Goal: Task Accomplishment & Management: Complete application form

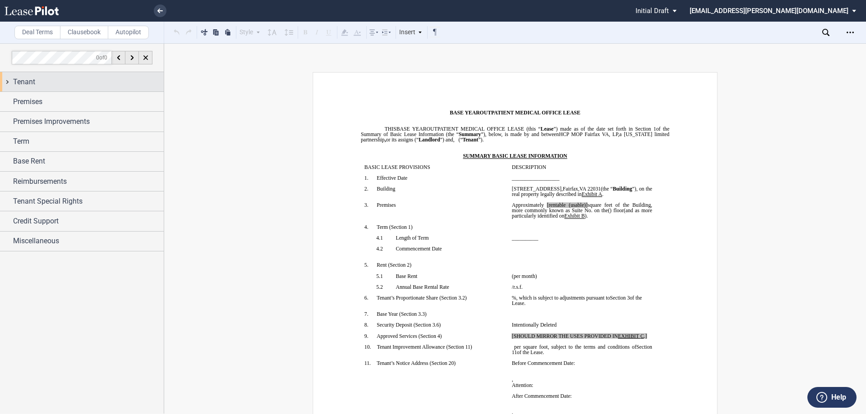
click at [69, 78] on div "Tenant" at bounding box center [88, 82] width 151 height 11
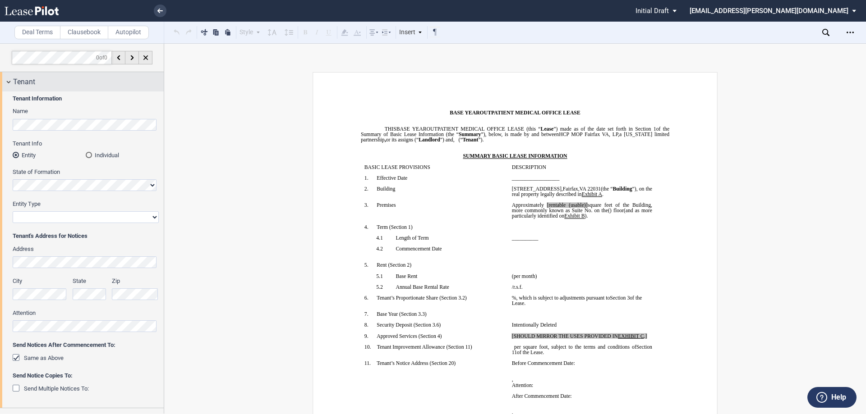
click at [0, 114] on div "Tenant Information Name Tenant Info Entity Individual State of Formation Entity…" at bounding box center [82, 250] width 164 height 317
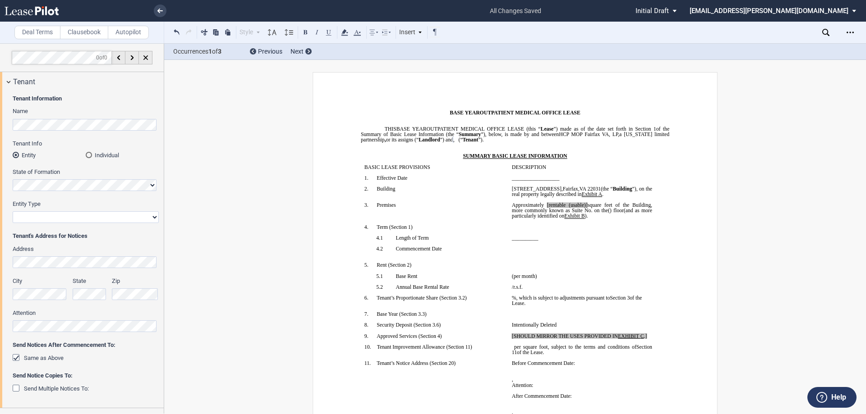
click at [76, 176] on label "State of Formation" at bounding box center [86, 172] width 146 height 8
click at [63, 220] on select "Corporation Limited Liability Company General Partnership Limited Partnership O…" at bounding box center [86, 218] width 146 height 12
select select "limited liability company"
click at [13, 212] on select "Corporation Limited Liability Company General Partnership Limited Partnership O…" at bounding box center [86, 218] width 146 height 12
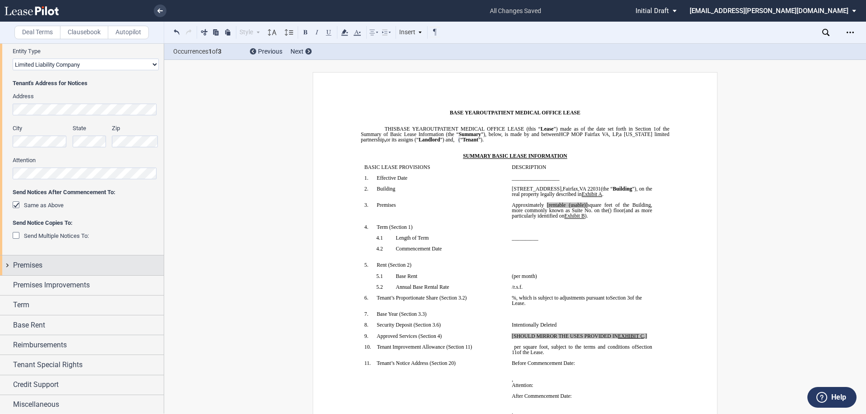
scroll to position [154, 0]
click at [30, 269] on span "Premises" at bounding box center [27, 264] width 29 height 11
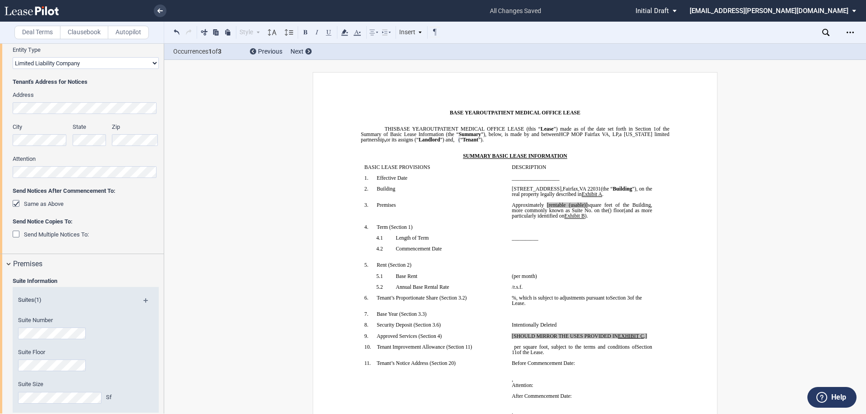
scroll to position [368, 0]
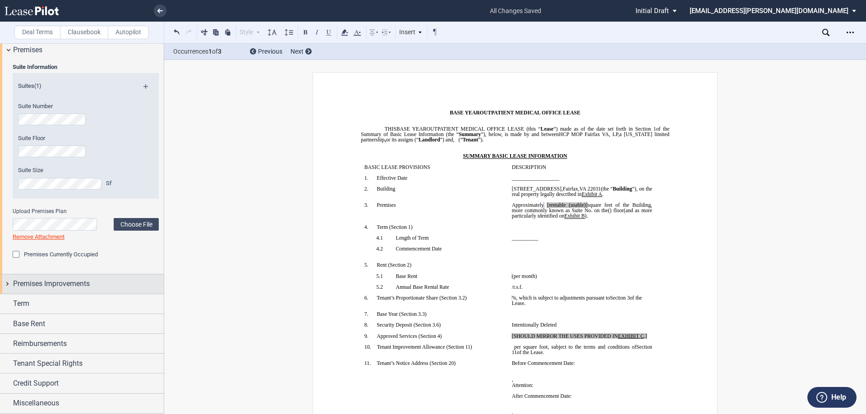
click at [56, 281] on span "Premises Improvements" at bounding box center [51, 284] width 77 height 11
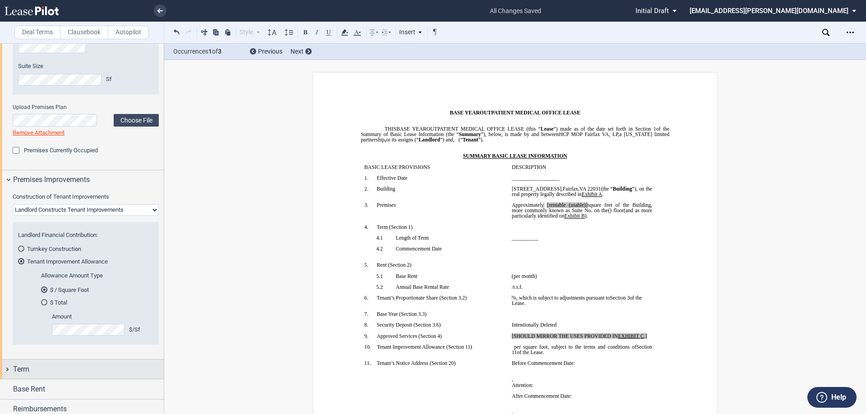
scroll to position [538, 0]
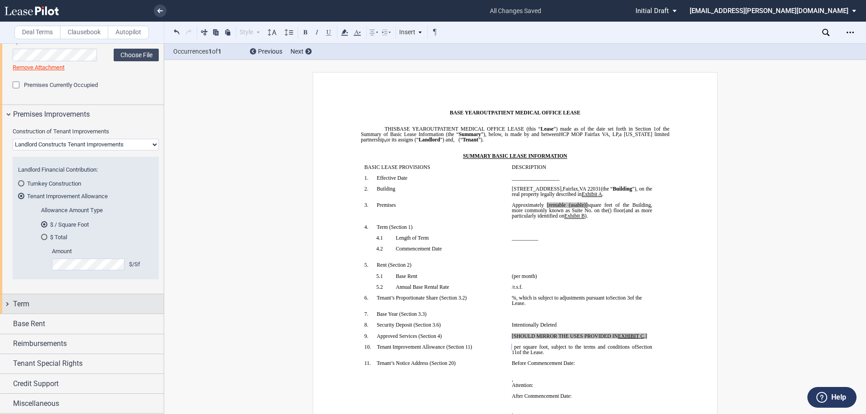
click at [14, 304] on span "Term" at bounding box center [21, 304] width 16 height 11
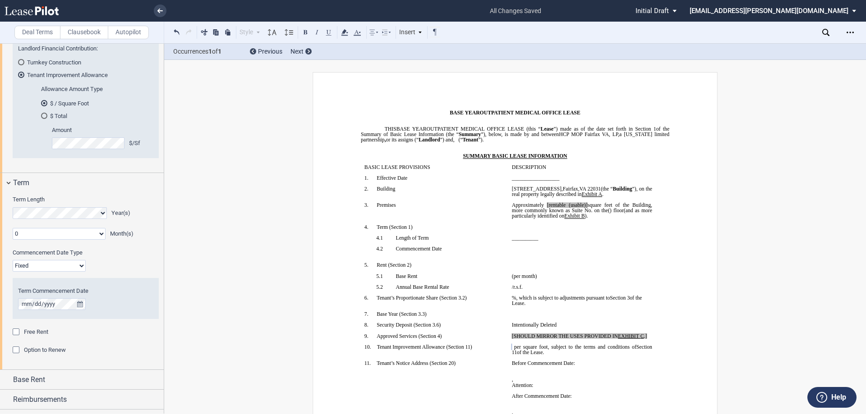
scroll to position [673, 0]
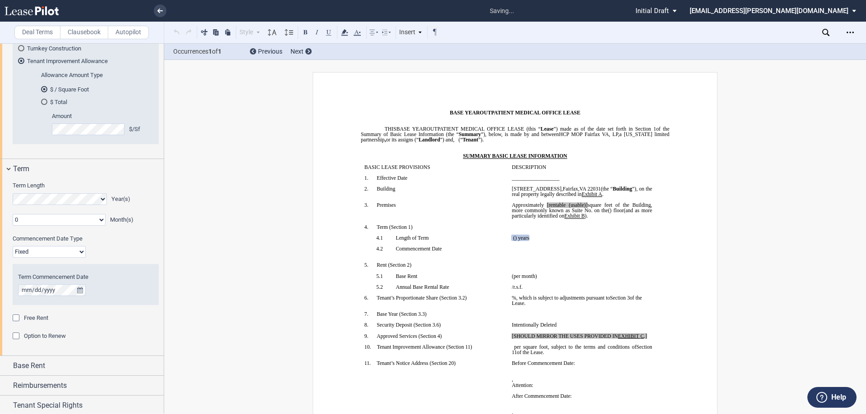
click at [101, 218] on select "0 1 2 3 4 5 6 7 8 9 10 11" at bounding box center [59, 220] width 93 height 12
click at [13, 214] on select "0 1 2 3 4 5 6 7 8 9 10 11" at bounding box center [59, 220] width 93 height 12
click at [97, 217] on select "0 1 2 3 4 5 6 7 8 9 10 11" at bounding box center [59, 220] width 93 height 12
select select "number:5"
click at [13, 214] on select "0 1 2 3 4 5 6 7 8 9 10 11" at bounding box center [59, 220] width 93 height 12
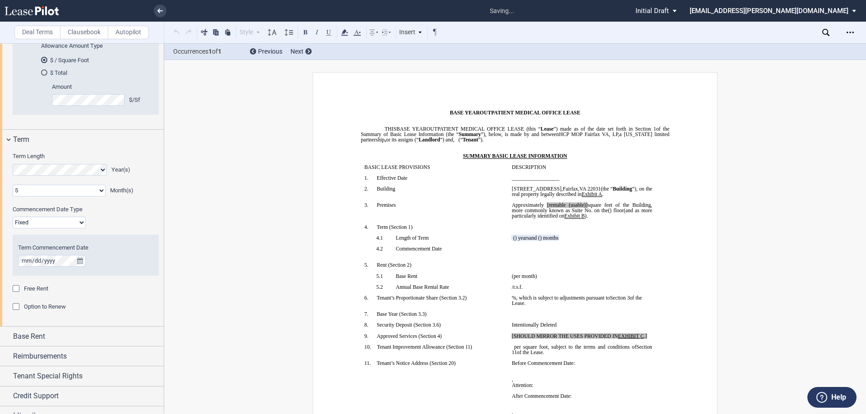
scroll to position [715, 0]
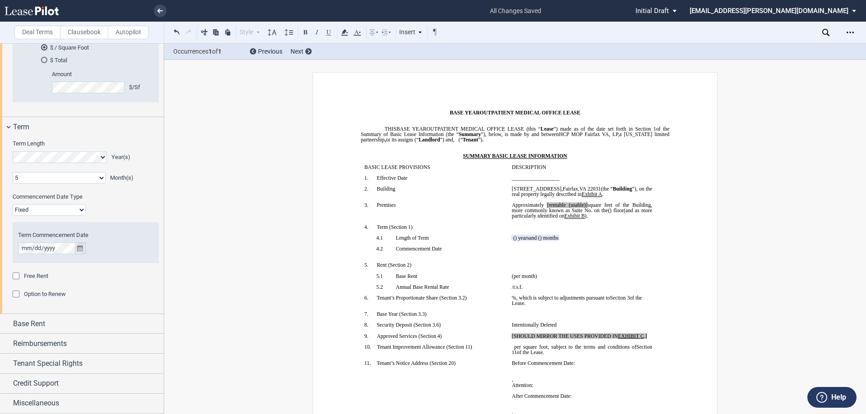
click at [79, 249] on icon "true" at bounding box center [80, 248] width 6 height 6
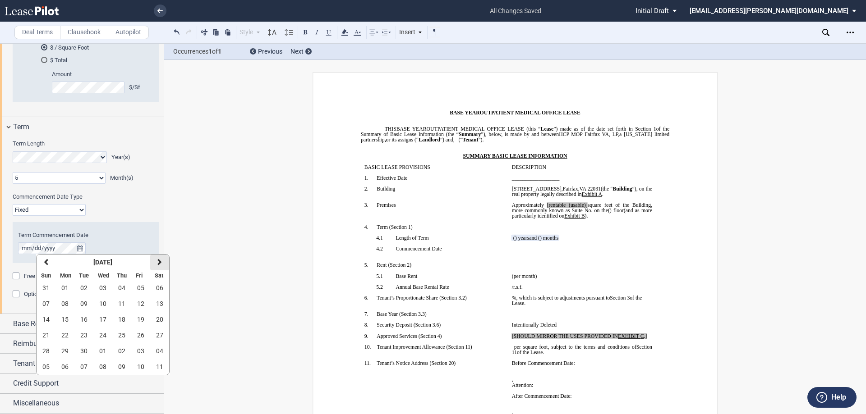
click at [162, 258] on button "next" at bounding box center [159, 263] width 19 height 16
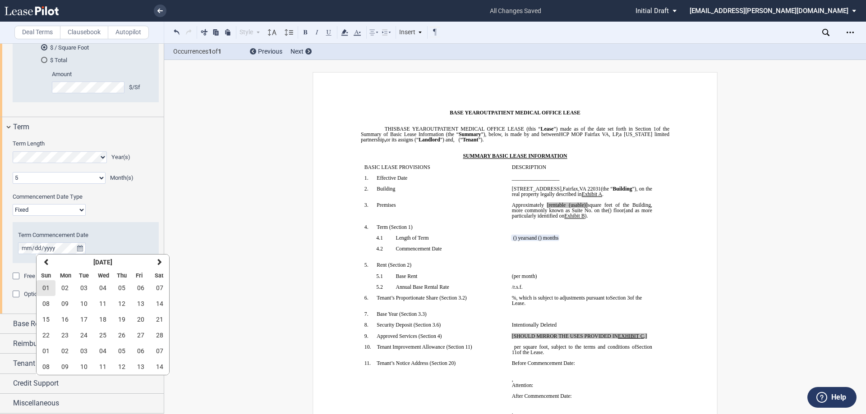
click at [48, 290] on span "01" at bounding box center [45, 288] width 7 height 7
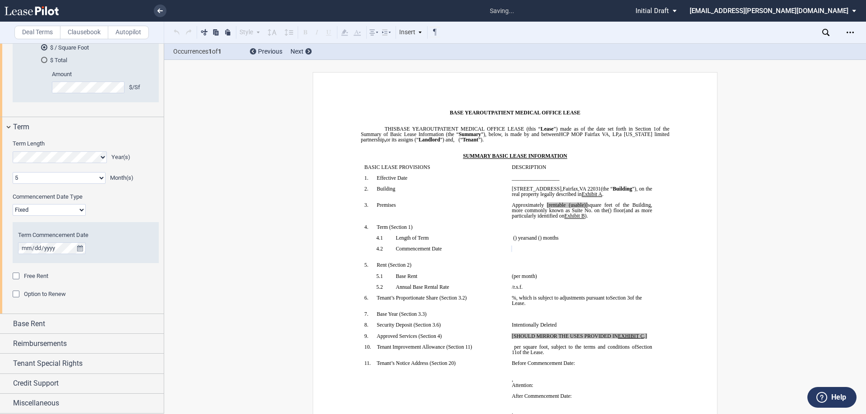
click at [110, 269] on div "Term Commencement Date" at bounding box center [86, 248] width 146 height 47
click at [37, 295] on span "Option to Renew" at bounding box center [45, 294] width 42 height 7
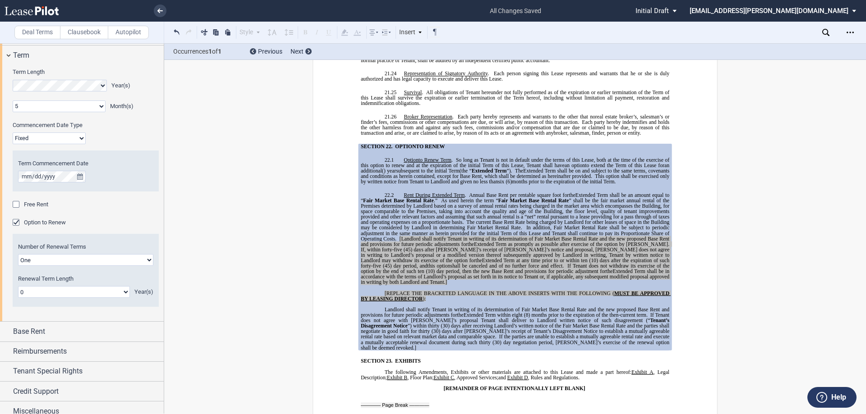
scroll to position [795, 0]
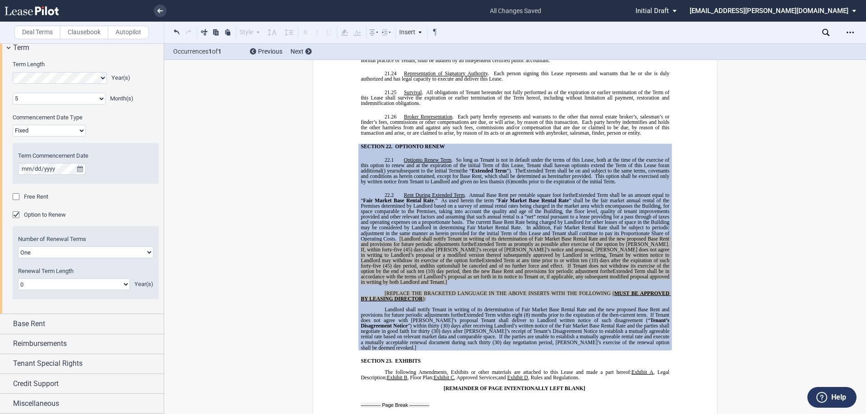
click at [78, 284] on select "0 1 2 3 4 5 6 7 8 9 10 11 12 13 14 15 16 17 18 19 20" at bounding box center [74, 285] width 112 height 12
select select "number:5"
click at [18, 279] on select "0 1 2 3 4 5 6 7 8 9 10 11 12 13 14 15 16 17 18 19 20" at bounding box center [74, 285] width 112 height 12
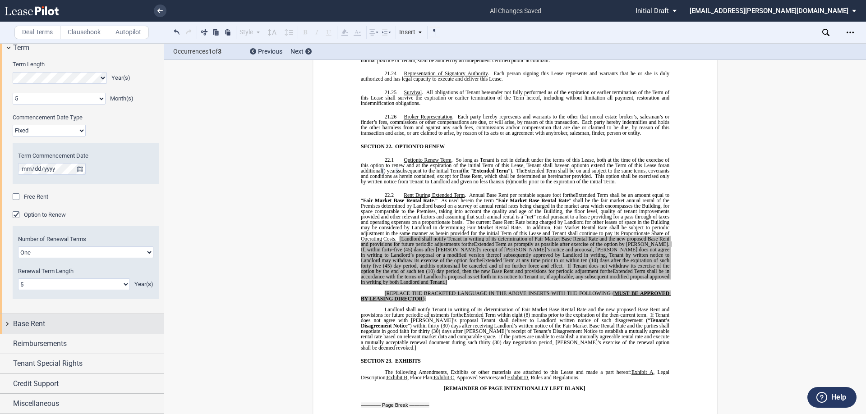
click at [59, 319] on div "Base Rent" at bounding box center [88, 324] width 151 height 11
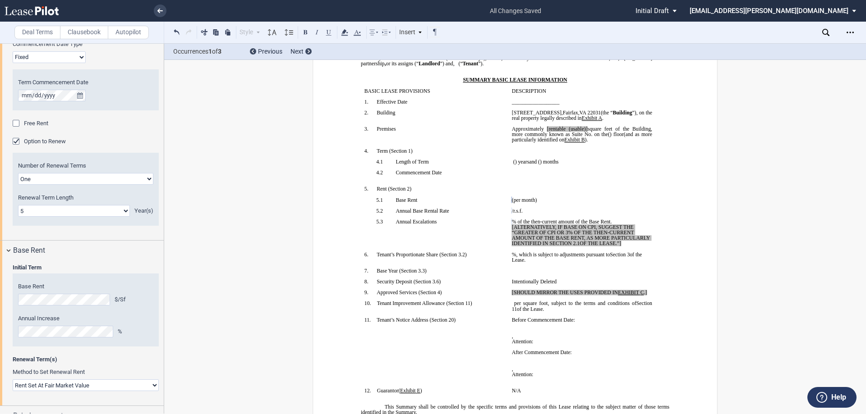
scroll to position [850, 0]
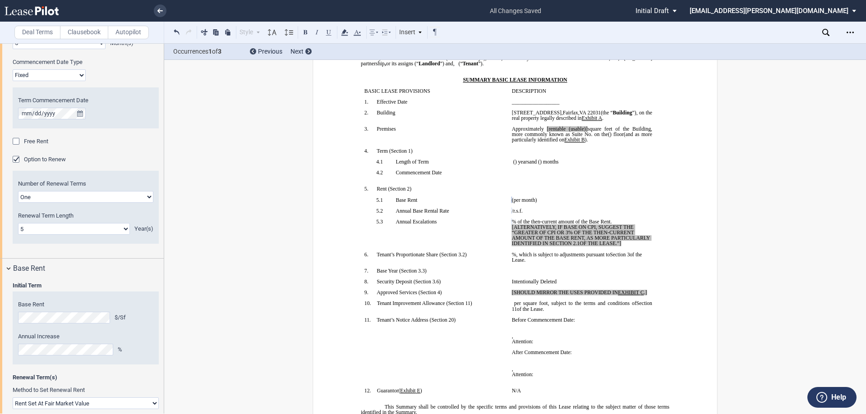
click at [37, 138] on div "Free Rent" at bounding box center [36, 142] width 24 height 8
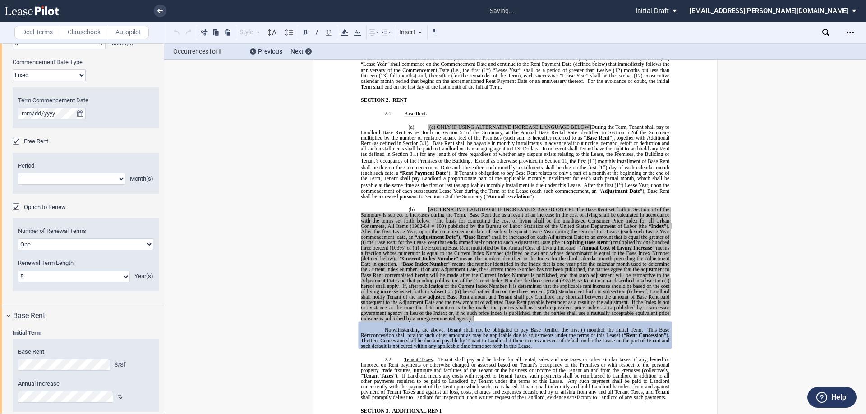
scroll to position [720, 0]
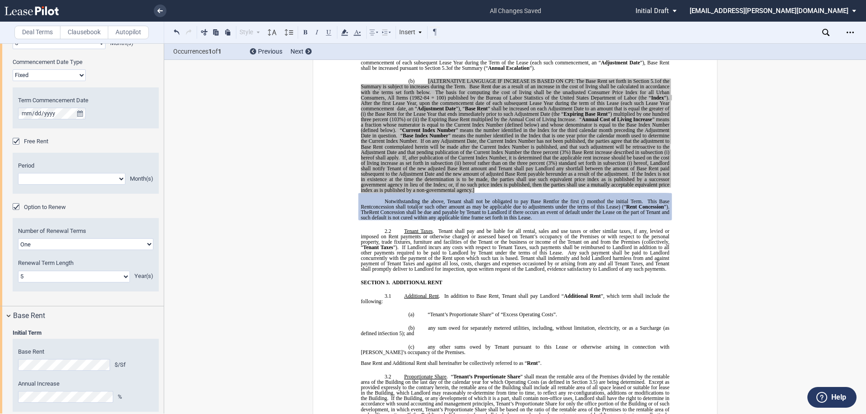
click at [41, 179] on select "1 2 3 4 5 6 7 8 9 10 11" at bounding box center [71, 179] width 107 height 12
click at [18, 173] on select "1 2 3 4 5 6 7 8 9 10 11" at bounding box center [71, 179] width 107 height 12
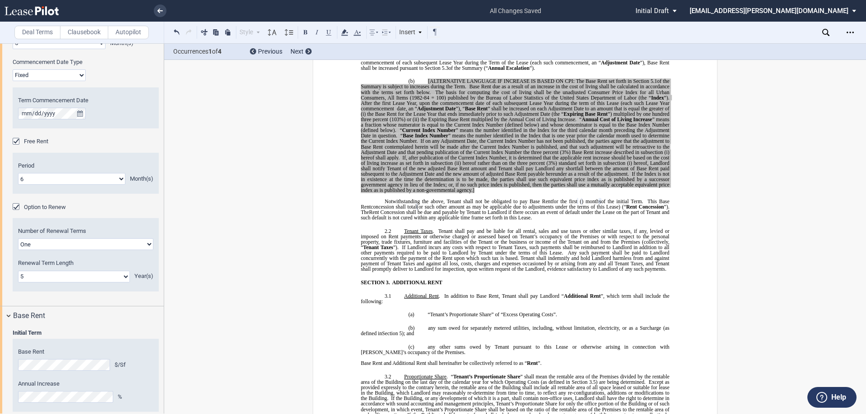
click at [110, 178] on select "1 2 3 4 5 6 7 8 9 10 11" at bounding box center [71, 179] width 107 height 12
click at [18, 173] on select "1 2 3 4 5 6 7 8 9 10 11" at bounding box center [71, 179] width 107 height 12
click at [116, 179] on select "1 2 3 4 5 6 7 8 9 10 11" at bounding box center [71, 179] width 107 height 12
select select "number:6"
click at [18, 173] on select "1 2 3 4 5 6 7 8 9 10 11" at bounding box center [71, 179] width 107 height 12
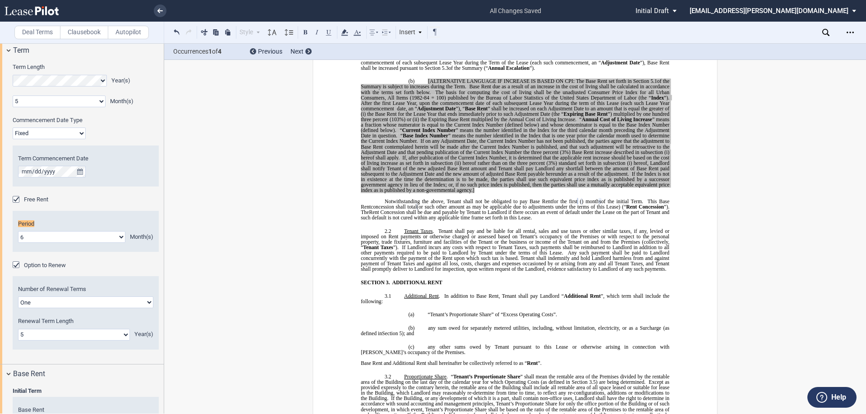
scroll to position [787, 0]
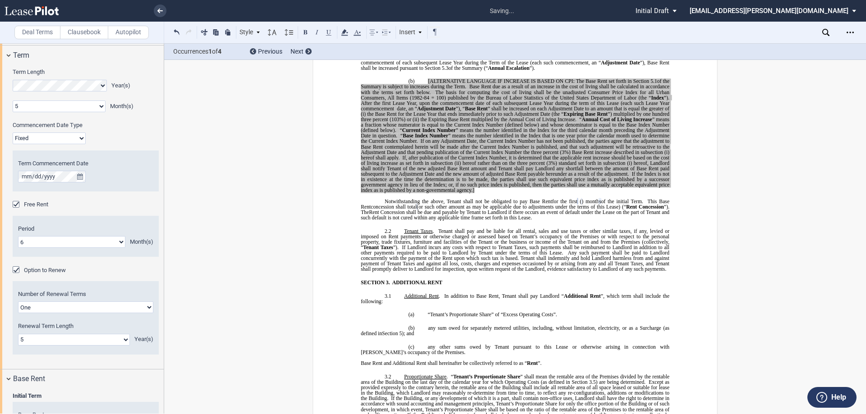
click at [578, 198] on span at bounding box center [579, 200] width 2 height 5
click at [642, 198] on span "of the initial Term." at bounding box center [624, 200] width 40 height 5
click at [604, 198] on span "of the initial Term." at bounding box center [624, 200] width 40 height 5
drag, startPoint x: 561, startPoint y: 195, endPoint x: 611, endPoint y: 195, distance: 50.1
click at [611, 198] on p "Notwithstanding the above, Tenant shall not be obligated to pay Base Rent [IF A…" at bounding box center [515, 209] width 308 height 22
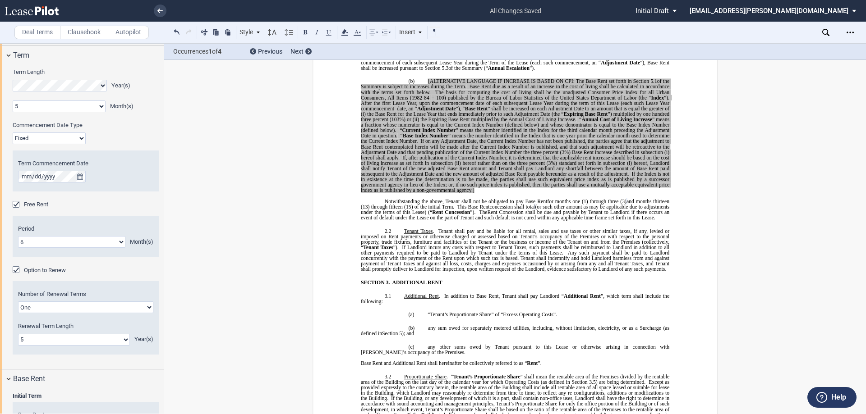
click at [650, 198] on span "and months thirteen (13) through fifteen (15) of the initial Term." at bounding box center [516, 203] width 310 height 11
click at [530, 204] on span "(or such other amount as may be applicable due to adjustments under the terms o…" at bounding box center [516, 209] width 310 height 11
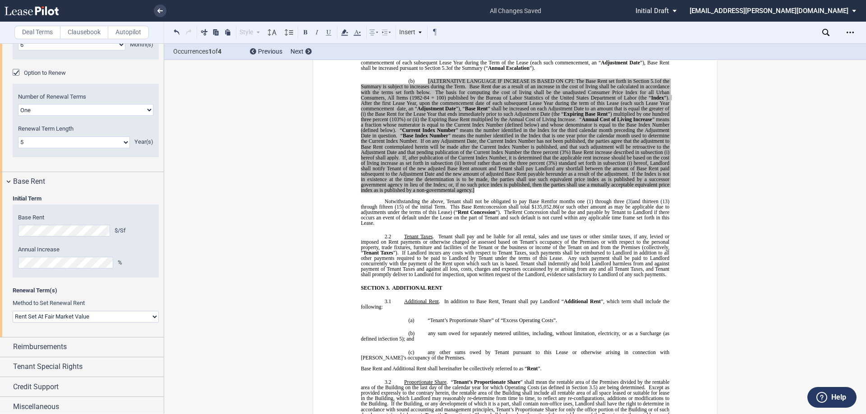
scroll to position [988, 0]
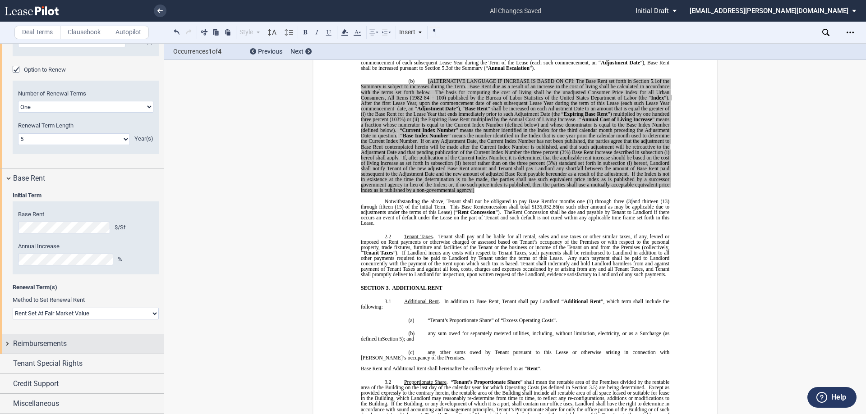
click at [77, 350] on div "Reimbursements" at bounding box center [82, 344] width 164 height 19
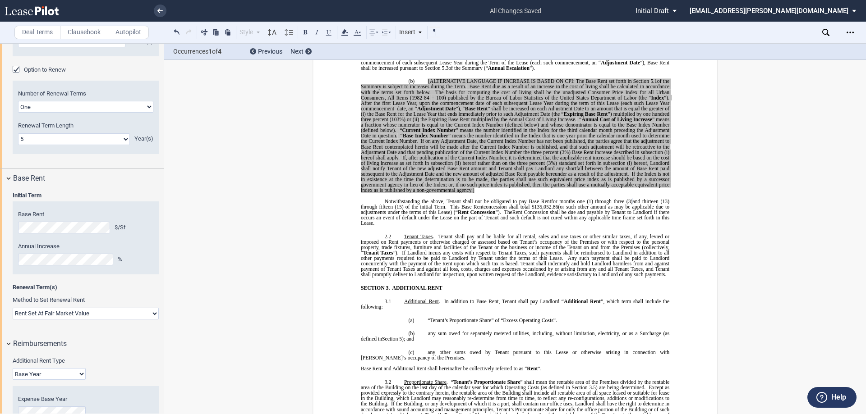
scroll to position [1112, 0]
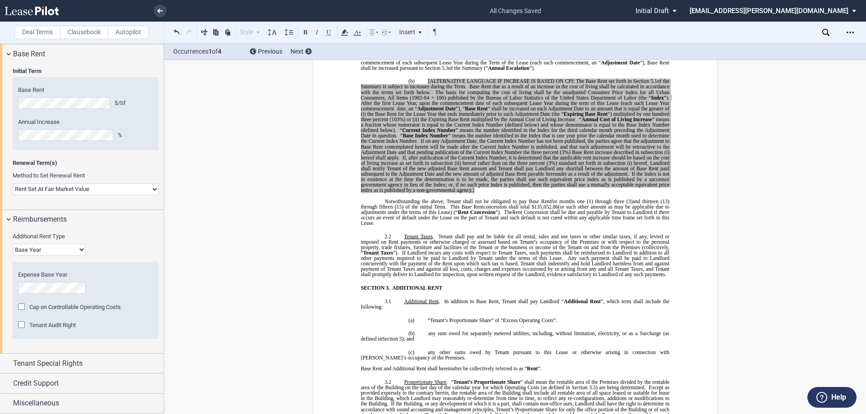
click at [73, 252] on select "Base Year Triple Net" at bounding box center [49, 250] width 73 height 12
click at [104, 247] on div "Additional Rent Type Base Year Triple Net" at bounding box center [86, 244] width 146 height 23
click at [50, 219] on span "Reimbursements" at bounding box center [40, 219] width 54 height 11
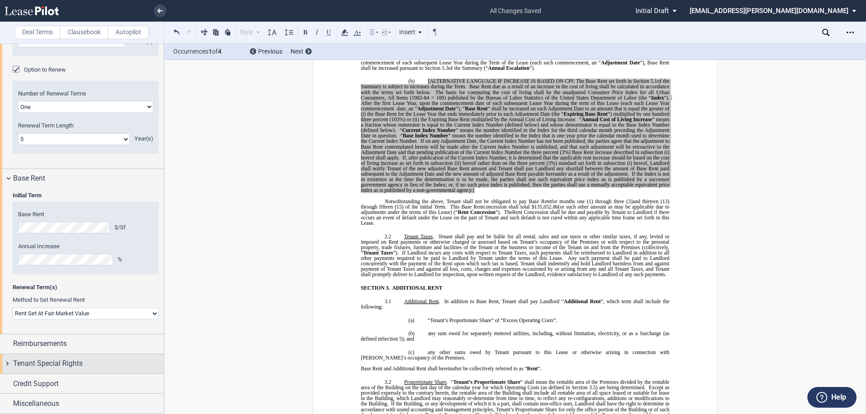
click at [45, 372] on div "Tenant Special Rights" at bounding box center [82, 363] width 164 height 19
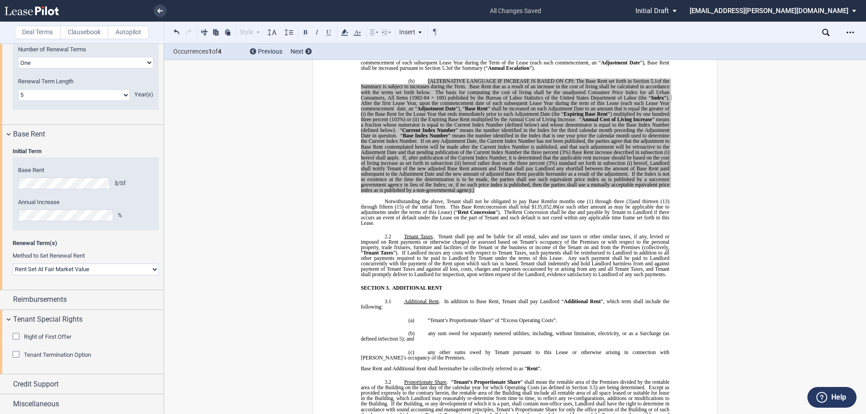
scroll to position [1032, 0]
click at [96, 303] on div "Reimbursements" at bounding box center [88, 299] width 151 height 11
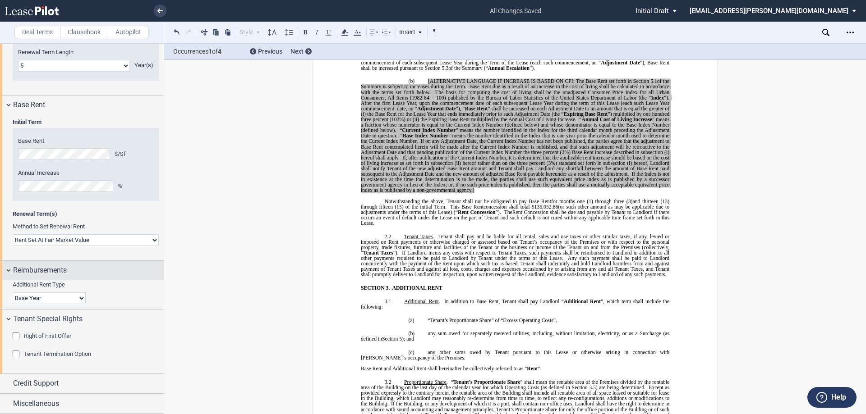
scroll to position [1112, 0]
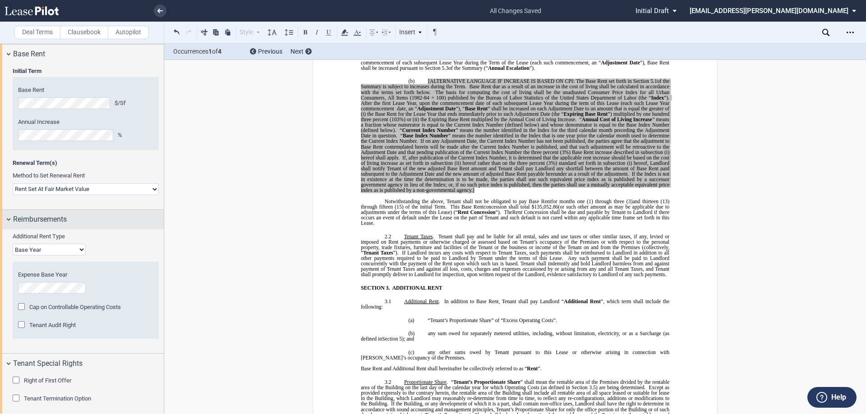
click at [77, 222] on div "Reimbursements" at bounding box center [88, 219] width 151 height 11
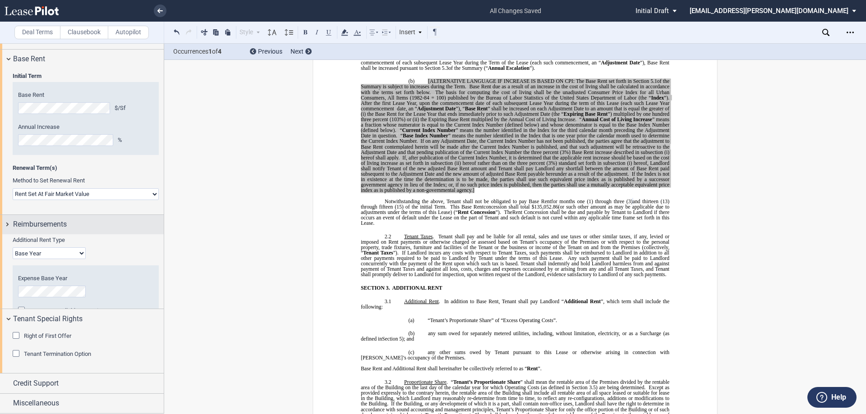
scroll to position [1032, 0]
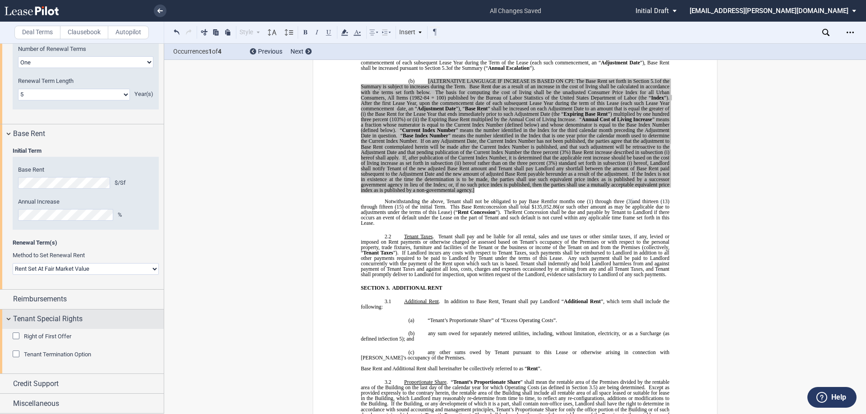
click at [77, 320] on span "Tenant Special Rights" at bounding box center [47, 319] width 69 height 11
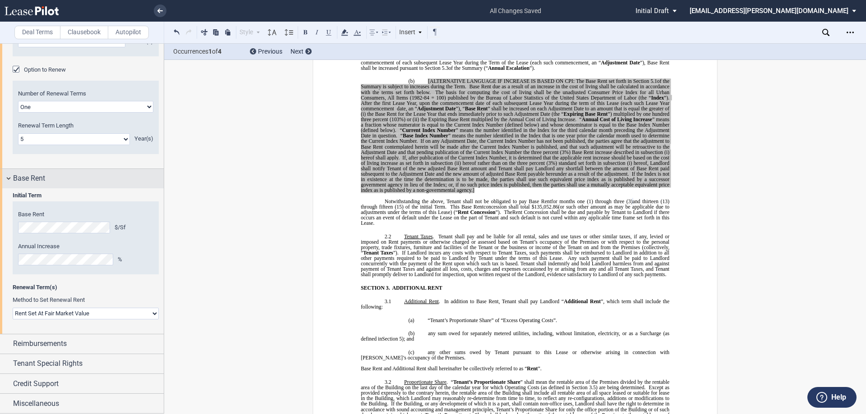
click at [77, 181] on div "Base Rent" at bounding box center [88, 178] width 151 height 11
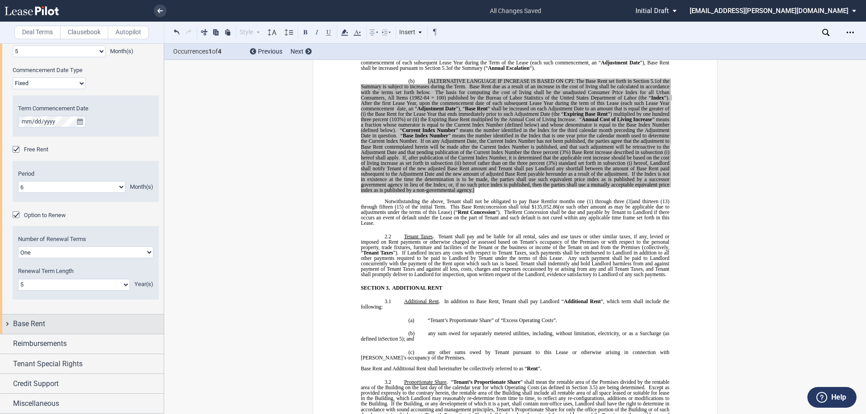
scroll to position [842, 0]
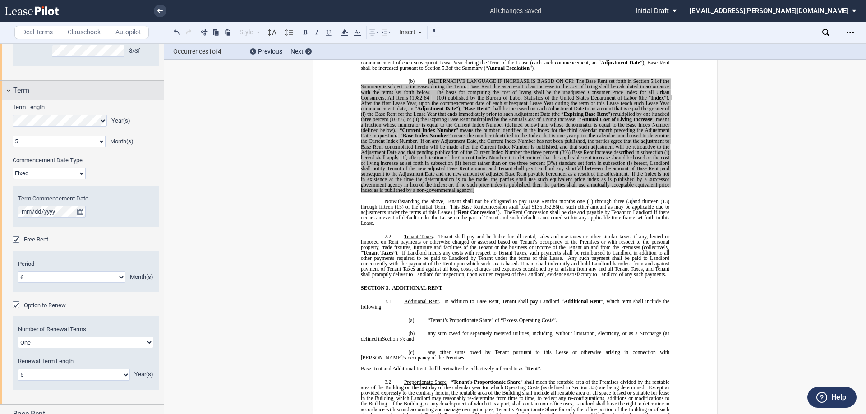
click at [77, 94] on div "Term" at bounding box center [88, 90] width 151 height 11
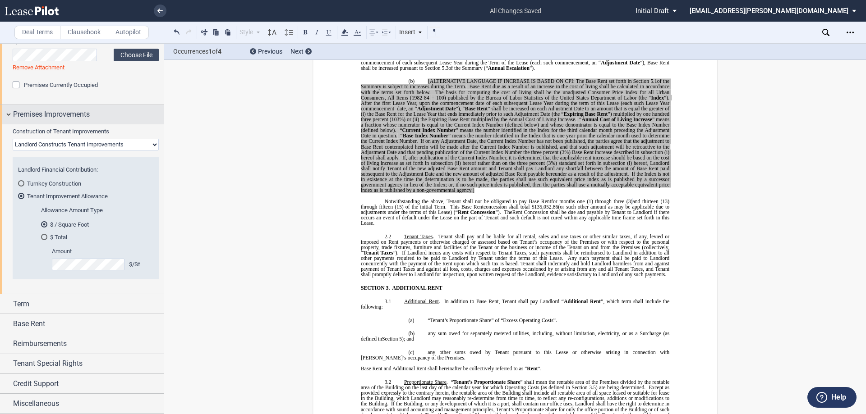
scroll to position [538, 0]
click at [75, 117] on span "Premises Improvements" at bounding box center [51, 114] width 77 height 11
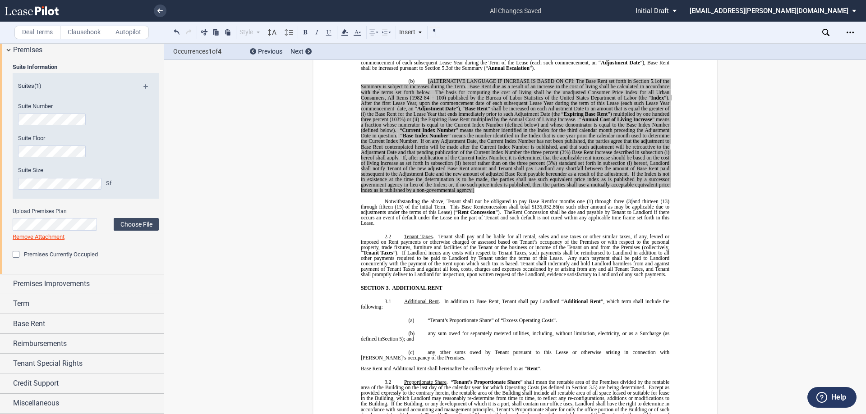
scroll to position [278, 0]
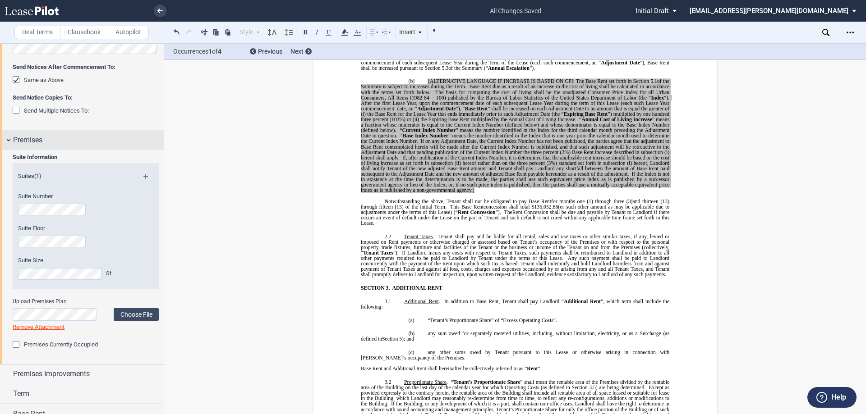
click at [71, 134] on div "Premises" at bounding box center [82, 139] width 164 height 19
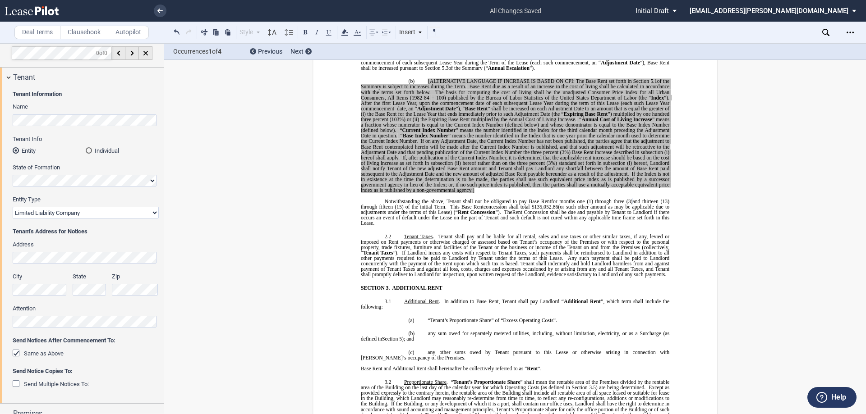
scroll to position [0, 0]
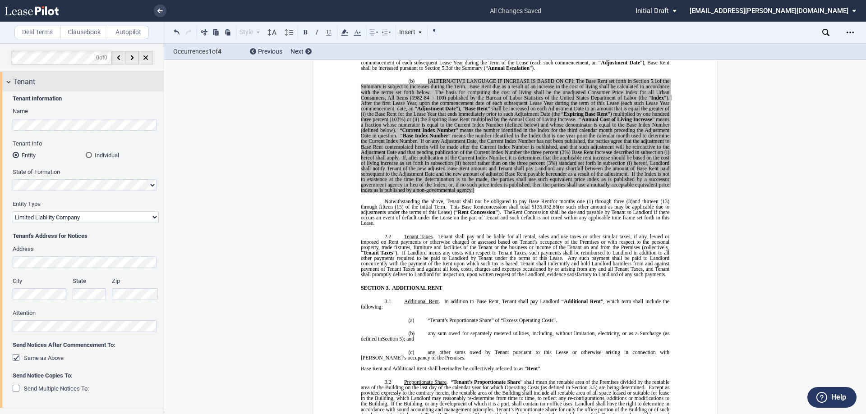
click at [70, 87] on div "Tenant" at bounding box center [88, 82] width 151 height 11
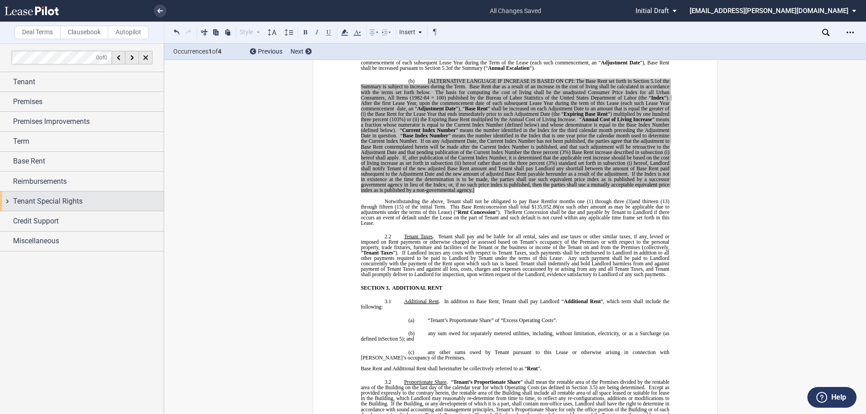
click at [84, 201] on div "Tenant Special Rights" at bounding box center [88, 201] width 151 height 11
click at [85, 202] on div "Tenant Special Rights" at bounding box center [88, 201] width 151 height 11
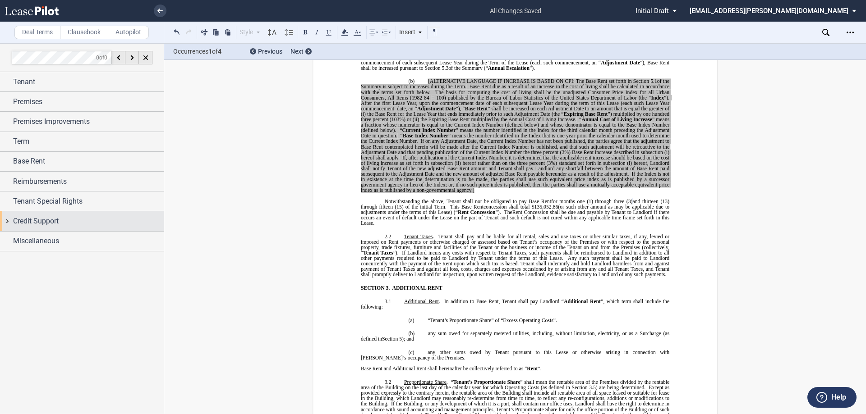
click at [71, 223] on div "Credit Support" at bounding box center [88, 221] width 151 height 11
click at [73, 241] on span "Security Deposit (Cash / Letter of Credit)" at bounding box center [75, 238] width 103 height 7
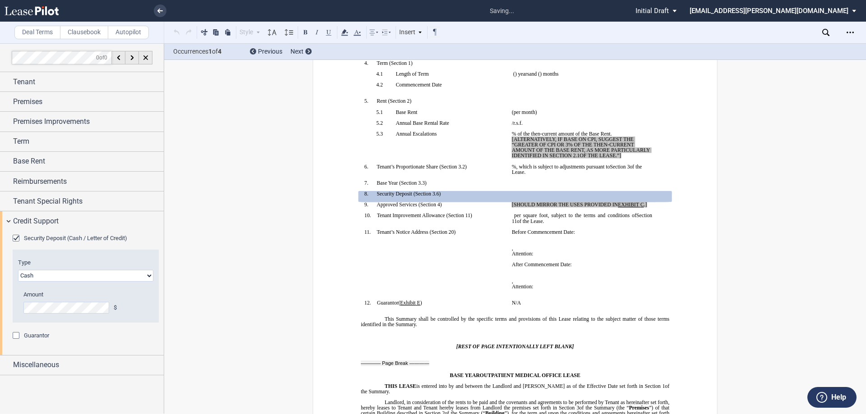
scroll to position [161, 0]
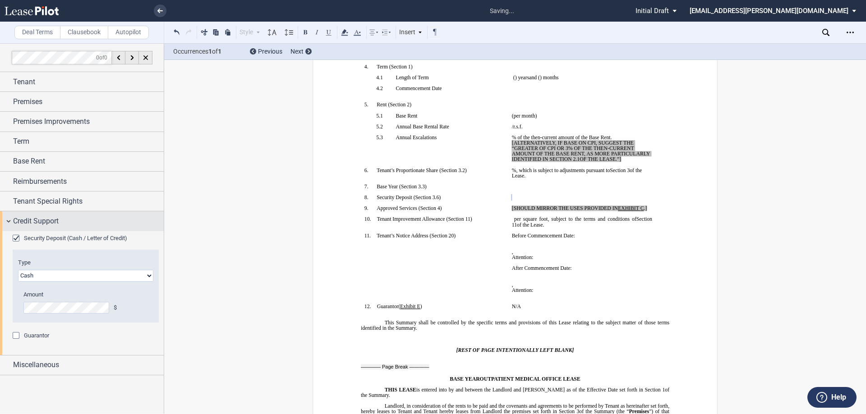
click at [49, 219] on span "Credit Support" at bounding box center [36, 221] width 46 height 11
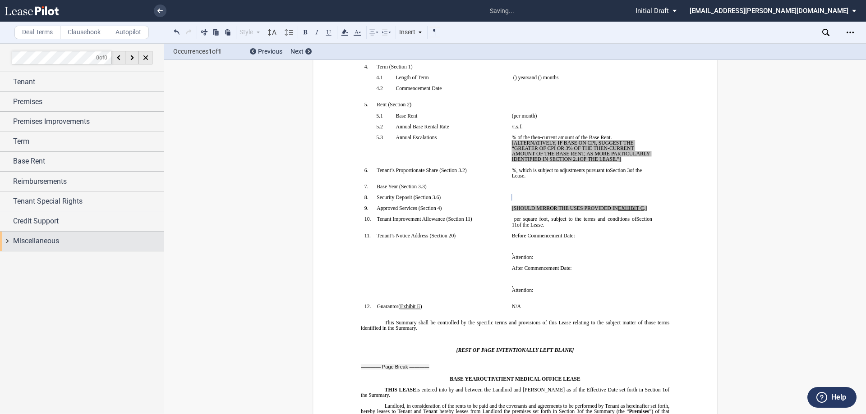
click at [49, 236] on span "Miscellaneous" at bounding box center [36, 241] width 46 height 11
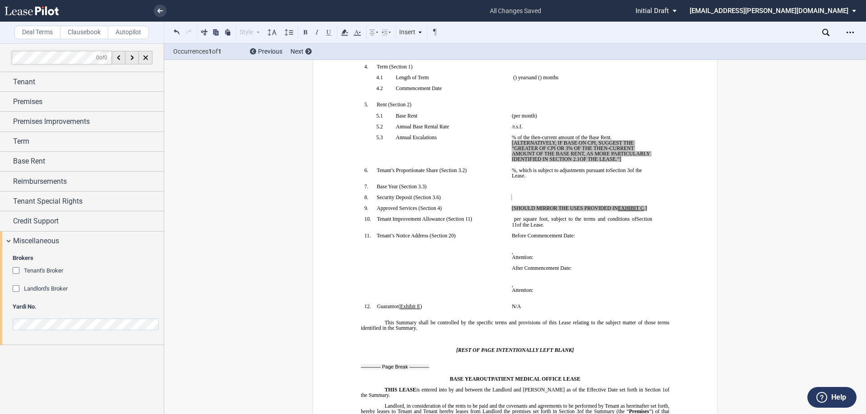
click at [60, 274] on span "Tenant's Broker" at bounding box center [43, 270] width 39 height 7
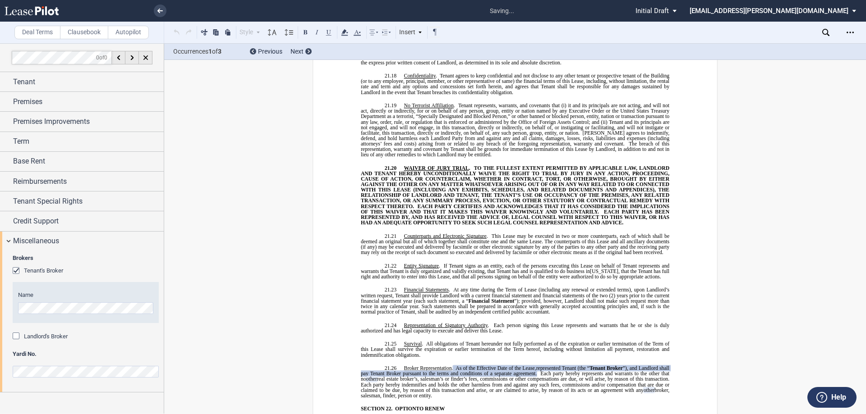
scroll to position [7237, 0]
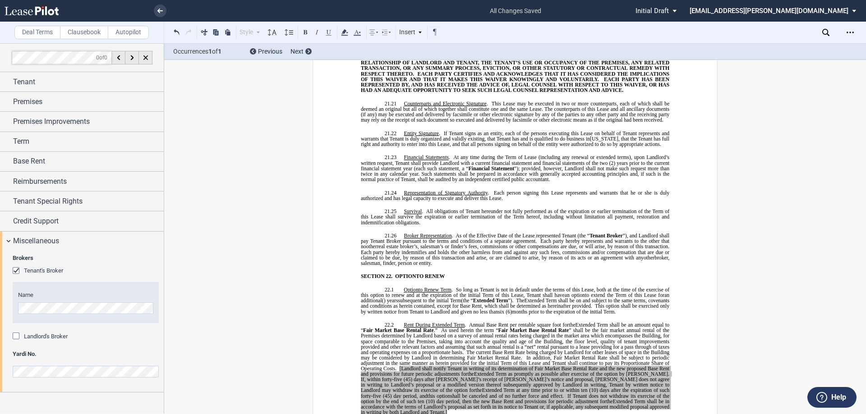
click at [50, 339] on span "Landlord's Broker" at bounding box center [46, 336] width 44 height 7
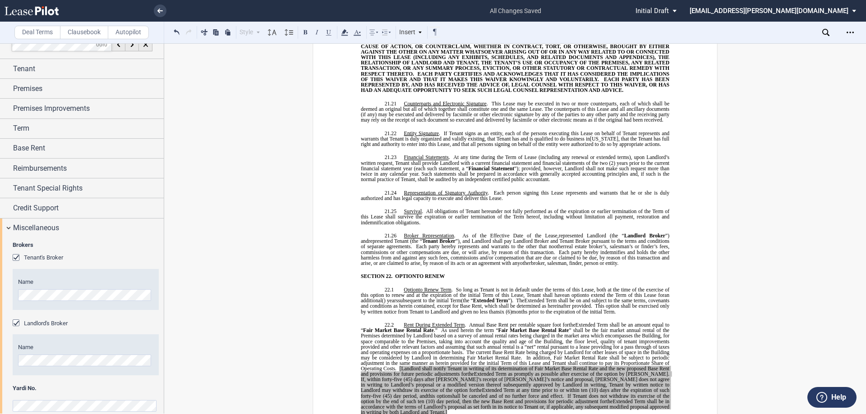
scroll to position [0, 0]
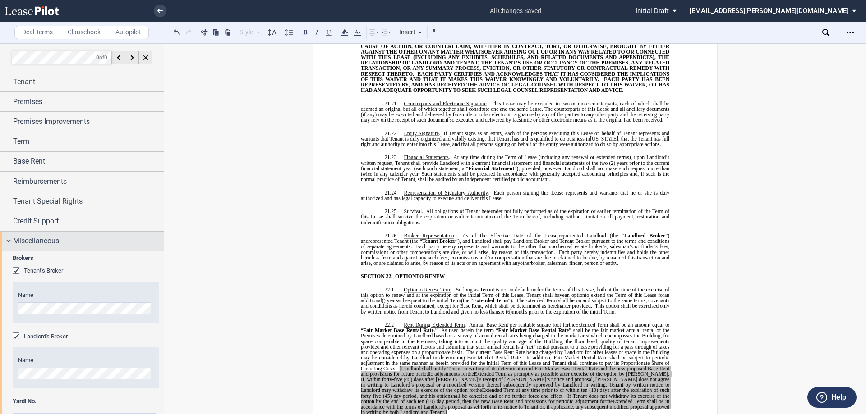
click at [34, 237] on span "Miscellaneous" at bounding box center [36, 241] width 46 height 11
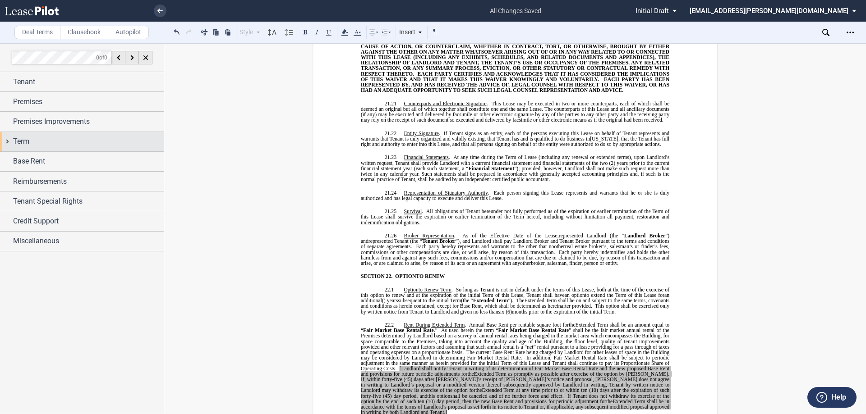
click at [68, 135] on div "Term" at bounding box center [82, 141] width 164 height 19
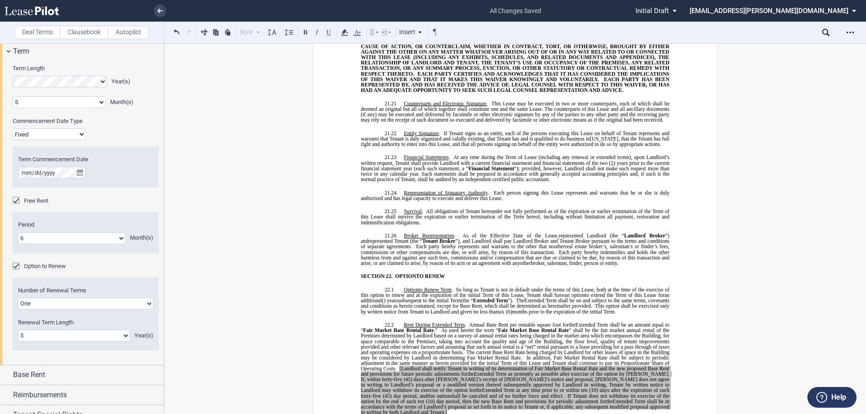
scroll to position [135, 0]
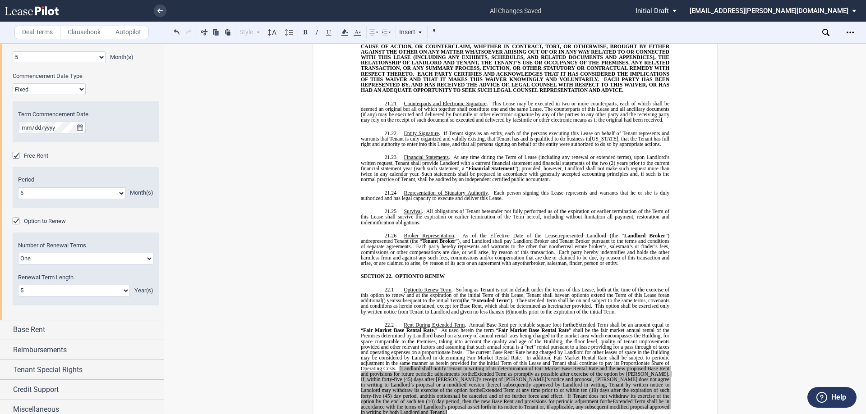
click at [90, 290] on select "0 1 2 3 4 5 6 7 8 9 10 11 12 13 14 15 16 17 18 19 20" at bounding box center [74, 291] width 112 height 12
click at [18, 285] on select "0 1 2 3 4 5 6 7 8 9 10 11 12 13 14 15 16 17 18 19 20" at bounding box center [74, 291] width 112 height 12
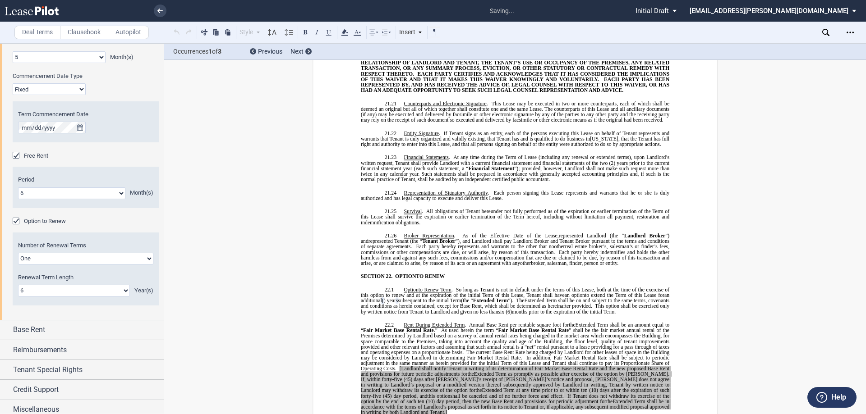
click at [64, 289] on select "0 1 2 3 4 5 6 7 8 9 10 11 12 13 14 15 16 17 18 19 20" at bounding box center [74, 291] width 112 height 12
select select "number:5"
click at [18, 285] on select "0 1 2 3 4 5 6 7 8 9 10 11 12 13 14 15 16 17 18 19 20" at bounding box center [74, 291] width 112 height 12
click at [512, 309] on span "(6)" at bounding box center [509, 311] width 6 height 5
click at [506, 309] on span at bounding box center [504, 311] width 1 height 5
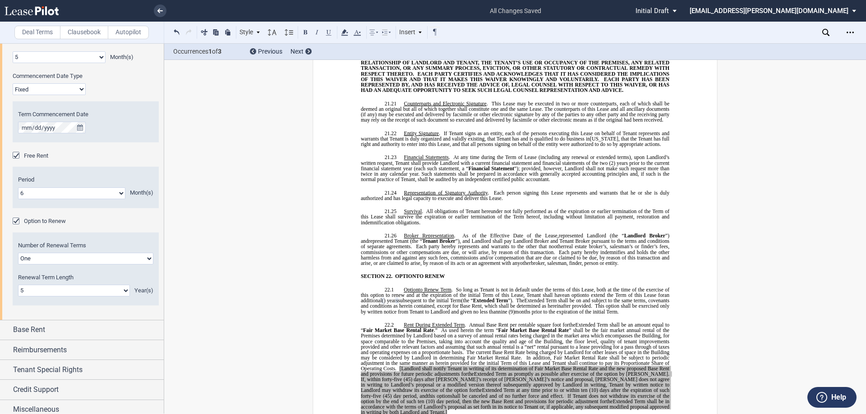
click at [575, 309] on span "months prior to the expiration of the initial Term" at bounding box center [566, 311] width 103 height 5
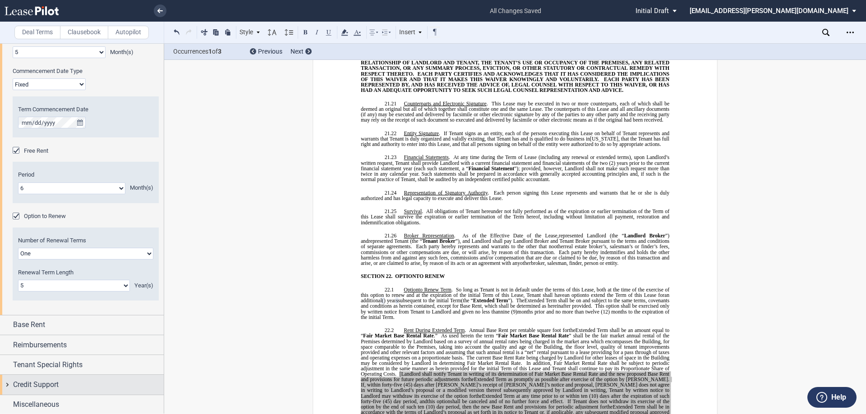
scroll to position [142, 0]
click at [52, 397] on div "Miscellaneous" at bounding box center [82, 403] width 164 height 19
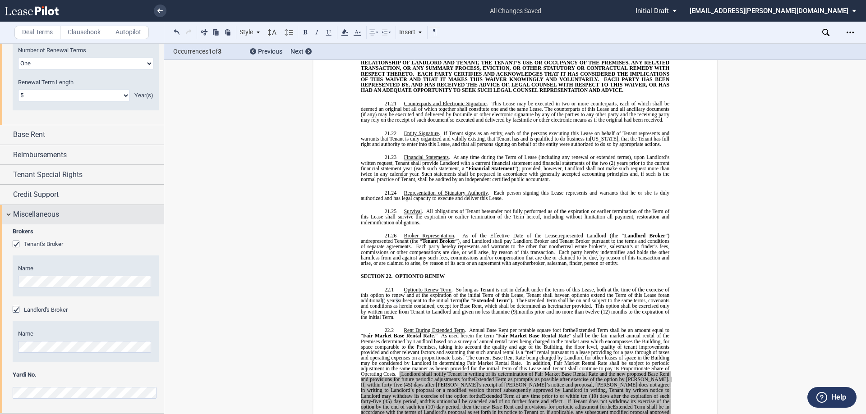
click at [55, 213] on span "Miscellaneous" at bounding box center [36, 214] width 46 height 11
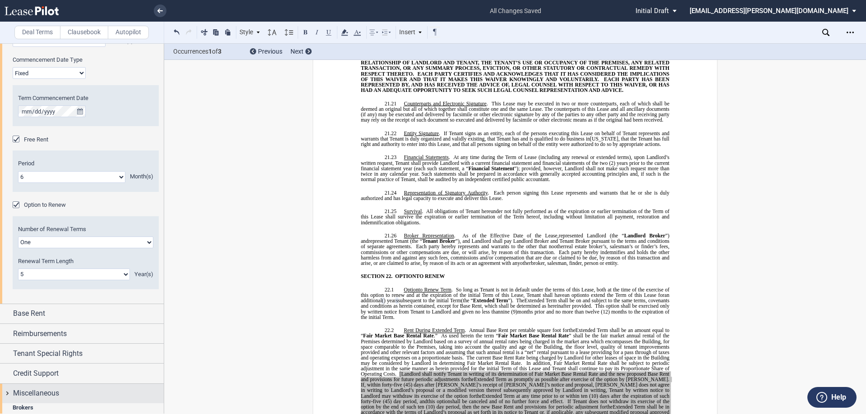
scroll to position [142, 0]
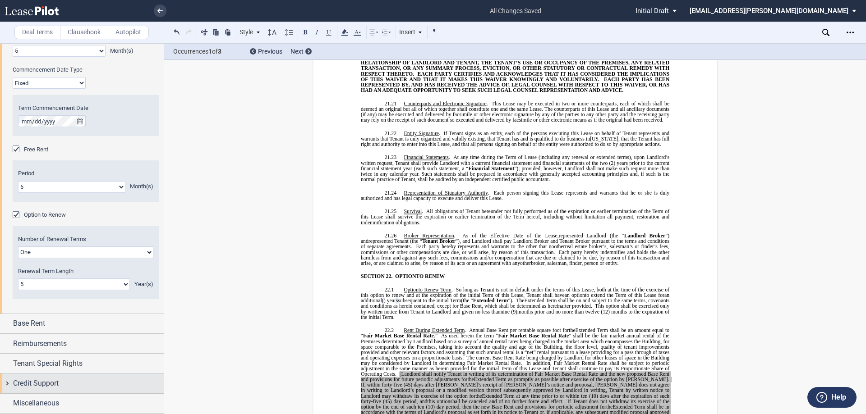
click at [50, 386] on span "Credit Support" at bounding box center [36, 383] width 46 height 11
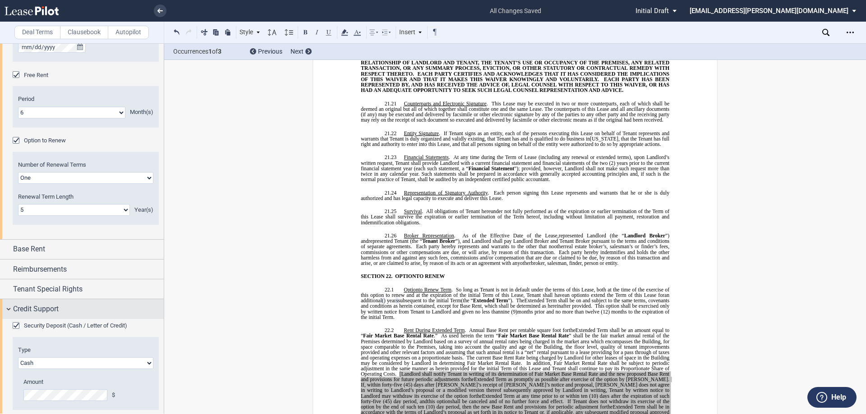
scroll to position [266, 0]
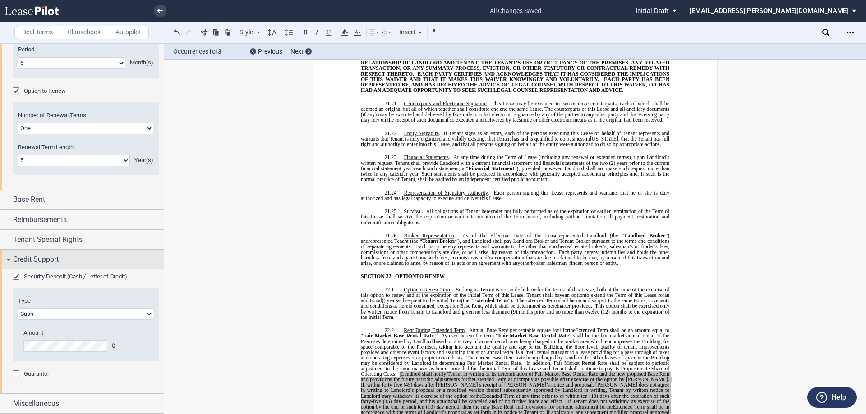
click at [81, 256] on div "Credit Support" at bounding box center [88, 259] width 151 height 11
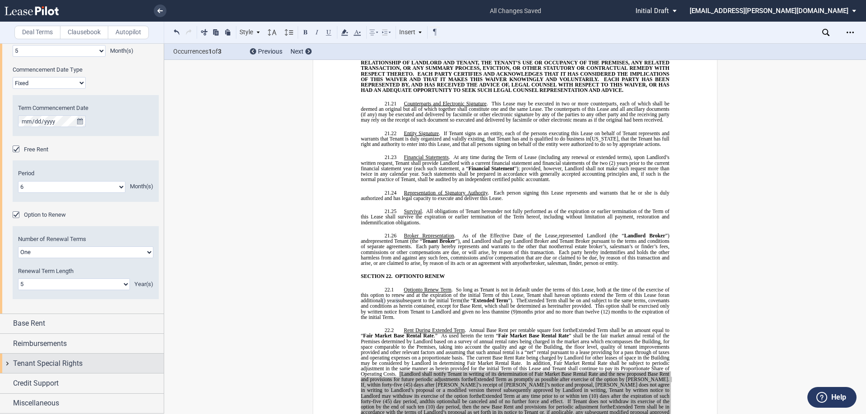
click at [46, 367] on span "Tenant Special Rights" at bounding box center [47, 364] width 69 height 11
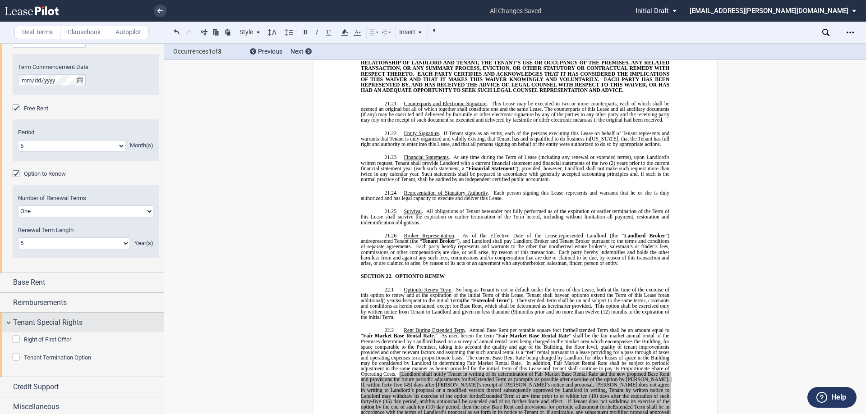
scroll to position [186, 0]
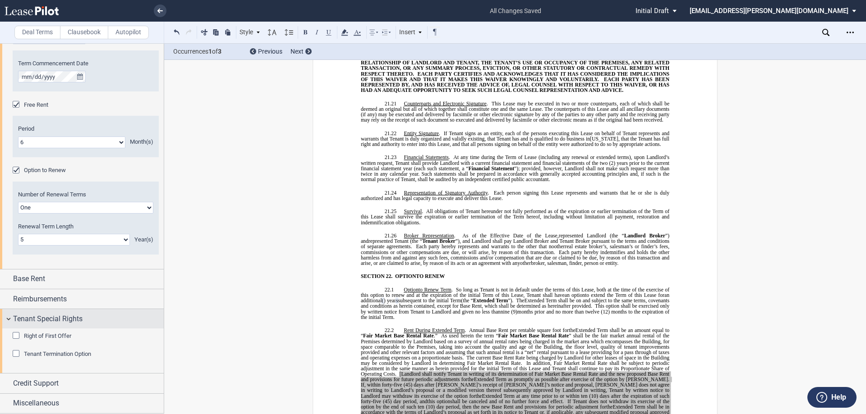
click at [85, 322] on div "Tenant Special Rights" at bounding box center [88, 319] width 151 height 11
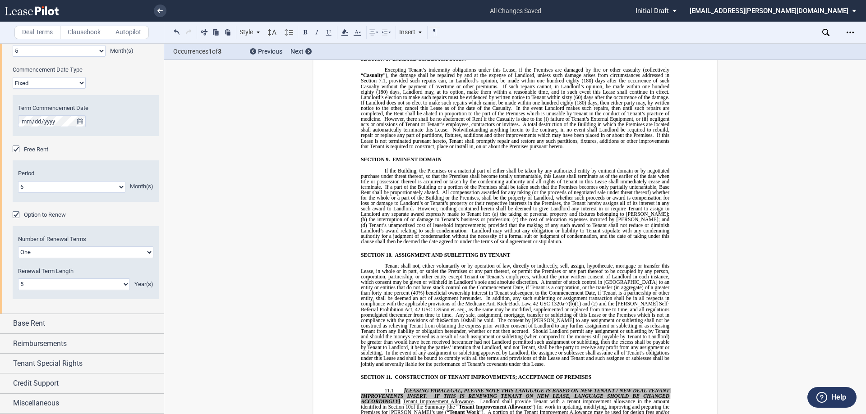
scroll to position [3945, 0]
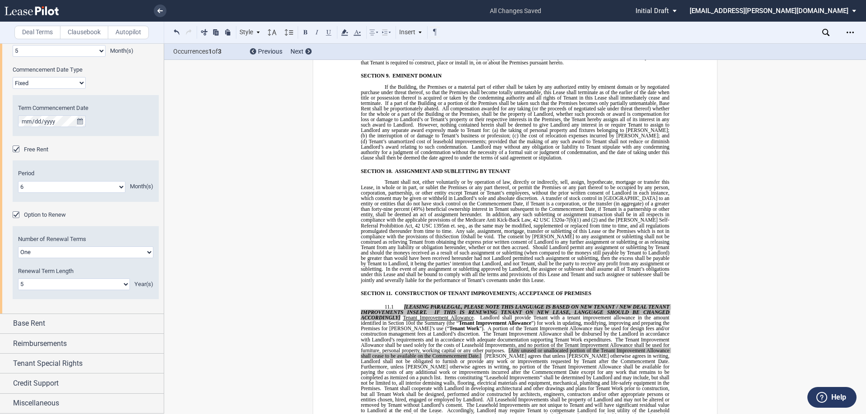
click at [538, 254] on p "Tenant shall not, either voluntarily or by operation of law, directly or indire…" at bounding box center [515, 231] width 308 height 104
click at [379, 179] on p "Tenant shall not, either voluntarily or by operation of law, directly or indire…" at bounding box center [515, 231] width 308 height 104
click at [256, 37] on div "Style" at bounding box center [249, 33] width 23 height 12
click at [260, 57] on div "1.1 Subsection 1" at bounding box center [297, 59] width 108 height 8
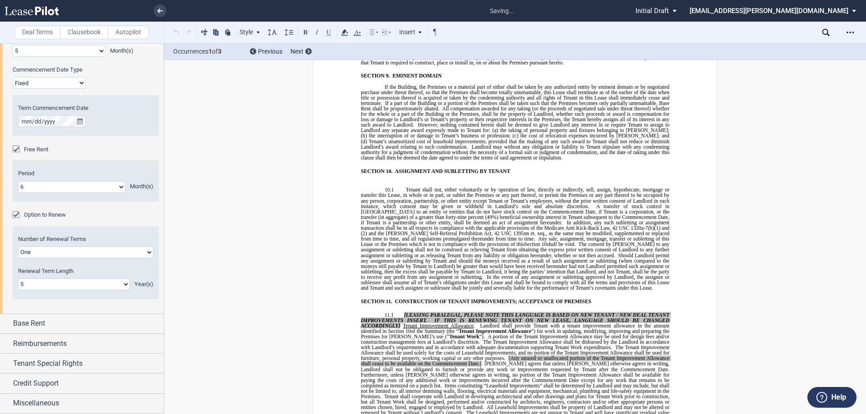
click at [570, 262] on p "10.1 Tenant shall not, either voluntarily or by operation of law, directly or i…" at bounding box center [515, 239] width 308 height 104
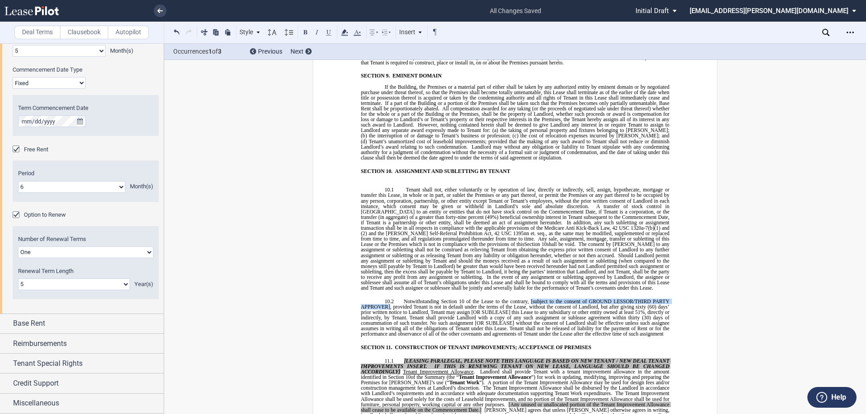
drag, startPoint x: 528, startPoint y: 274, endPoint x: 388, endPoint y: 279, distance: 139.5
click at [388, 299] on span "Notwithstanding Section 10 of the Lease to the contrary, [subject to the consen…" at bounding box center [516, 318] width 310 height 38
drag, startPoint x: 359, startPoint y: 278, endPoint x: 439, endPoint y: 280, distance: 79.8
click at [439, 299] on span "Notwithstanding Section 10 of the Lease to the contrary, provided Tenant is not…" at bounding box center [516, 318] width 310 height 38
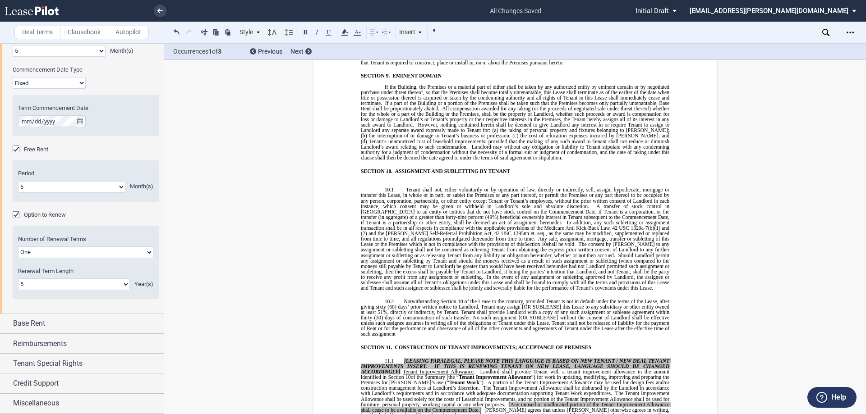
click at [428, 236] on span "Any sale, assignment, mortgage, transfer or subletting of this Lease or the Pre…" at bounding box center [516, 241] width 310 height 11
drag, startPoint x: 520, startPoint y: 279, endPoint x: 558, endPoint y: 278, distance: 38.3
click at [558, 299] on span "Notwithstanding Section 10 of the Lease to the contrary, provided Tenant is not…" at bounding box center [516, 318] width 310 height 38
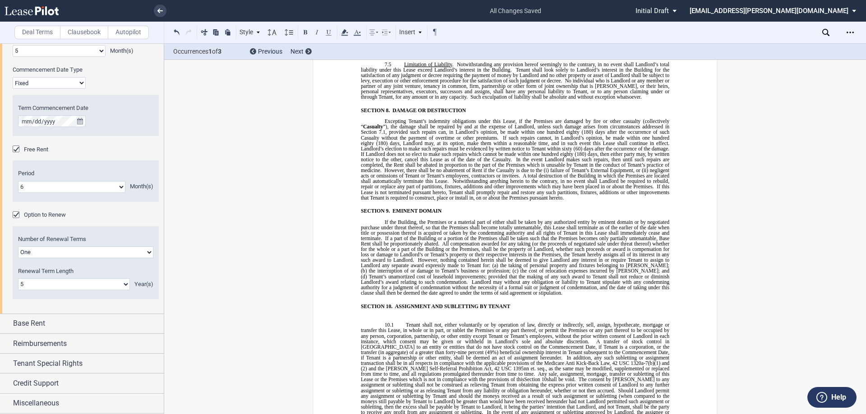
scroll to position [3990, 0]
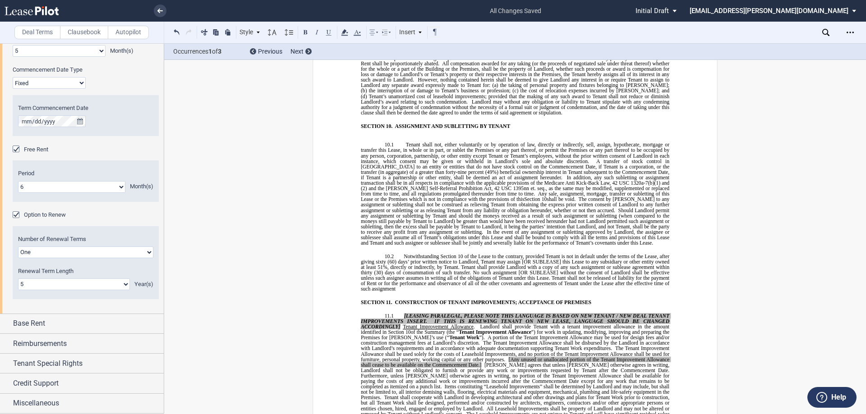
click at [654, 253] on span "Notwithstanding Section 10 of the Lease to the contrary, provided Tenant is not…" at bounding box center [516, 272] width 310 height 38
click at [657, 253] on span "Notwithstanding Section 10 of the Lease to the contrary, provided Tenant is not…" at bounding box center [516, 272] width 310 height 38
drag, startPoint x: 520, startPoint y: 236, endPoint x: 566, endPoint y: 228, distance: 46.3
click at [558, 253] on span "Notwithstanding Section 10 of the Lease to the contrary, provided Tenant is not…" at bounding box center [516, 272] width 310 height 38
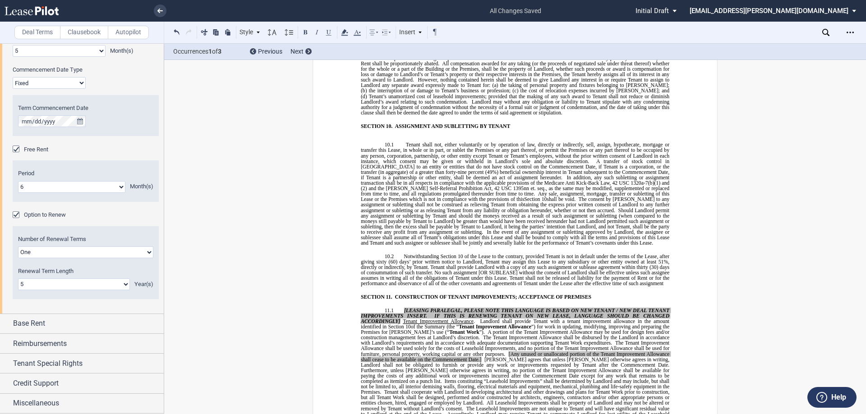
click at [426, 253] on span "Notwithstanding Section 10 of the Lease to the contrary, provided Tenant is not…" at bounding box center [516, 269] width 310 height 33
click at [657, 253] on span "Notwithstanding Section 10 of the Lease to the contrary, provided Tenant is not…" at bounding box center [516, 269] width 310 height 33
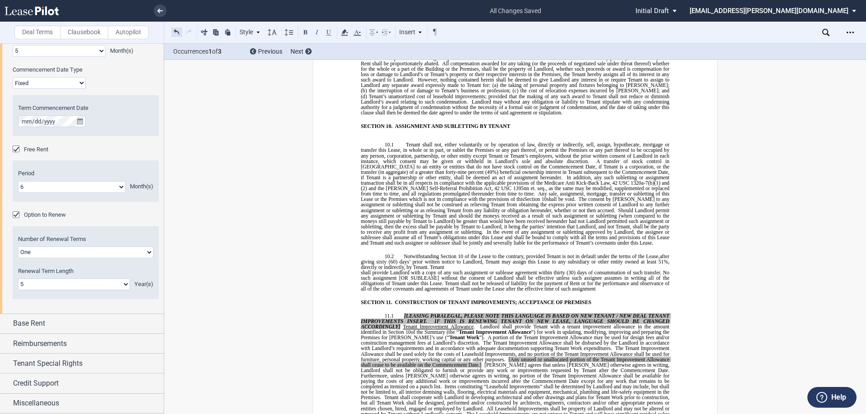
click at [173, 30] on button at bounding box center [176, 32] width 11 height 11
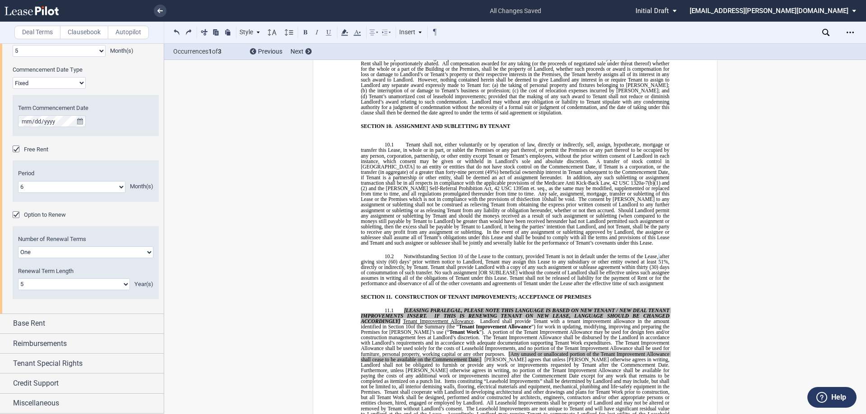
click at [658, 253] on span "Notwithstanding Section 10 of the Lease to the contrary, provided Tenant is not…" at bounding box center [516, 269] width 310 height 33
drag, startPoint x: 657, startPoint y: 228, endPoint x: 480, endPoint y: 235, distance: 176.9
click at [480, 253] on span "Notwithstanding Section 10 of the Lease to the contrary, provided Tenant is not…" at bounding box center [516, 269] width 310 height 33
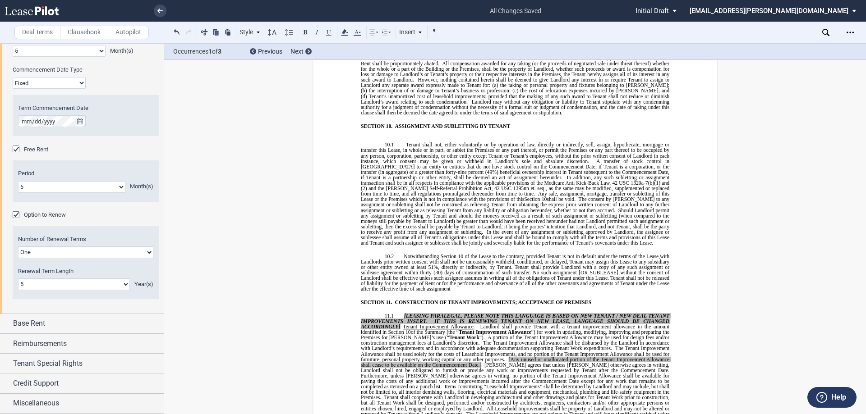
click at [506, 257] on span "Notwithstanding Section 10 of the Lease to the contrary, provided Tenant is not…" at bounding box center [516, 272] width 310 height 38
click at [379, 253] on span "Notwithstanding Section 10 of the Lease to the contrary, provided Tenant is not…" at bounding box center [516, 272] width 310 height 38
drag, startPoint x: 575, startPoint y: 245, endPoint x: 619, endPoint y: 247, distance: 44.7
click at [619, 253] on span "Notwithstanding Section 10 of the Lease to the contrary, provided Tenant is not…" at bounding box center [516, 272] width 310 height 38
drag, startPoint x: 378, startPoint y: 252, endPoint x: 567, endPoint y: 253, distance: 189.0
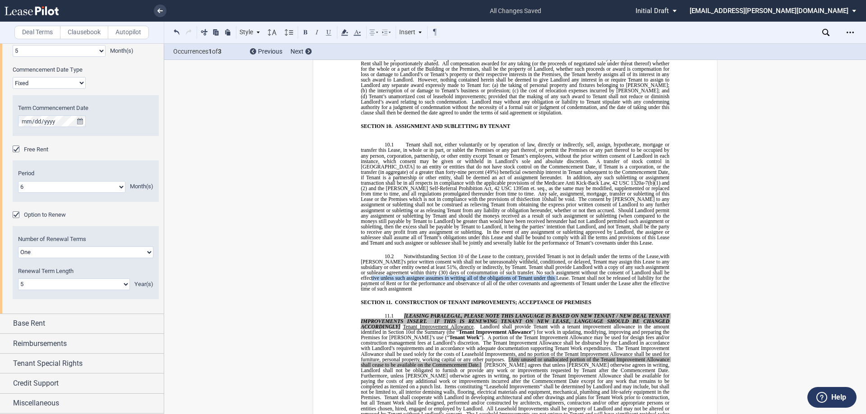
click at [567, 253] on span "Notwithstanding Section 10 of the Lease to the contrary, provided Tenant is not…" at bounding box center [516, 272] width 310 height 38
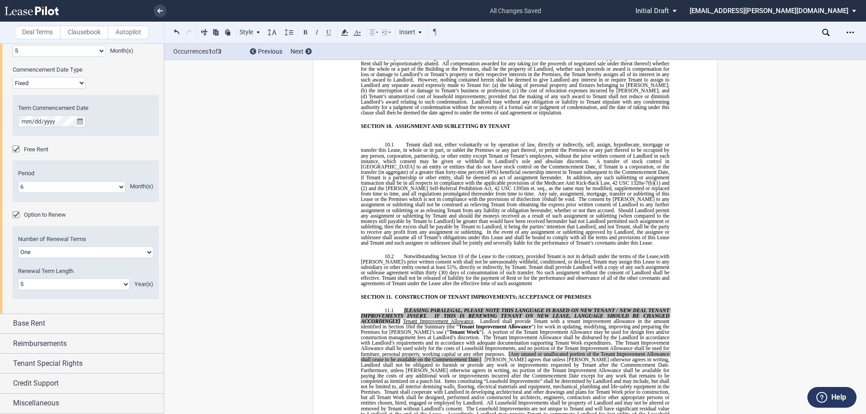
click at [536, 259] on p "10.2 ​ Notwithstanding Section 10 of the Lease to the contrary, provided Tenant…" at bounding box center [515, 269] width 308 height 33
click at [543, 258] on p "10.2 ​ Notwithstanding Section 10 of the Lease to the contrary, provided Tenant…" at bounding box center [515, 269] width 308 height 33
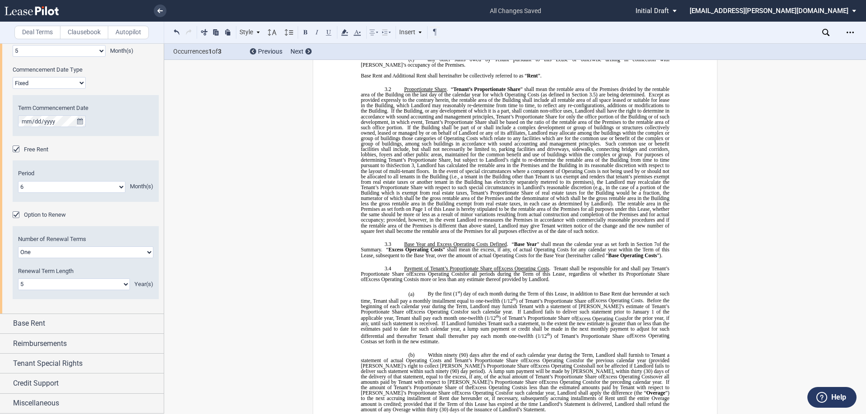
scroll to position [1013, 0]
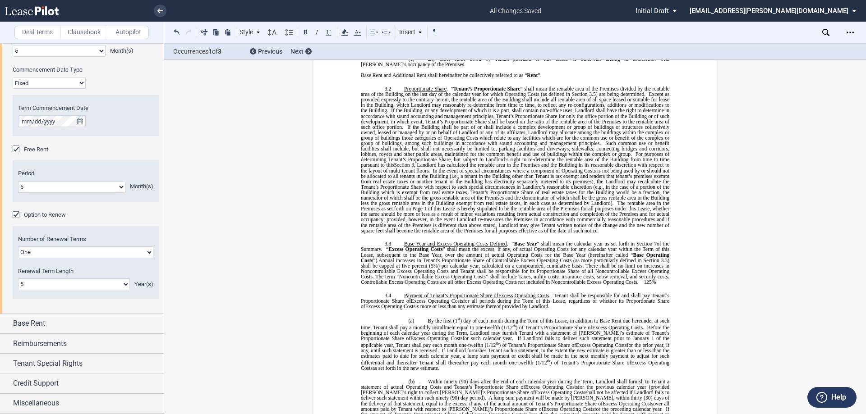
click at [390, 260] on span "Annual increases in Tenant's Proportionate Share of Controllable Excess Operati…" at bounding box center [516, 272] width 310 height 28
drag, startPoint x: 655, startPoint y: 276, endPoint x: 640, endPoint y: 277, distance: 15.4
click at [640, 277] on p "3.3 Base Year and Excess Operating Costs Defined . “ Base Year ” shall mean the…" at bounding box center [515, 263] width 308 height 44
click at [175, 29] on button at bounding box center [176, 32] width 11 height 11
click at [175, 31] on button at bounding box center [176, 32] width 11 height 11
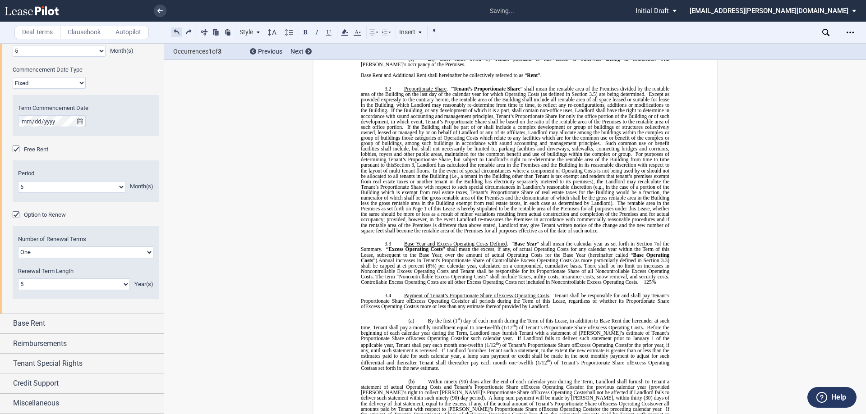
click at [175, 31] on button at bounding box center [176, 32] width 11 height 11
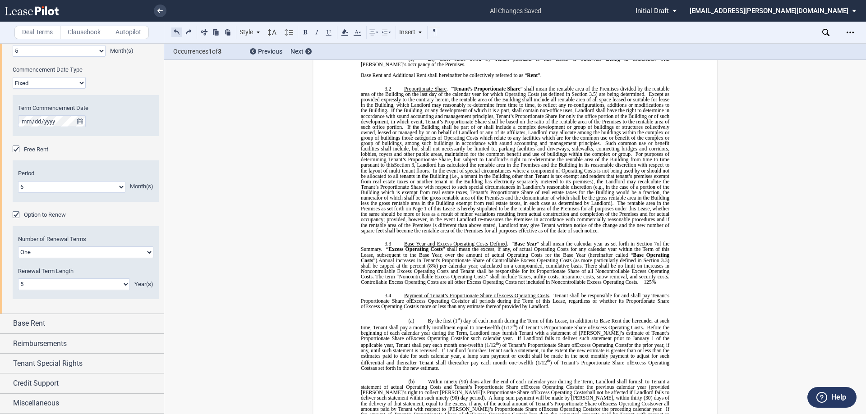
click at [175, 31] on button at bounding box center [176, 32] width 11 height 11
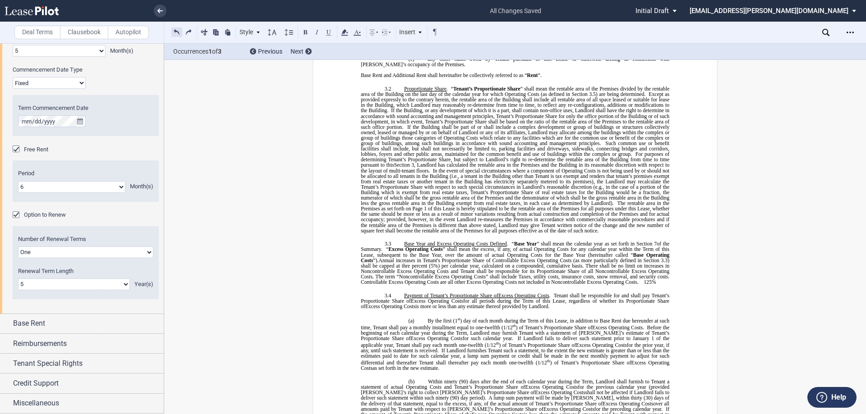
click at [175, 31] on button at bounding box center [176, 32] width 11 height 11
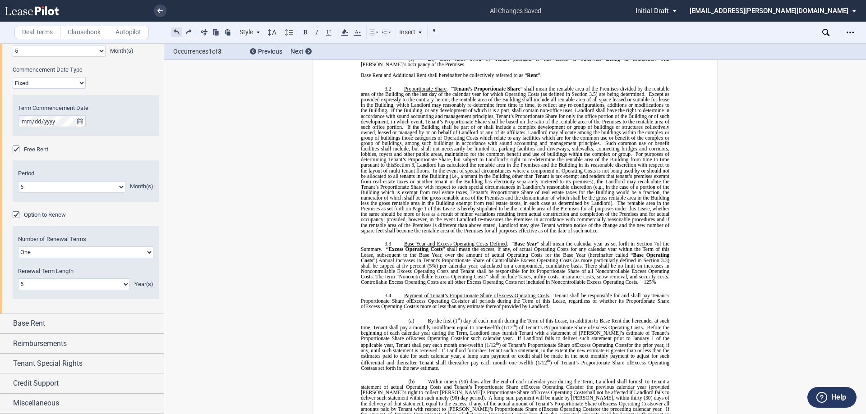
click at [175, 31] on button at bounding box center [176, 32] width 11 height 11
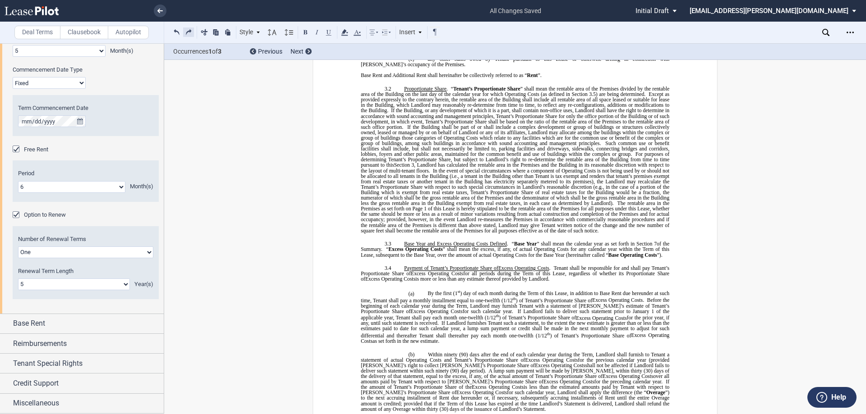
click at [190, 32] on button at bounding box center [188, 32] width 11 height 11
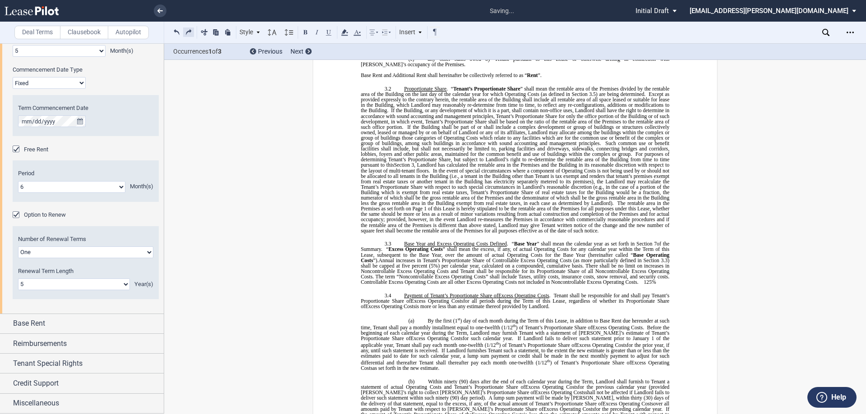
click at [190, 32] on button at bounding box center [188, 32] width 11 height 11
click at [190, 32] on div "Style SECTION 1. Section 1.1 Subsection 1 (a) Subsection 2 (i) Subsection 3 (1)…" at bounding box center [306, 33] width 270 height 12
click at [190, 32] on button at bounding box center [188, 32] width 11 height 11
click at [190, 32] on div "Style SECTION 1. Section 1.1 Subsection 1 (a) Subsection 2 (i) Subsection 3 (1)…" at bounding box center [306, 33] width 270 height 12
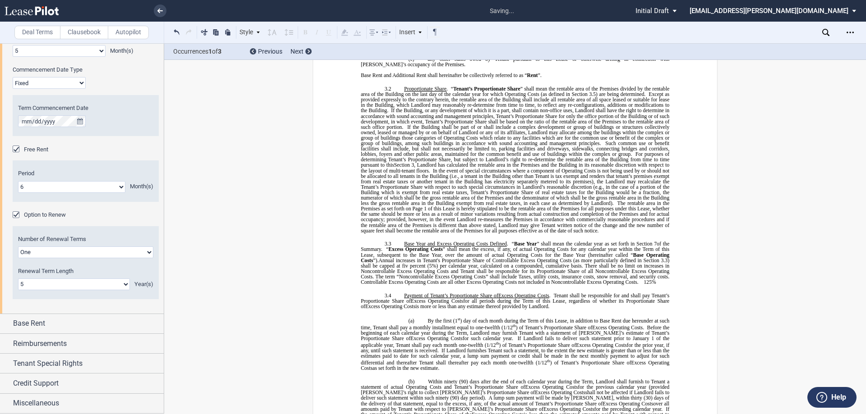
click at [190, 32] on div "Style SECTION 1. Section 1.1 Subsection 1 (a) Subsection 2 (i) Subsection 3 (1)…" at bounding box center [306, 33] width 270 height 12
click at [190, 32] on button at bounding box center [188, 32] width 11 height 11
click at [190, 32] on div "Style SECTION 1. Section 1.1 Subsection 1 (a) Subsection 2 (i) Subsection 3 (1)…" at bounding box center [306, 33] width 270 height 12
click at [190, 32] on button at bounding box center [188, 32] width 11 height 11
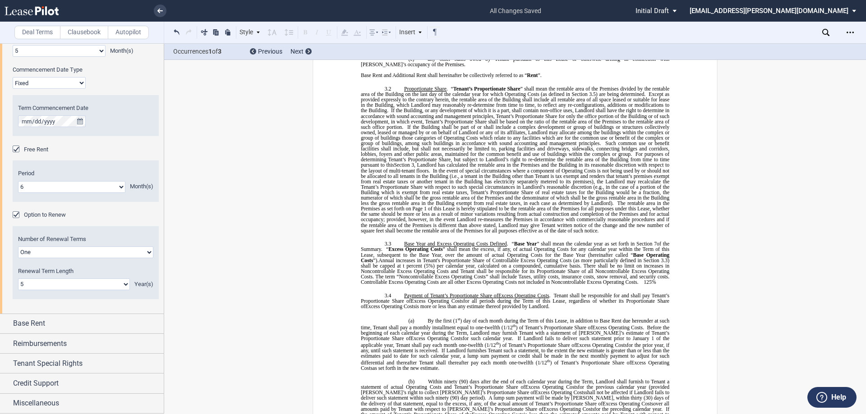
click at [190, 32] on div "Style SECTION 1. Section 1.1 Subsection 1 (a) Subsection 2 (i) Subsection 3 (1)…" at bounding box center [306, 33] width 270 height 12
click at [190, 32] on button at bounding box center [188, 32] width 11 height 11
click at [190, 32] on div "Style SECTION 1. Section 1.1 Subsection 1 (a) Subsection 2 (i) Subsection 3 (1)…" at bounding box center [306, 33] width 270 height 12
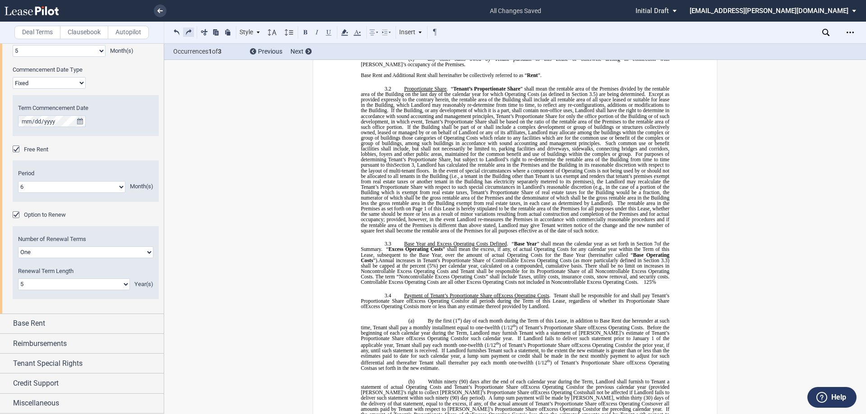
click at [190, 32] on button at bounding box center [188, 32] width 11 height 11
click at [190, 32] on div "Style SECTION 1. Section 1.1 Subsection 1 (a) Subsection 2 (i) Subsection 3 (1)…" at bounding box center [306, 33] width 270 height 12
click at [190, 32] on button at bounding box center [188, 32] width 11 height 11
click at [190, 32] on div "Style SECTION 1. Section 1.1 Subsection 1 (a) Subsection 2 (i) Subsection 3 (1)…" at bounding box center [306, 33] width 270 height 12
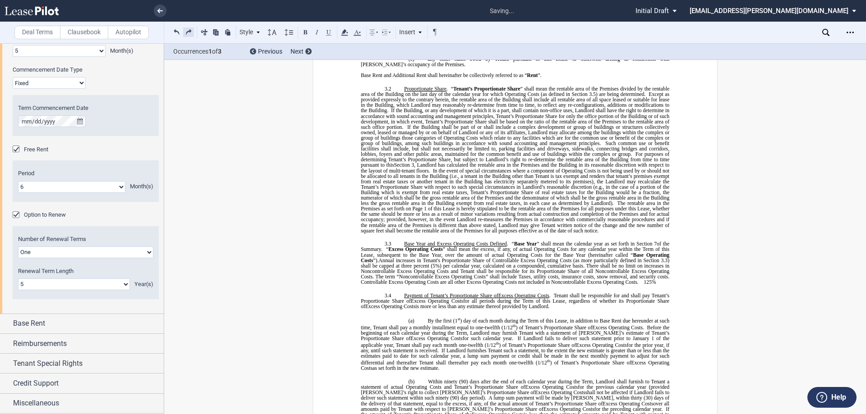
click at [190, 32] on div "Style SECTION 1. Section 1.1 Subsection 1 (a) Subsection 2 (i) Subsection 3 (1)…" at bounding box center [306, 33] width 270 height 12
click at [190, 32] on button at bounding box center [188, 32] width 11 height 11
click at [190, 32] on div "Style SECTION 1. Section 1.1 Subsection 1 (a) Subsection 2 (i) Subsection 3 (1)…" at bounding box center [306, 33] width 270 height 12
click at [190, 32] on button at bounding box center [188, 32] width 11 height 11
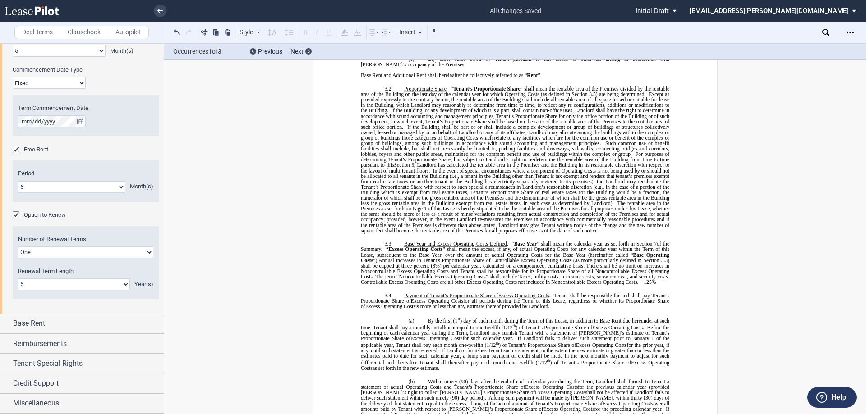
click at [190, 32] on div "Style SECTION 1. Section 1.1 Subsection 1 (a) Subsection 2 (i) Subsection 3 (1)…" at bounding box center [306, 33] width 270 height 12
click at [190, 32] on button at bounding box center [188, 32] width 11 height 11
click at [190, 32] on div "Style SECTION 1. Section 1.1 Subsection 1 (a) Subsection 2 (i) Subsection 3 (1)…" at bounding box center [306, 33] width 270 height 12
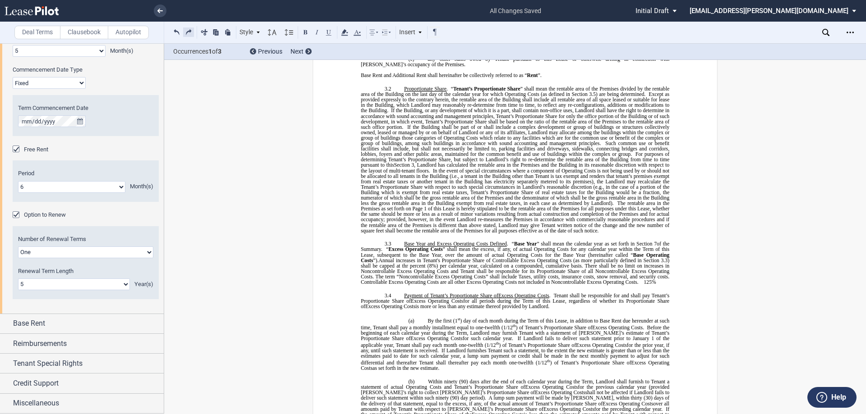
click at [190, 32] on button at bounding box center [188, 32] width 11 height 11
click at [190, 32] on div "Style SECTION 1. Section 1.1 Subsection 1 (a) Subsection 2 (i) Subsection 3 (1)…" at bounding box center [306, 33] width 270 height 12
click at [190, 32] on button at bounding box center [188, 32] width 11 height 11
click at [190, 32] on div "Style SECTION 1. Section 1.1 Subsection 1 (a) Subsection 2 (i) Subsection 3 (1)…" at bounding box center [306, 33] width 270 height 12
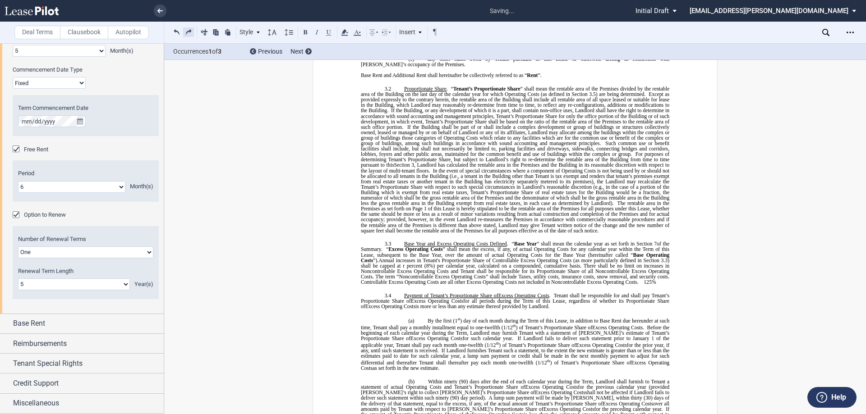
click at [190, 32] on div "Style SECTION 1. Section 1.1 Subsection 1 (a) Subsection 2 (i) Subsection 3 (1)…" at bounding box center [306, 33] width 270 height 12
click at [190, 32] on button at bounding box center [188, 32] width 11 height 11
click at [190, 32] on div "Style SECTION 1. Section 1.1 Subsection 1 (a) Subsection 2 (i) Subsection 3 (1)…" at bounding box center [306, 33] width 270 height 12
click at [190, 32] on button at bounding box center [188, 32] width 11 height 11
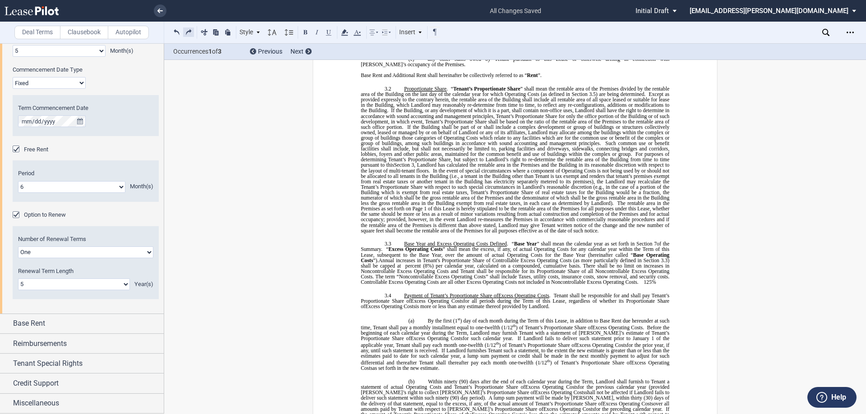
click at [190, 32] on div "Style SECTION 1. Section 1.1 Subsection 1 (a) Subsection 2 (i) Subsection 3 (1)…" at bounding box center [306, 33] width 270 height 12
click at [190, 32] on button at bounding box center [188, 32] width 11 height 11
click at [190, 32] on div "Style SECTION 1. Section 1.1 Subsection 1 (a) Subsection 2 (i) Subsection 3 (1)…" at bounding box center [306, 33] width 270 height 12
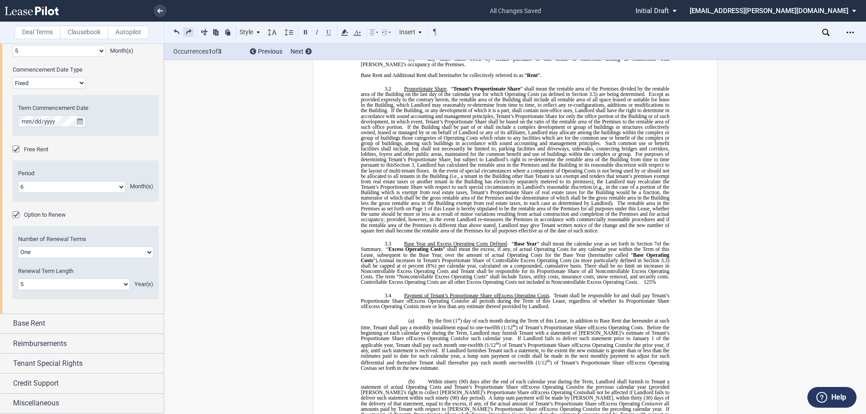
click at [190, 32] on button at bounding box center [188, 32] width 11 height 11
click at [190, 32] on div "Style SECTION 1. Section 1.1 Subsection 1 (a) Subsection 2 (i) Subsection 3 (1)…" at bounding box center [306, 33] width 270 height 12
click at [190, 32] on button at bounding box center [188, 32] width 11 height 11
click at [190, 32] on div "Style SECTION 1. Section 1.1 Subsection 1 (a) Subsection 2 (i) Subsection 3 (1)…" at bounding box center [306, 33] width 270 height 12
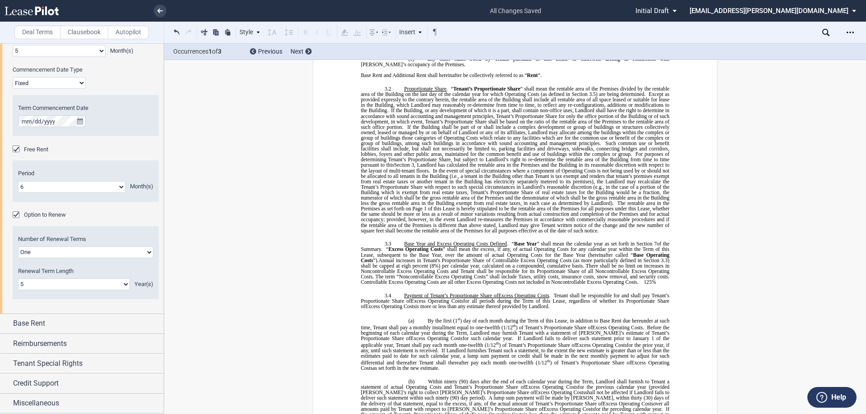
click at [190, 32] on div "Style SECTION 1. Section 1.1 Subsection 1 (a) Subsection 2 (i) Subsection 3 (1)…" at bounding box center [306, 33] width 270 height 12
drag, startPoint x: 653, startPoint y: 278, endPoint x: 642, endPoint y: 276, distance: 10.5
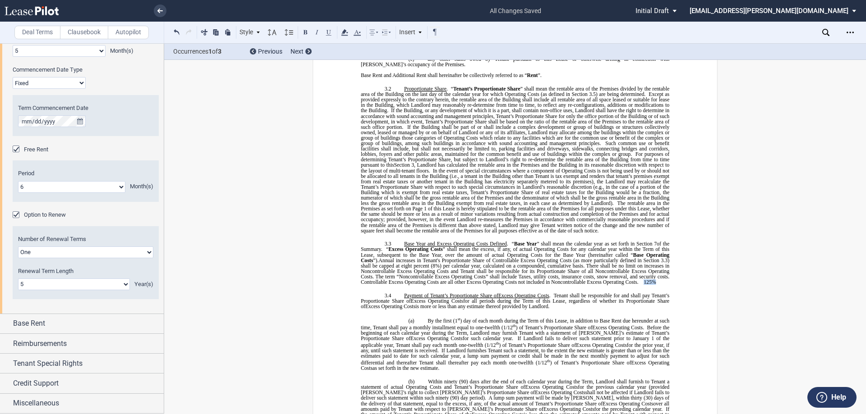
click at [642, 276] on span "Annual increases in Tenant's Proportionate Share of Controllable Excess Operati…" at bounding box center [516, 272] width 310 height 28
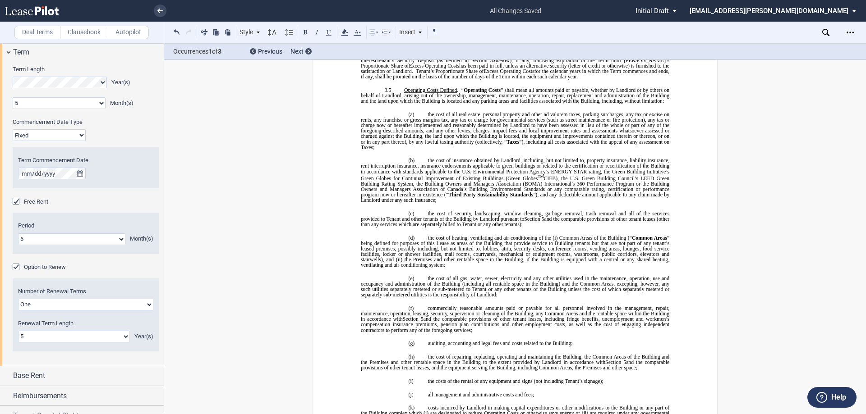
scroll to position [6, 0]
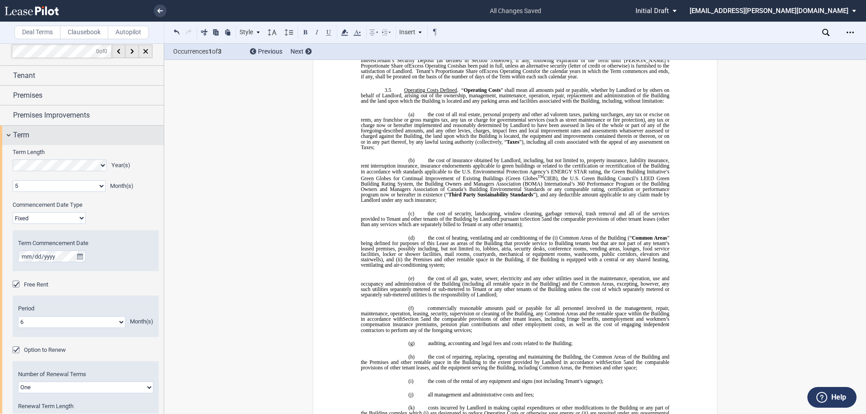
click at [55, 133] on div "Term" at bounding box center [88, 135] width 151 height 11
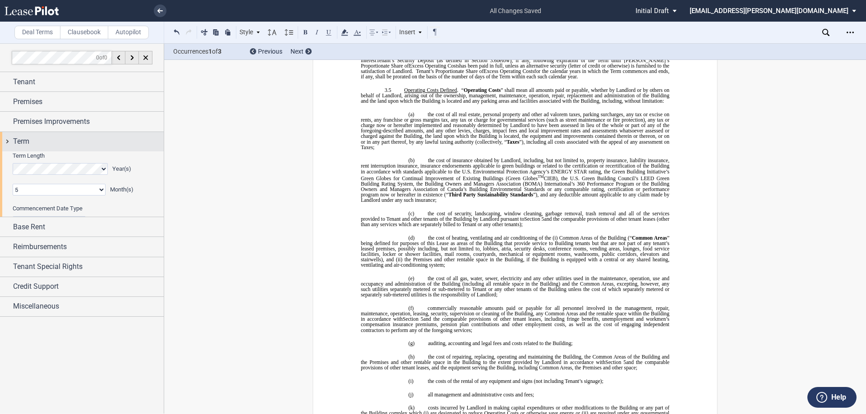
scroll to position [0, 0]
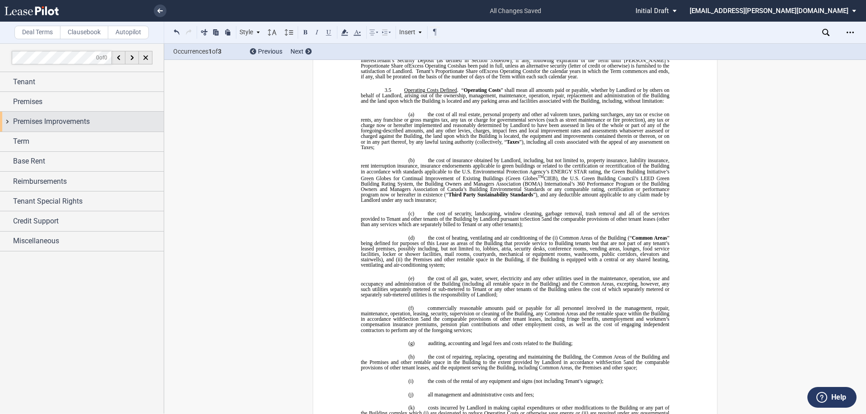
click at [60, 120] on span "Premises Improvements" at bounding box center [51, 121] width 77 height 11
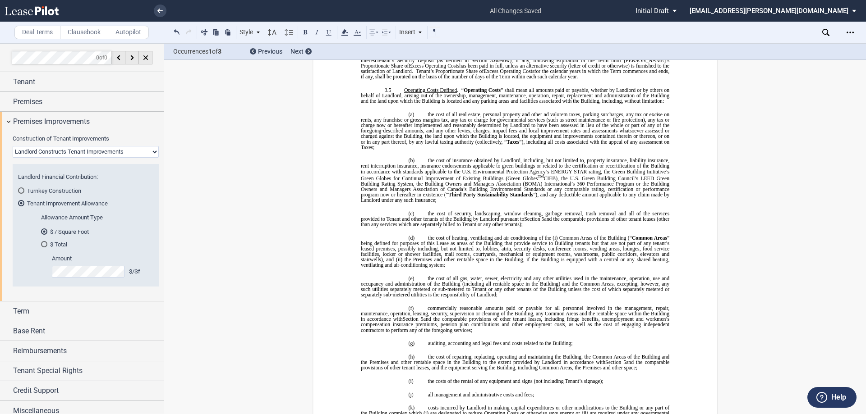
click at [122, 197] on md-radio-group "Turnkey Construction Tenant Improvement Allowance" at bounding box center [85, 197] width 135 height 21
click at [83, 200] on md-radio-button "Tenant Improvement Allowance" at bounding box center [85, 203] width 135 height 8
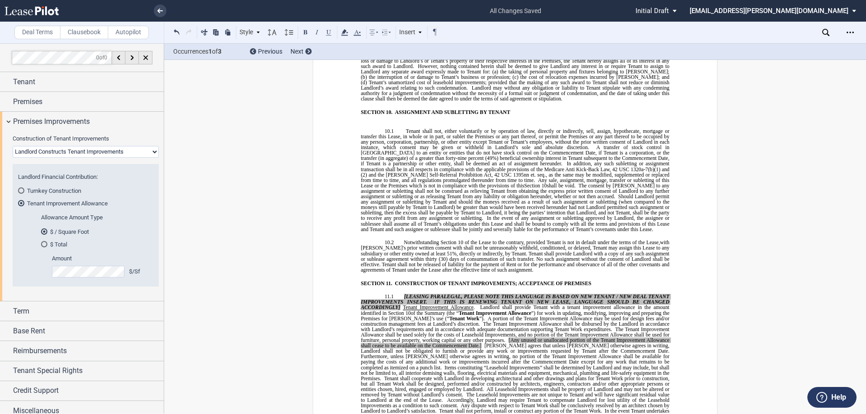
scroll to position [4035, 0]
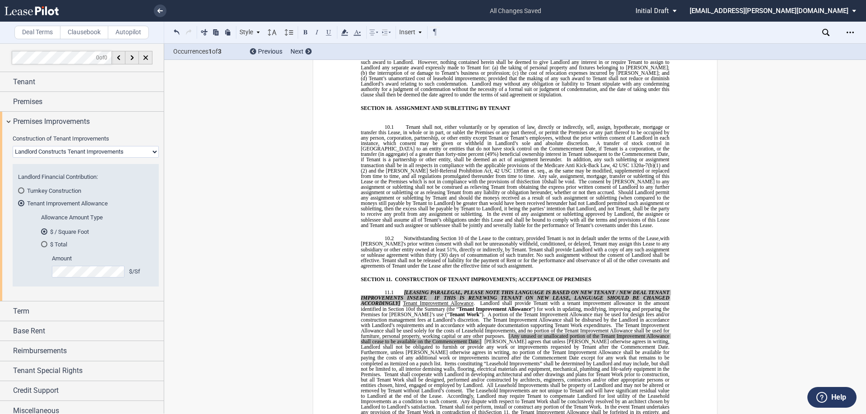
drag, startPoint x: 711, startPoint y: 172, endPoint x: 719, endPoint y: 175, distance: 9.1
click at [571, 32] on md-toolbar "Deal Terms Clausebook Autopilot Style SECTION 1. Section 1.1 Subsection 1 (a) S…" at bounding box center [433, 33] width 866 height 22
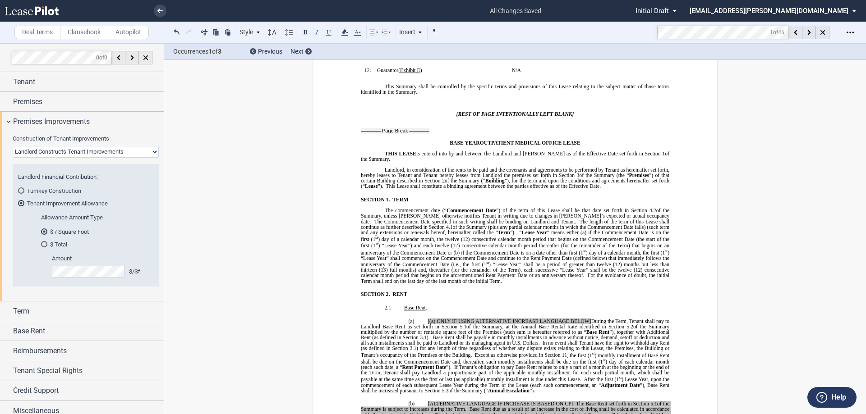
scroll to position [180, 0]
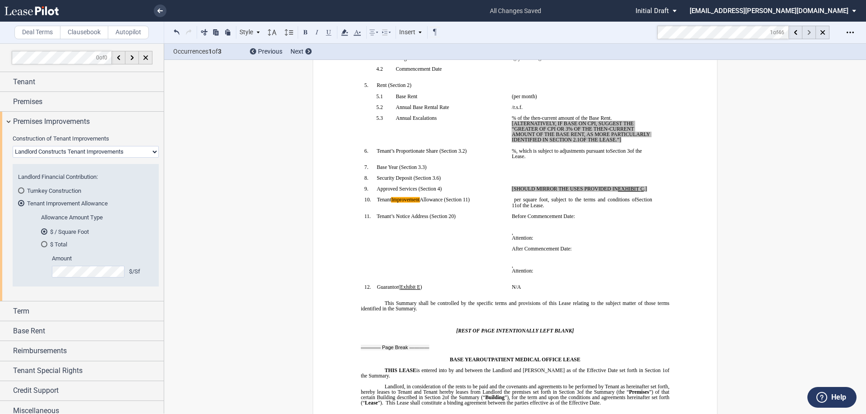
click at [807, 33] on icon at bounding box center [808, 32] width 3 height 5
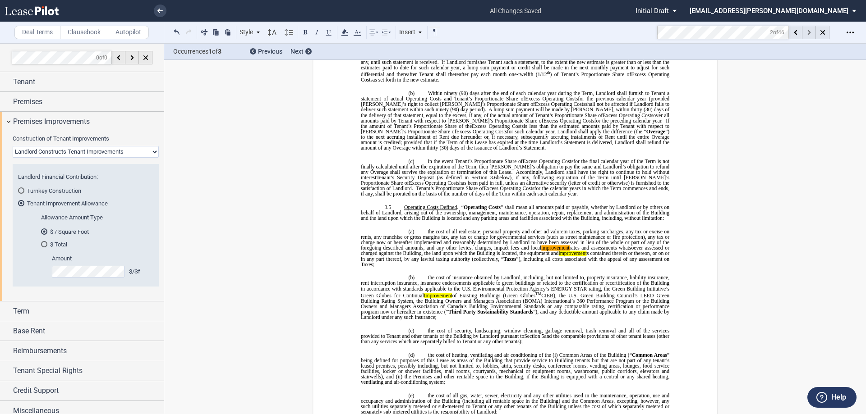
scroll to position [1344, 0]
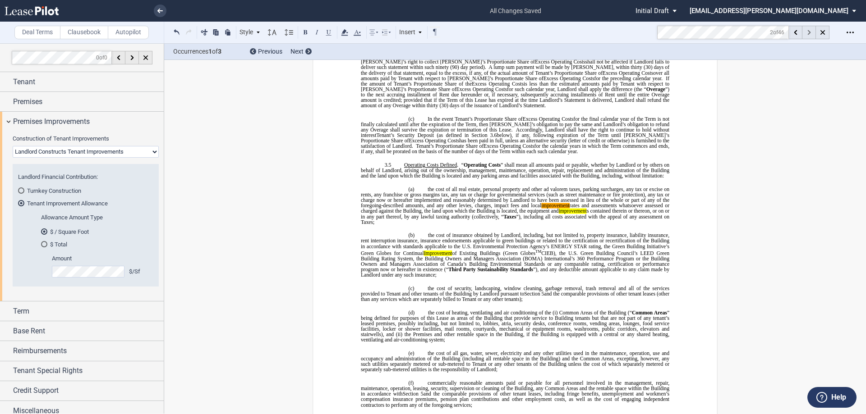
click at [807, 33] on icon at bounding box center [808, 32] width 3 height 5
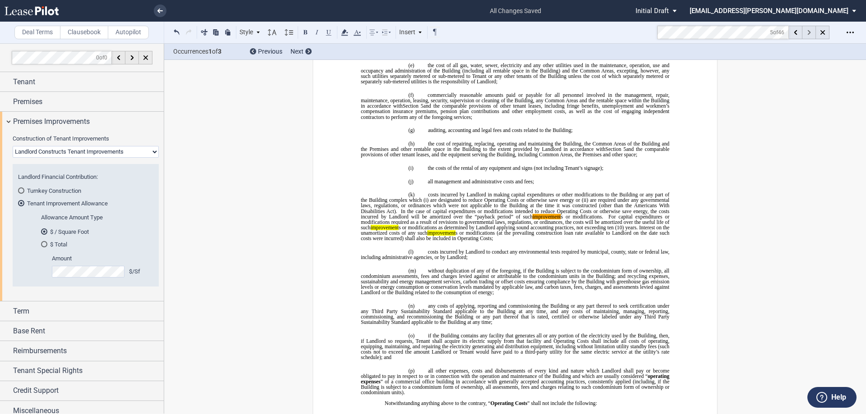
scroll to position [1643, 0]
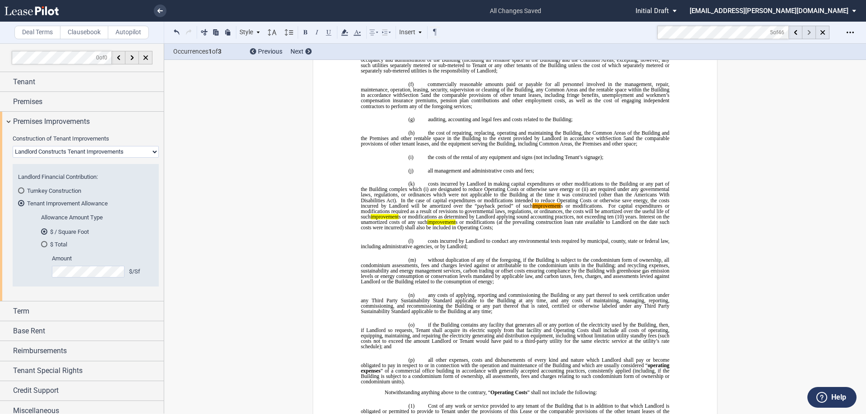
click at [807, 33] on icon at bounding box center [808, 32] width 3 height 5
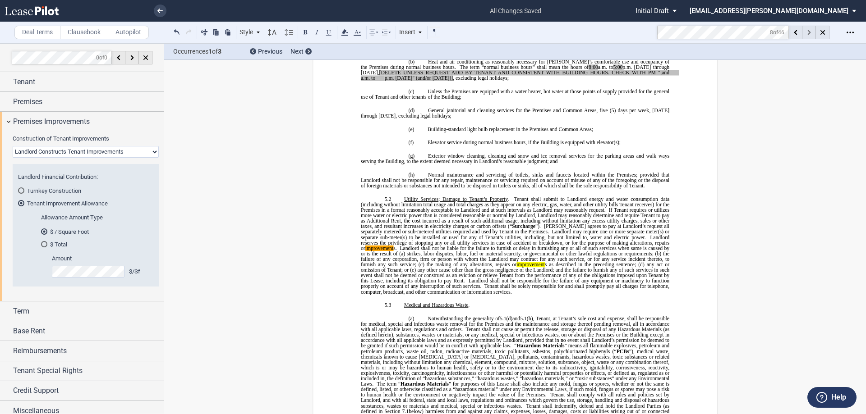
scroll to position [2655, 0]
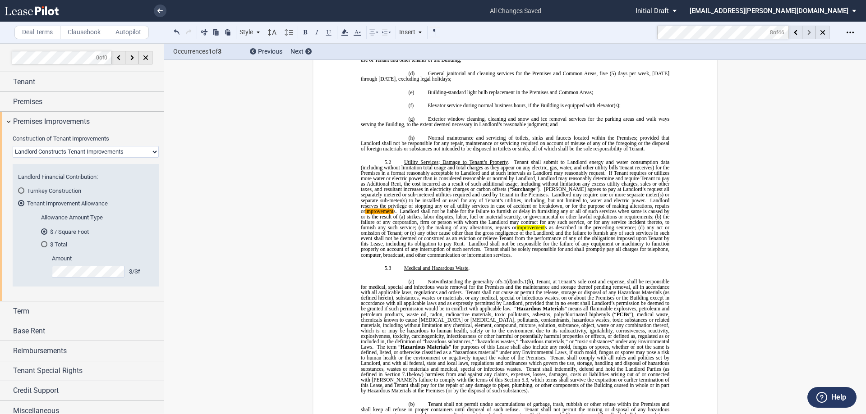
click at [807, 33] on icon at bounding box center [808, 32] width 3 height 5
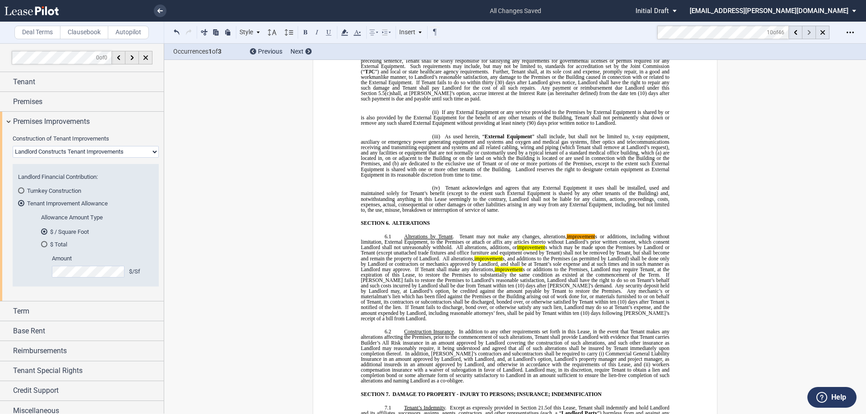
scroll to position [3252, 0]
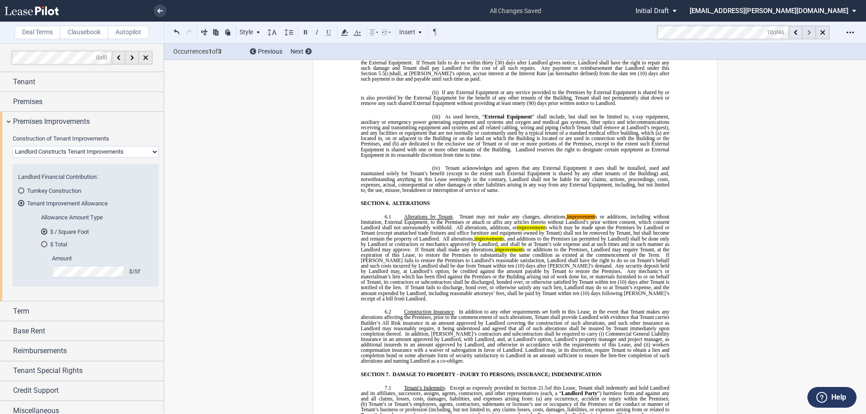
click at [807, 33] on icon at bounding box center [808, 32] width 3 height 5
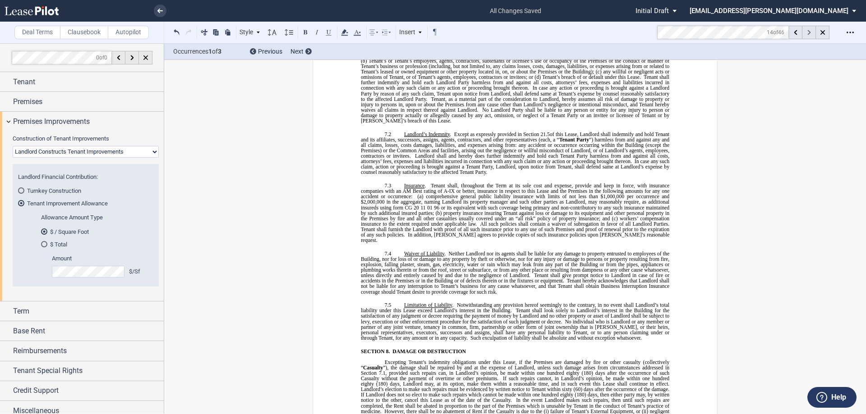
scroll to position [3796, 0]
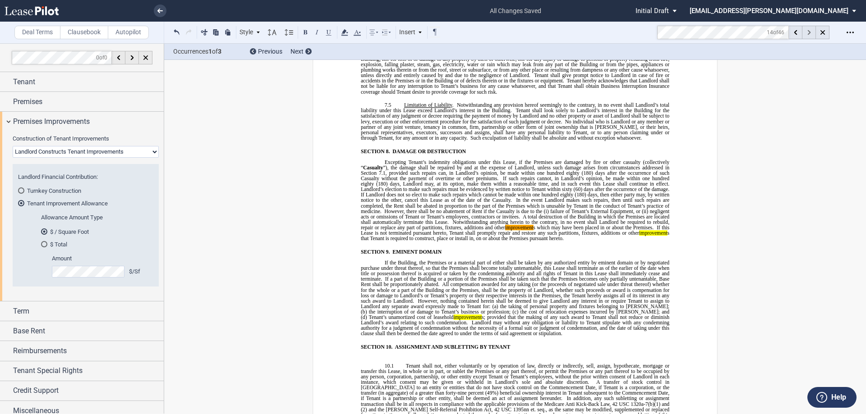
click at [807, 33] on icon at bounding box center [808, 32] width 3 height 5
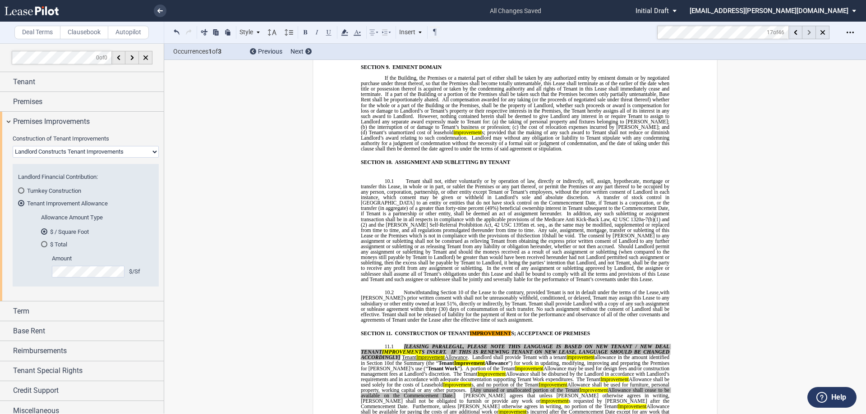
scroll to position [4087, 0]
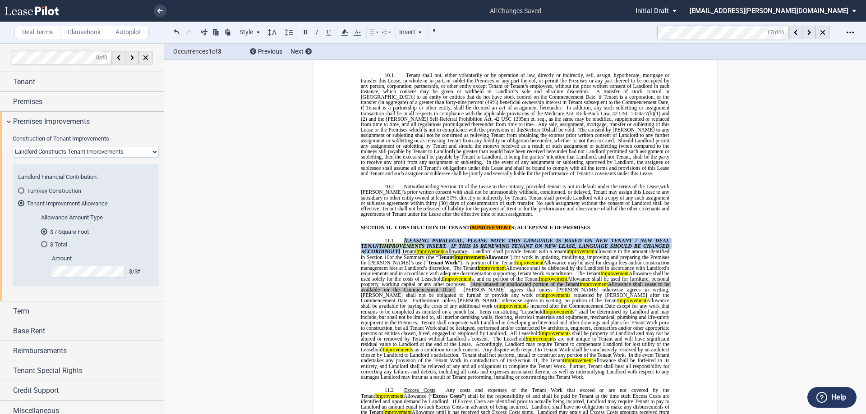
drag, startPoint x: 400, startPoint y: 213, endPoint x: 399, endPoint y: 225, distance: 12.3
click at [399, 238] on p "11.1 [LEASING PARALEGAL, PLEASE NOTE THIS LANGUAGE IS BASED ON NEW TENANT / NEW…" at bounding box center [515, 309] width 308 height 142
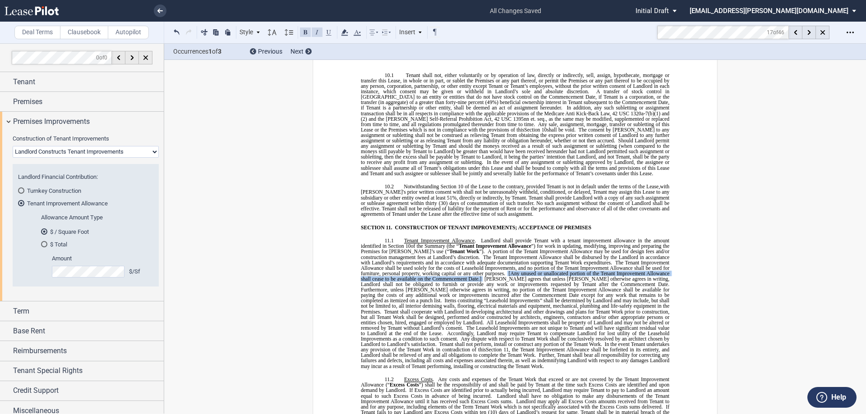
drag, startPoint x: 483, startPoint y: 251, endPoint x: 504, endPoint y: 247, distance: 22.0
click at [504, 247] on span "﻿ Tenant Improvement Allowance . Landlord shall provide Tenant with a tenant im…" at bounding box center [516, 303] width 311 height 131
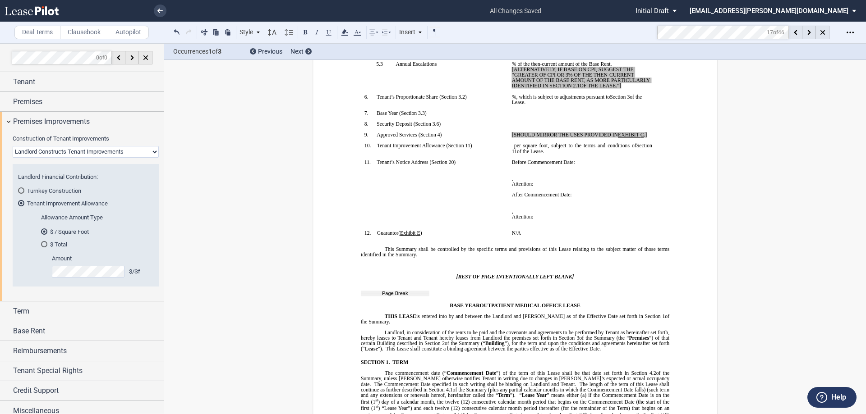
scroll to position [0, 0]
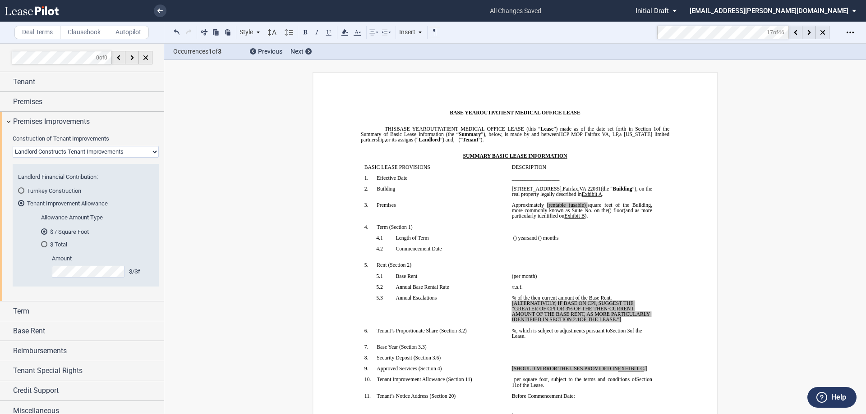
click at [598, 202] on p "﻿" at bounding box center [582, 199] width 140 height 5
drag, startPoint x: 609, startPoint y: 203, endPoint x: 601, endPoint y: 203, distance: 8.1
click at [601, 203] on span "Approximately ﻿ ﻿ [rentable (usable)] square feet of the Building, more commonl…" at bounding box center [583, 207] width 142 height 11
click at [603, 206] on span "square feet of the Building, more commonly known as Suite No." at bounding box center [583, 207] width 142 height 11
click at [603, 205] on span "square feet of the Building, more commonly known as Suite No." at bounding box center [583, 207] width 142 height 11
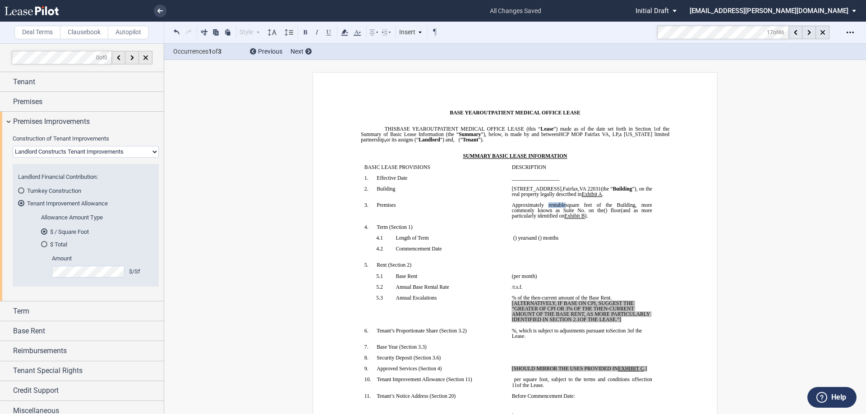
drag, startPoint x: 575, startPoint y: 204, endPoint x: 557, endPoint y: 205, distance: 19.0
click at [557, 205] on span "Approximately ﻿ ﻿ rentable square feet of the Building, more commonly known as …" at bounding box center [583, 207] width 142 height 11
click at [350, 34] on icon at bounding box center [344, 32] width 11 height 11
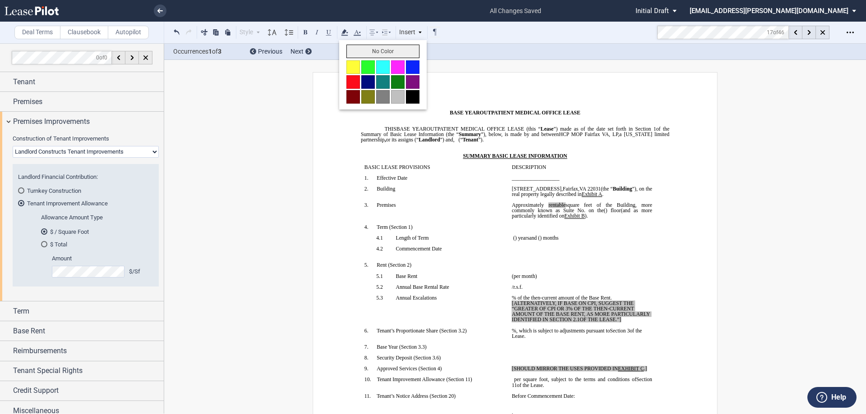
click at [356, 51] on button "No Color" at bounding box center [382, 52] width 73 height 14
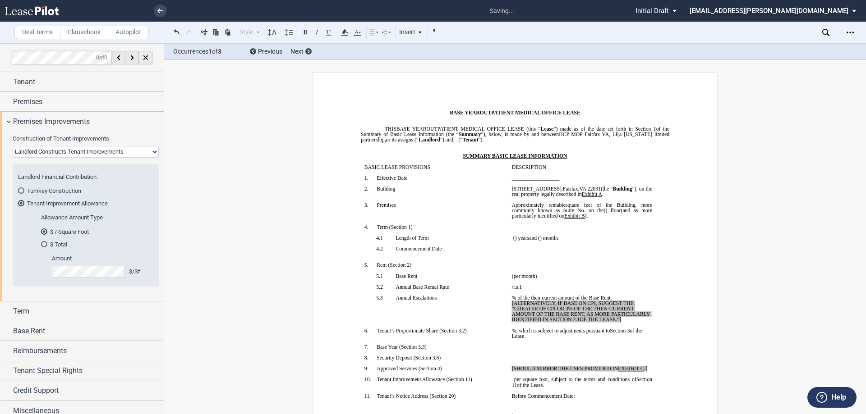
click at [566, 179] on p "__________________" at bounding box center [582, 177] width 140 height 5
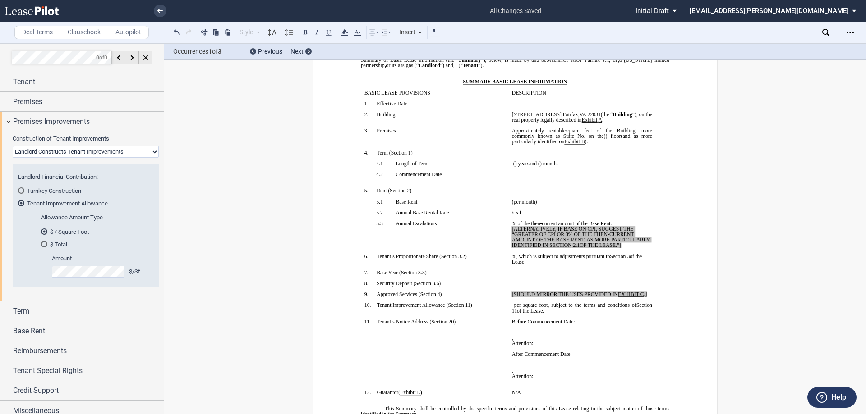
scroll to position [90, 0]
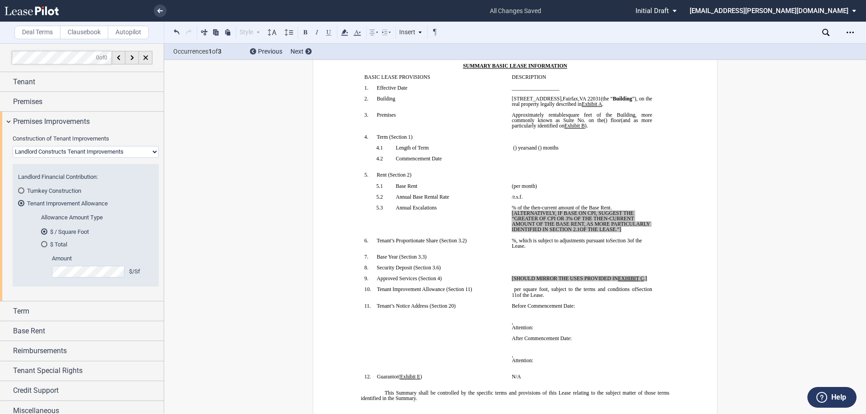
drag, startPoint x: 624, startPoint y: 230, endPoint x: 509, endPoint y: 216, distance: 116.4
click at [509, 216] on td "﻿ ﻿ % of the then-current amount of the Base Rent. [ALTERNATIVELY, IF BASE ON C…" at bounding box center [581, 221] width 147 height 33
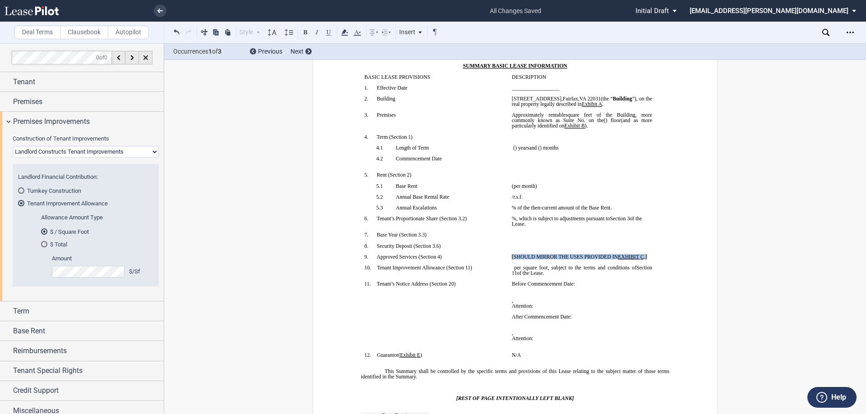
drag, startPoint x: 512, startPoint y: 258, endPoint x: 644, endPoint y: 255, distance: 131.7
click at [644, 255] on span "[SHOULD MIRROR THE USES PROVIDED IN EXHIBIT ﻿ C ﻿ .]" at bounding box center [579, 256] width 135 height 5
drag, startPoint x: 564, startPoint y: 255, endPoint x: 480, endPoint y: 221, distance: 90.6
click at [497, 254] on tr "!!SET_LEVEL_0!! !!SBL_LEVEL_1!! 9. Approved Services ( ﻿ Section 4 ﻿ ) ﻿ [_ ﻿ ﻿…" at bounding box center [508, 259] width 295 height 11
click at [347, 33] on use at bounding box center [344, 32] width 7 height 6
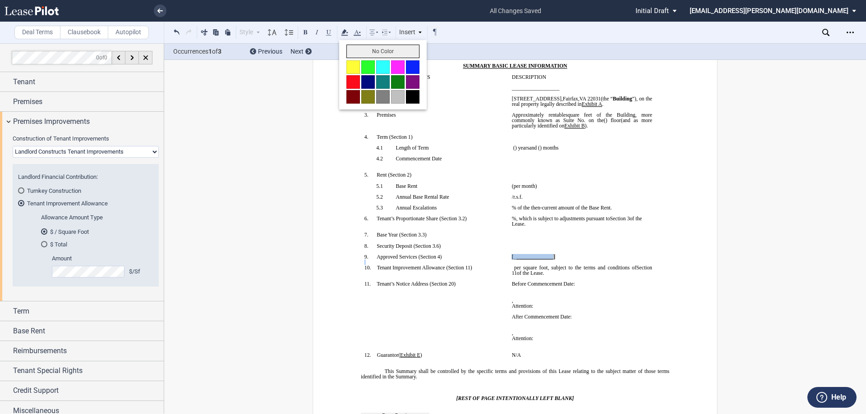
click at [381, 57] on button "No Color" at bounding box center [382, 52] width 73 height 14
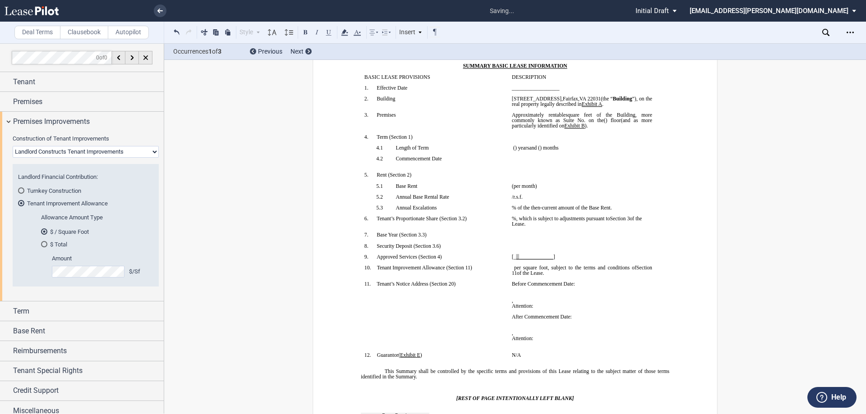
click at [609, 245] on p "﻿ ﻿ ﻿ ﻿" at bounding box center [582, 246] width 140 height 5
click at [596, 297] on p "﻿ ﻿" at bounding box center [582, 295] width 140 height 5
click at [516, 256] on span "﻿_" at bounding box center [517, 256] width 3 height 5
drag, startPoint x: 624, startPoint y: 288, endPoint x: 608, endPoint y: 280, distance: 18.0
click at [624, 288] on p "﻿" at bounding box center [582, 289] width 140 height 5
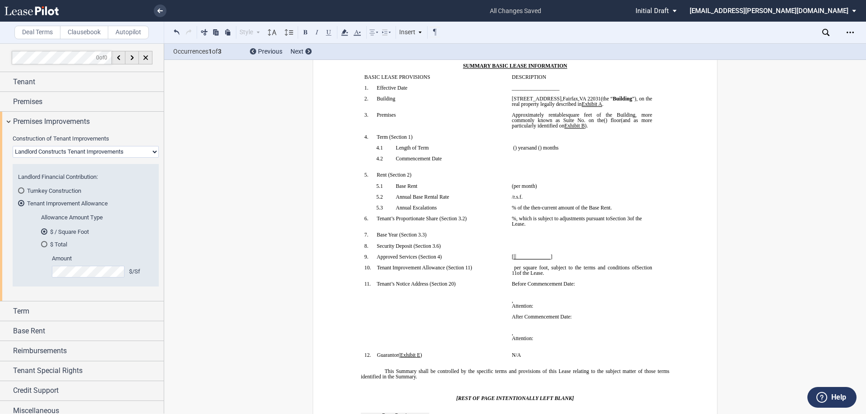
click at [581, 253] on p at bounding box center [582, 251] width 140 height 5
click at [515, 258] on span "﻿_ ﻿_____________" at bounding box center [532, 256] width 37 height 5
click at [349, 29] on icon at bounding box center [344, 32] width 11 height 11
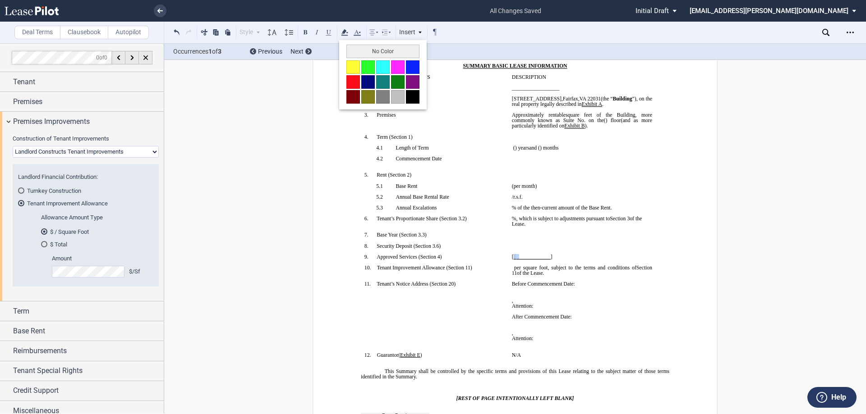
drag, startPoint x: 376, startPoint y: 52, endPoint x: 534, endPoint y: 146, distance: 183.6
click at [377, 53] on button "No Color" at bounding box center [382, 52] width 73 height 14
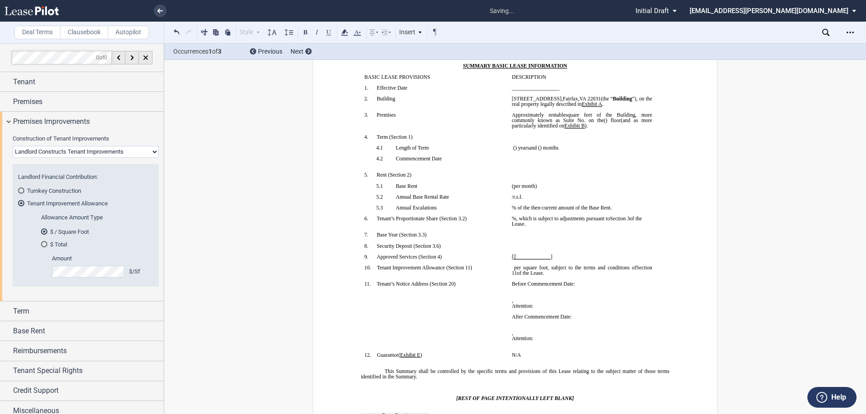
click at [589, 231] on p "﻿" at bounding box center [582, 229] width 140 height 5
click at [610, 299] on p "﻿ ﻿ , ﻿ ﻿ ﻿ ﻿" at bounding box center [582, 300] width 140 height 5
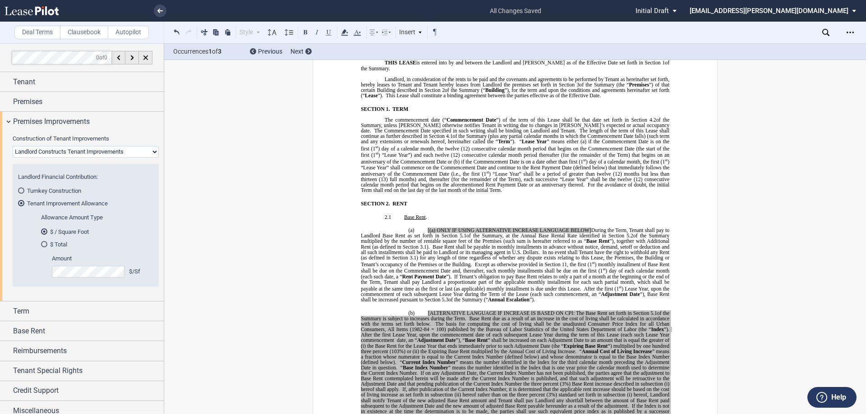
scroll to position [496, 0]
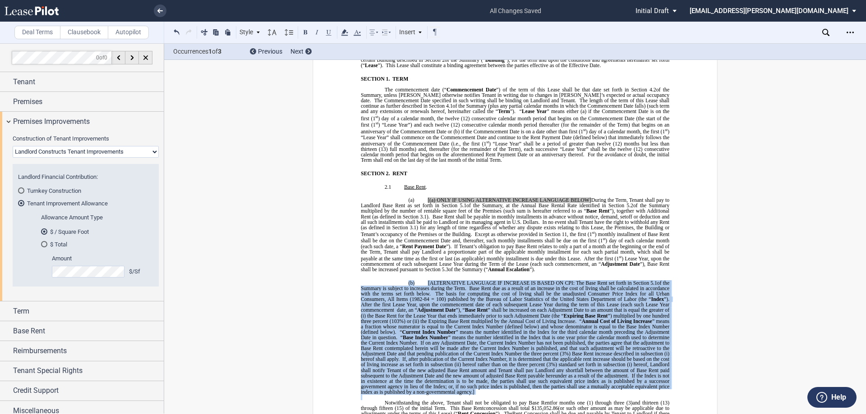
drag, startPoint x: 484, startPoint y: 390, endPoint x: 386, endPoint y: 277, distance: 149.9
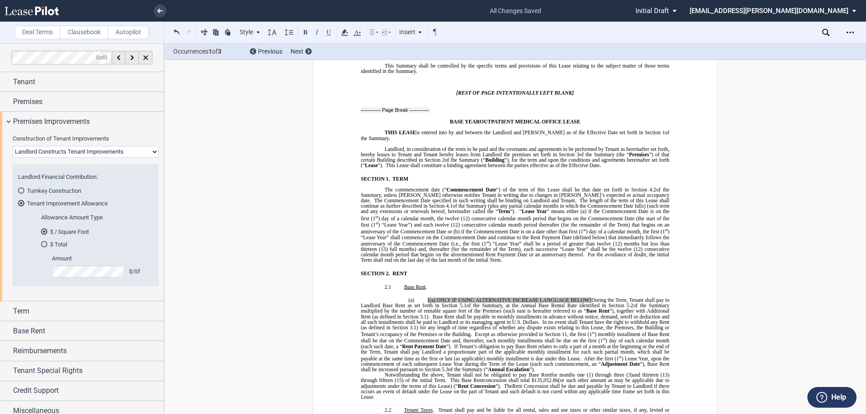
scroll to position [548, 0]
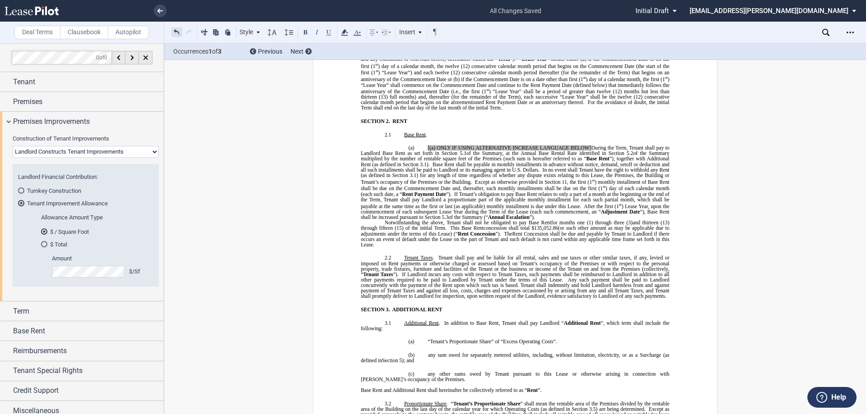
click at [175, 32] on button at bounding box center [176, 32] width 11 height 11
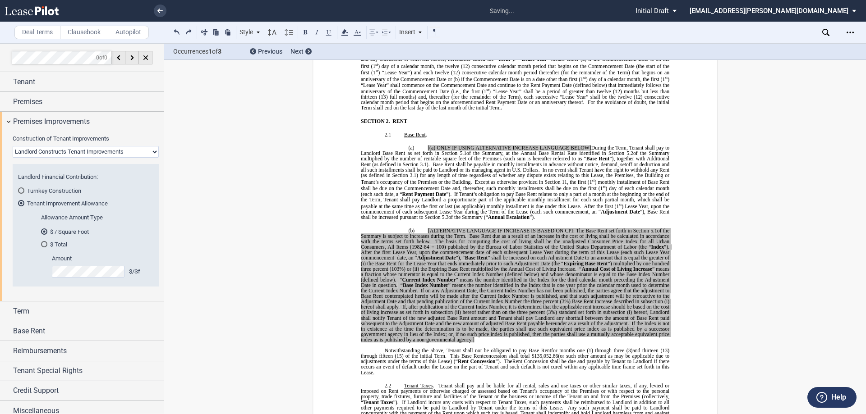
scroll to position [658, 0]
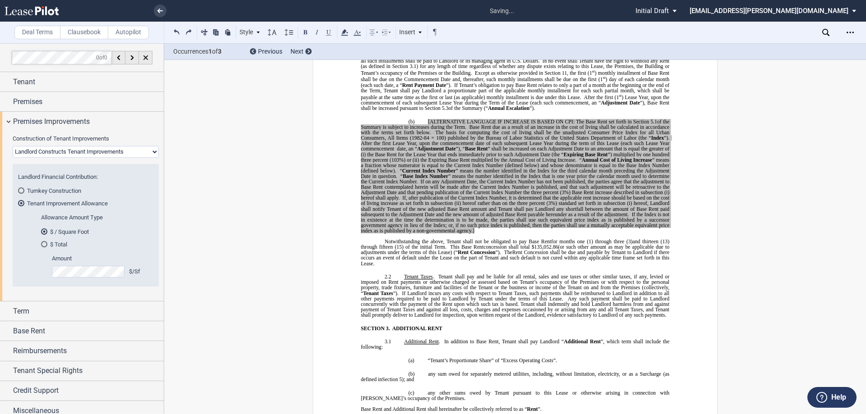
click at [487, 227] on p "(b) [ALTERNATIVE LANGUAGE IF INCREASE IS BASED ON CPI: The Base Rent set forth …" at bounding box center [515, 176] width 308 height 115
click at [476, 227] on p "(b) [ALTERNATIVE LANGUAGE IF INCREASE IS BASED ON CPI: The Base Rent set forth …" at bounding box center [515, 176] width 308 height 115
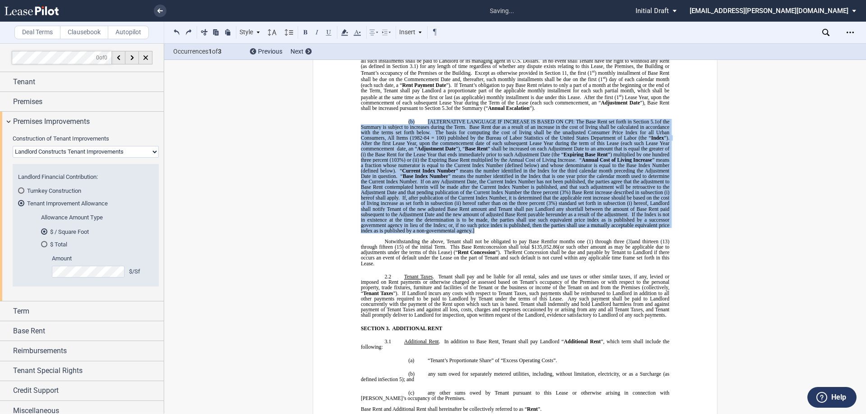
drag, startPoint x: 476, startPoint y: 227, endPoint x: 401, endPoint y: 115, distance: 135.2
click at [401, 119] on p "(b) [ALTERNATIVE LANGUAGE IF INCREASE IS BASED ON CPI: The Base Rent set forth …" at bounding box center [515, 176] width 308 height 115
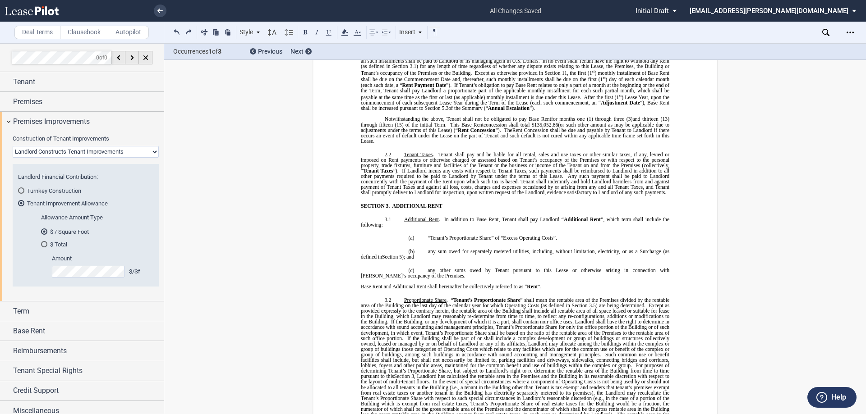
scroll to position [522, 0]
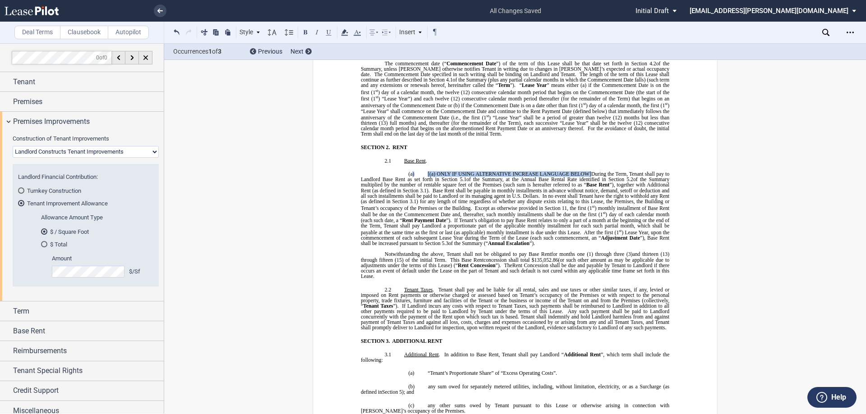
drag, startPoint x: 592, startPoint y: 167, endPoint x: 411, endPoint y: 167, distance: 180.8
click at [411, 172] on p "(a) [(a) ONLY IF USING ALTERNATIVE INCREASE LANGUAGE BELOW] During the Term, Te…" at bounding box center [515, 209] width 308 height 75
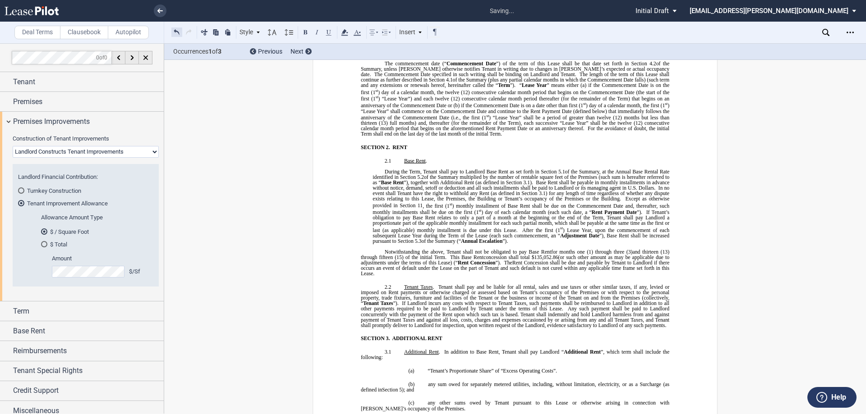
click at [179, 32] on button at bounding box center [176, 32] width 11 height 11
click at [179, 32] on div "Style SECTION 1. Section 1.1 Subsection 1 (a) Subsection 2 (i) Subsection 3 (1)…" at bounding box center [306, 33] width 270 height 12
click at [381, 169] on p "During the Term, Tenant shall pay to Landlord Base Rent as set forth in Section…" at bounding box center [521, 206] width 297 height 75
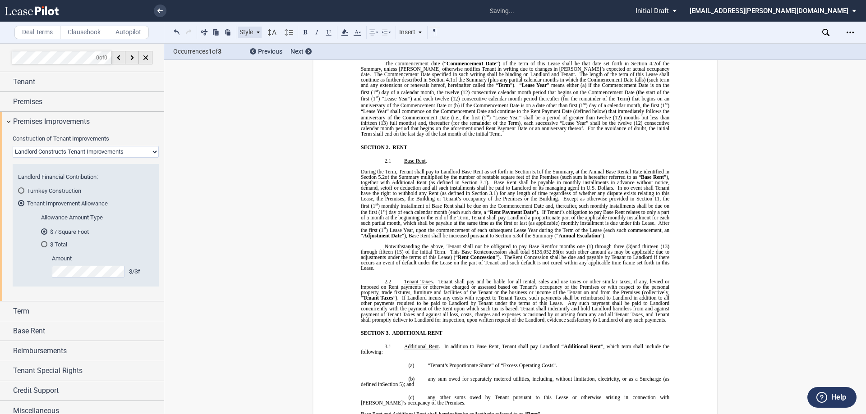
click at [252, 30] on div "Style" at bounding box center [249, 33] width 23 height 12
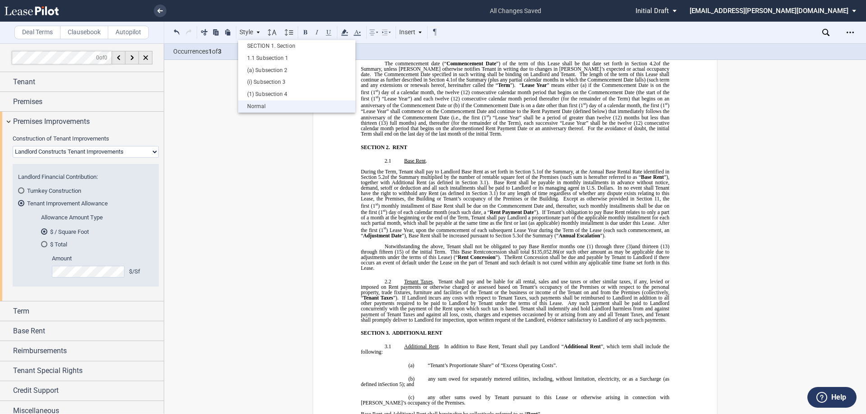
click at [253, 104] on div "Normal" at bounding box center [297, 107] width 108 height 8
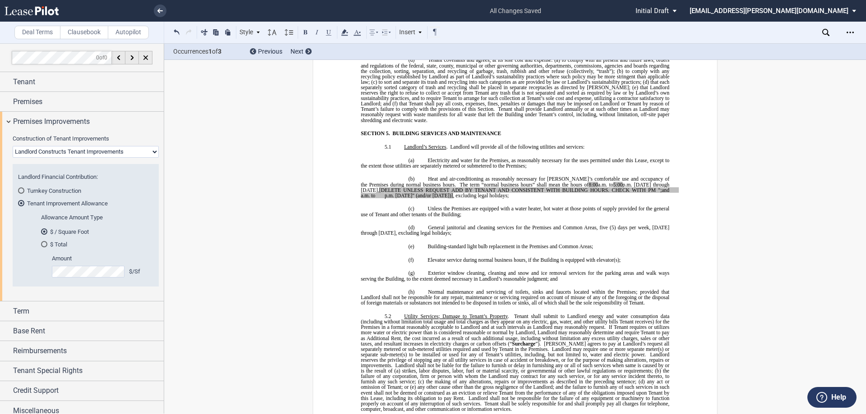
scroll to position [2371, 0]
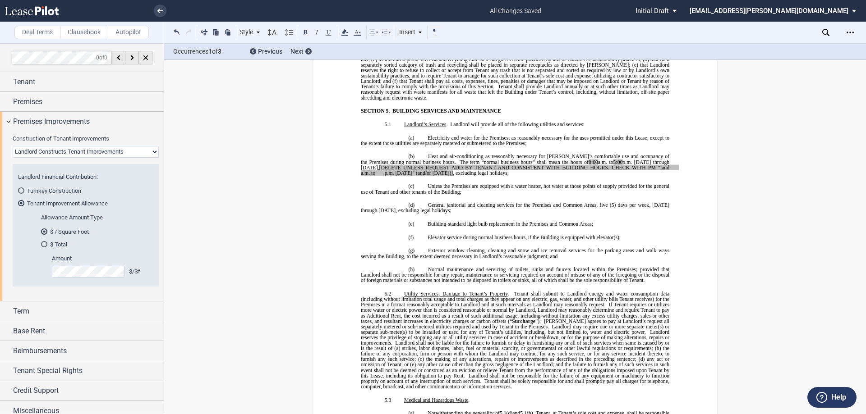
drag, startPoint x: 358, startPoint y: 156, endPoint x: 453, endPoint y: 159, distance: 94.7
click at [434, 162] on span "Heat and air-conditioning as reasonably necessary for [PERSON_NAME]’s comfortab…" at bounding box center [520, 165] width 318 height 22
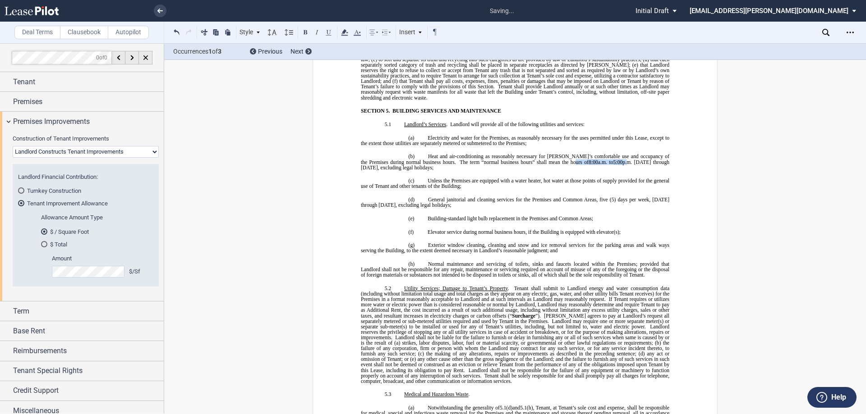
drag, startPoint x: 605, startPoint y: 152, endPoint x: 546, endPoint y: 152, distance: 59.1
click at [546, 154] on span "Heat and air-conditioning as reasonably necessary for [PERSON_NAME]’s comfortab…" at bounding box center [516, 162] width 310 height 16
click at [348, 32] on use at bounding box center [344, 32] width 7 height 6
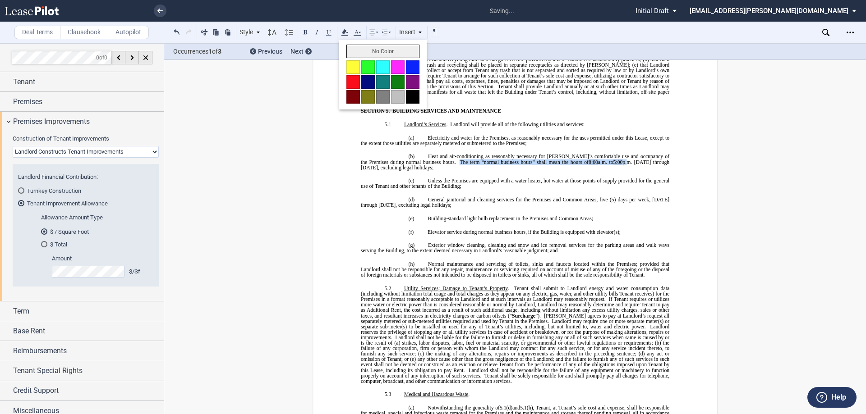
click at [373, 55] on button "No Color" at bounding box center [382, 52] width 73 height 14
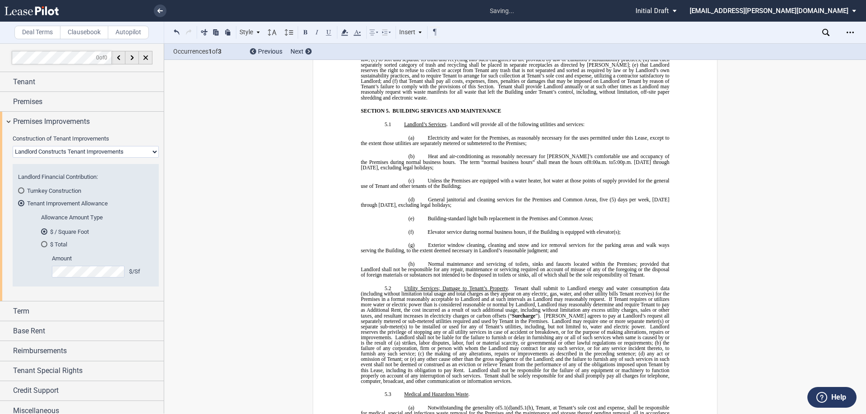
click at [539, 159] on span "The term “normal business hours” shall mean the hours of" at bounding box center [524, 161] width 129 height 5
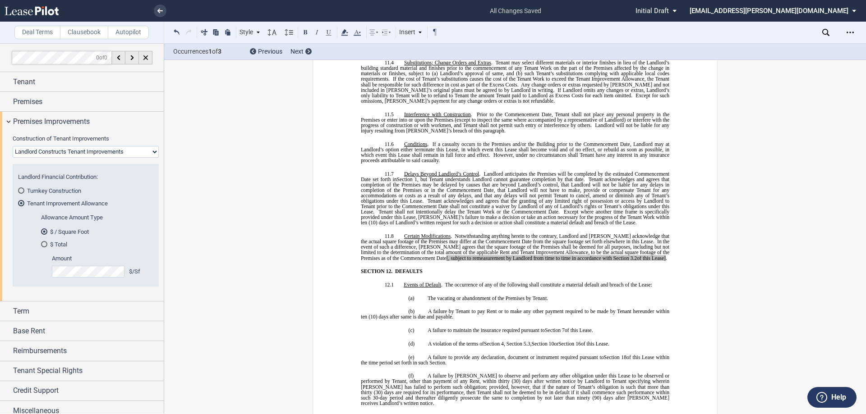
scroll to position [4401, 0]
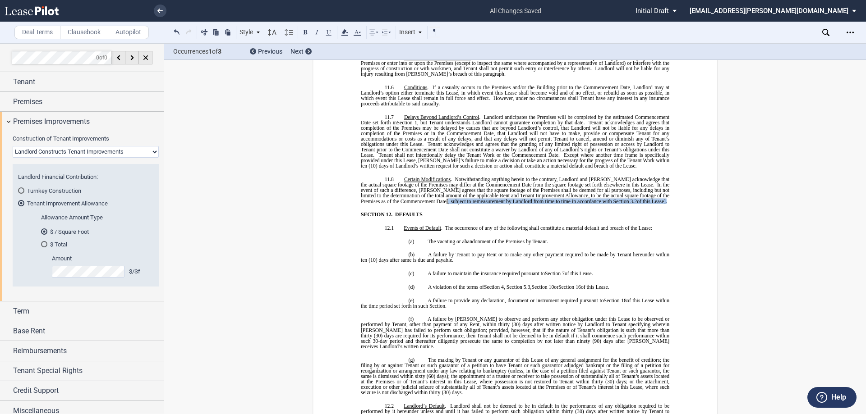
drag, startPoint x: 647, startPoint y: 174, endPoint x: 419, endPoint y: 174, distance: 227.7
click at [419, 177] on p "11.8 Certain Modifications . Notwithstanding anything herein to the contrary, L…" at bounding box center [515, 191] width 308 height 28
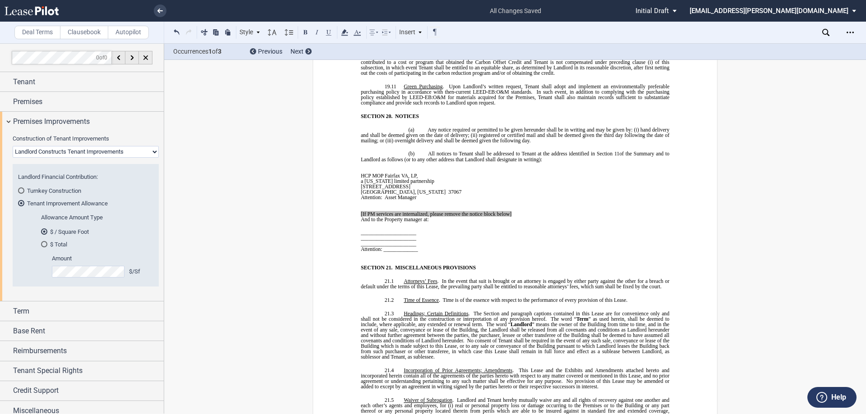
scroll to position [5934, 0]
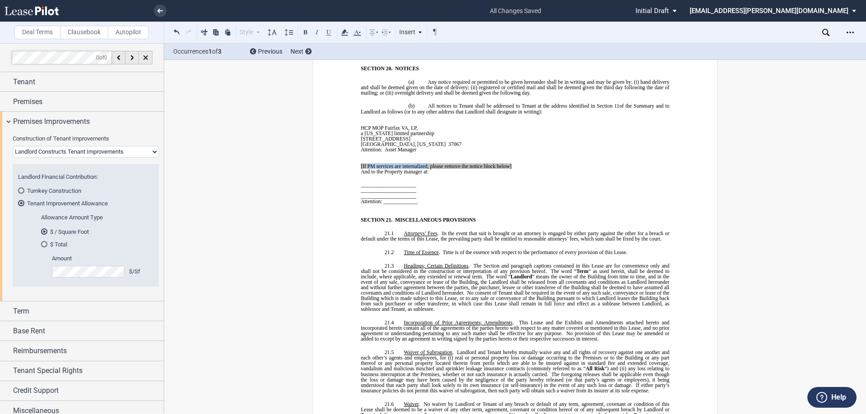
drag, startPoint x: 424, startPoint y: 134, endPoint x: 365, endPoint y: 133, distance: 58.7
click at [365, 163] on span "[If PM services are internalized, please remove the notice block below]" at bounding box center [436, 165] width 151 height 5
click at [471, 174] on td "_____________________ _____________________ _____________________ Attention: __…" at bounding box center [440, 191] width 158 height 35
drag, startPoint x: 517, startPoint y: 133, endPoint x: 347, endPoint y: 132, distance: 169.6
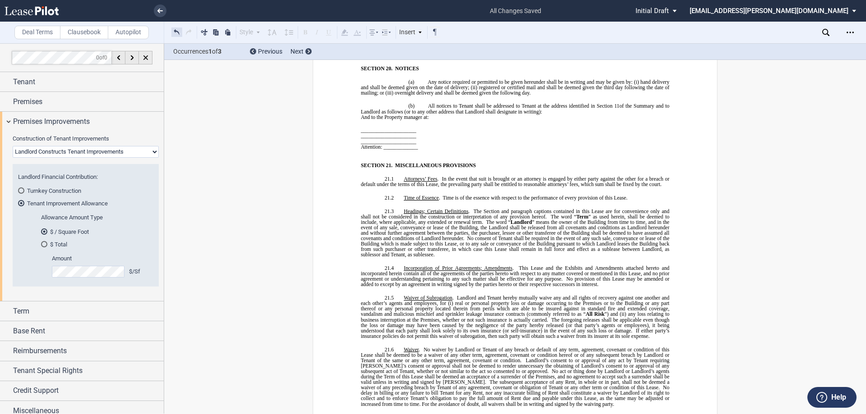
click at [175, 32] on button at bounding box center [176, 32] width 11 height 11
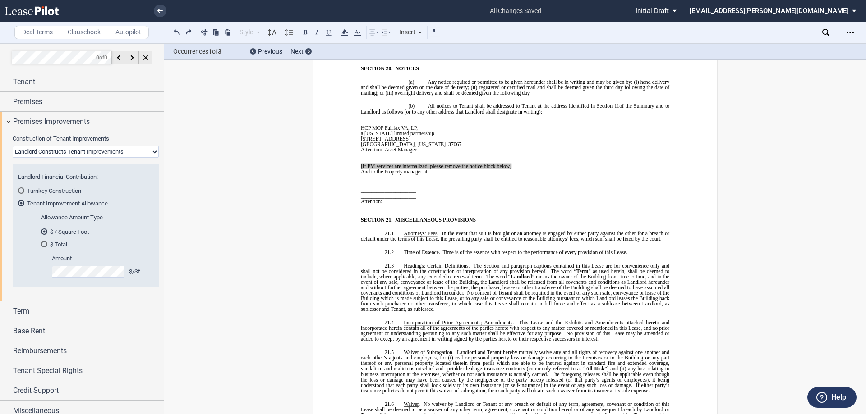
click at [372, 147] on span "Attention:" at bounding box center [372, 149] width 22 height 5
click at [365, 163] on span "[If PM services are internalized, please remove the notice block below]" at bounding box center [436, 165] width 151 height 5
drag, startPoint x: 510, startPoint y: 133, endPoint x: 358, endPoint y: 133, distance: 151.5
click at [361, 163] on p "[If PM services are internalized, please remove the notice block below]" at bounding box center [440, 165] width 158 height 5
drag, startPoint x: 425, startPoint y: 168, endPoint x: 367, endPoint y: 136, distance: 66.8
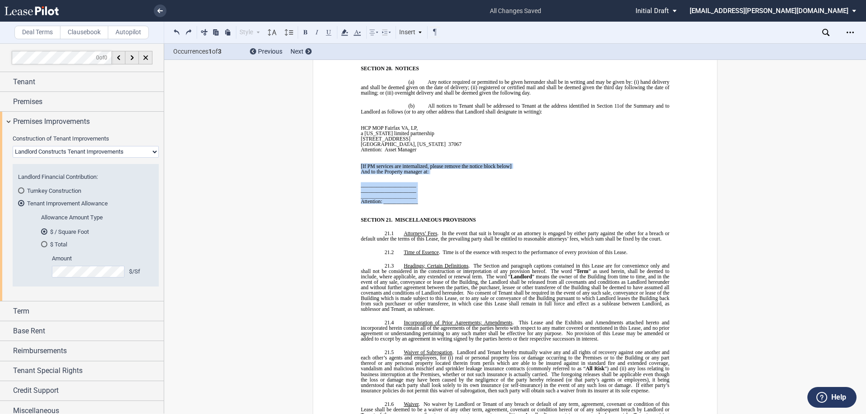
click at [361, 133] on tbody "HCP MOP Fairfax VA, LP , a [US_STATE] limited partnership [STREET_ADDRESS] [GEO…" at bounding box center [440, 161] width 158 height 95
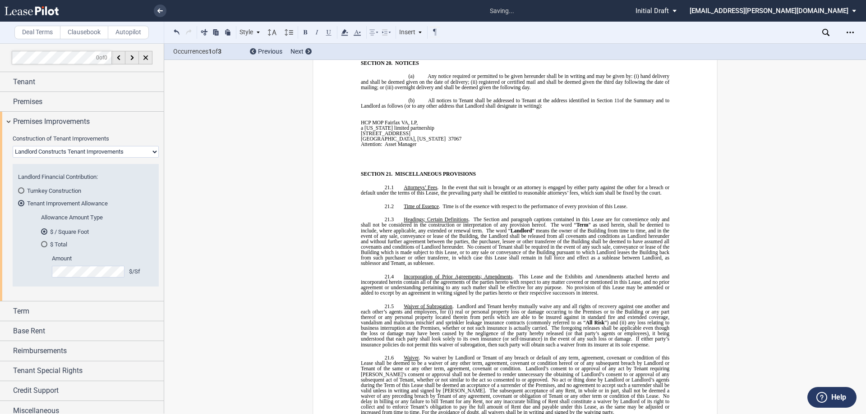
scroll to position [5928, 0]
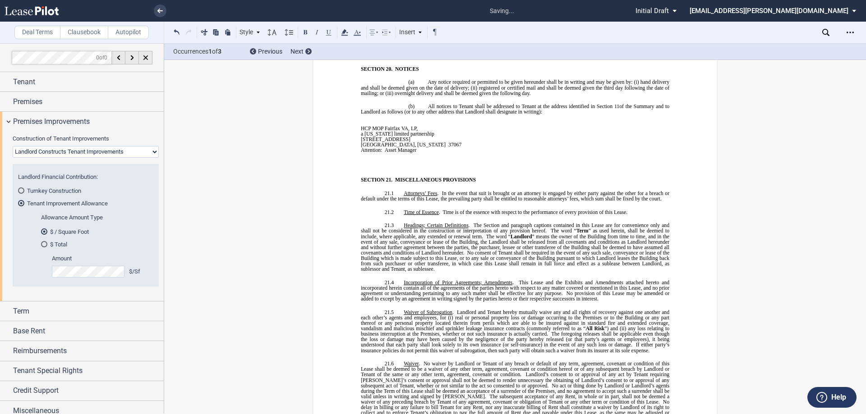
click at [373, 158] on p at bounding box center [440, 160] width 158 height 5
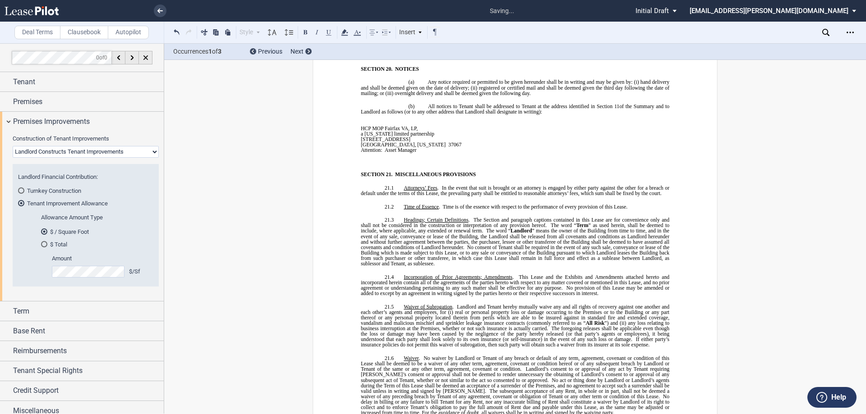
click at [375, 158] on p "﻿" at bounding box center [440, 160] width 158 height 5
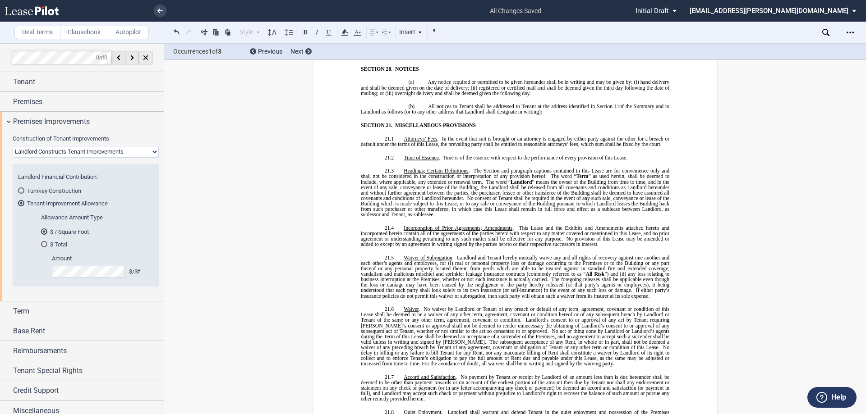
scroll to position [5748, 0]
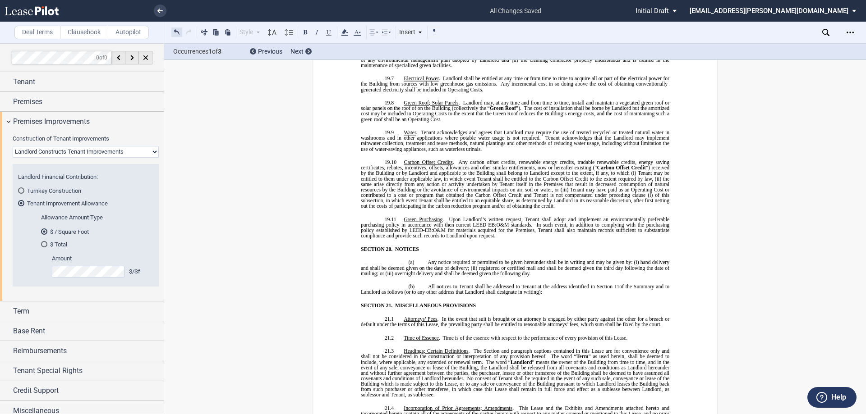
click at [176, 31] on button at bounding box center [176, 32] width 11 height 11
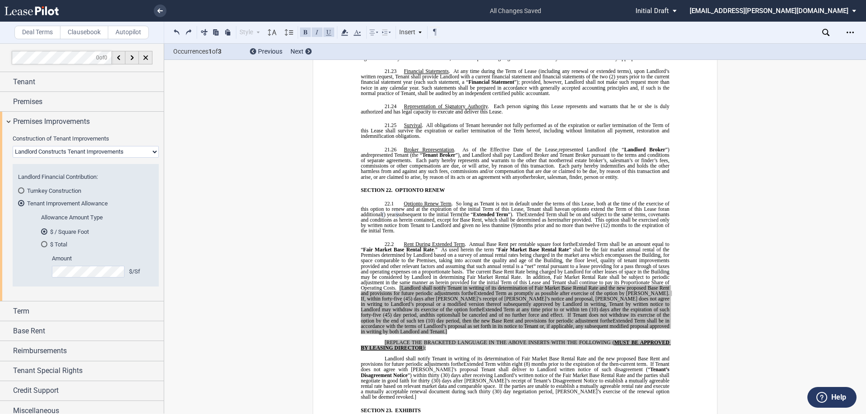
scroll to position [7236, 0]
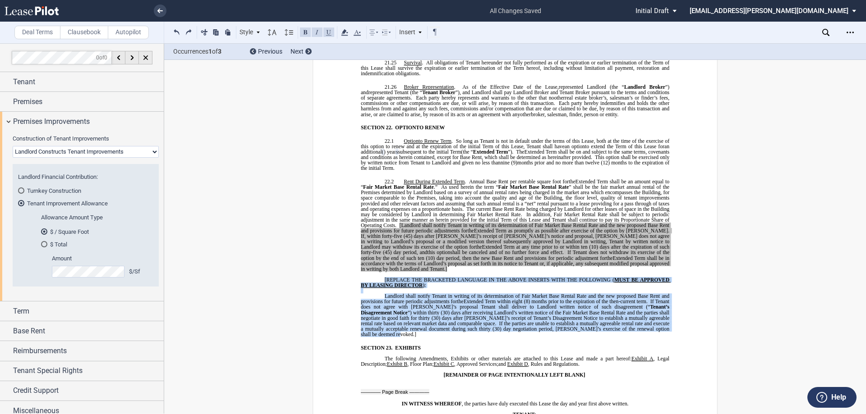
drag, startPoint x: 376, startPoint y: 236, endPoint x: 661, endPoint y: 285, distance: 288.8
click at [661, 285] on div "!!SET_LEVEL_1!! !!MOB_LEVEL_2!! 22.2 Rent During Extended Term . Annual Base Re…" at bounding box center [515, 258] width 308 height 158
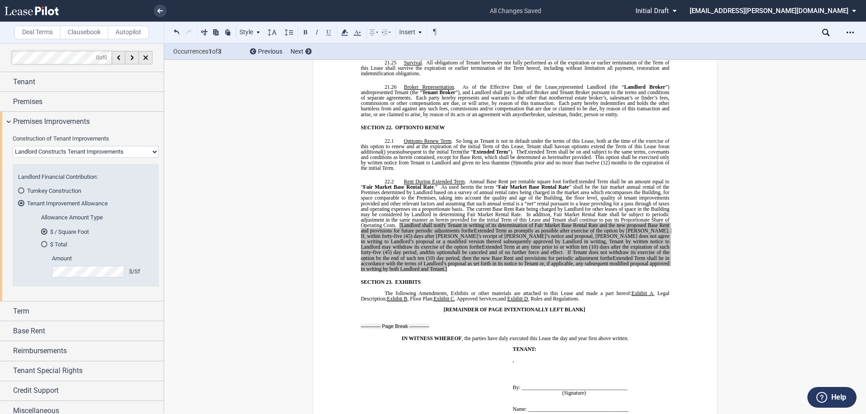
click at [398, 223] on span "[Landlord shall notify Tenant in writing of its determination of Fair Market Ba…" at bounding box center [516, 228] width 310 height 11
drag, startPoint x: 400, startPoint y: 186, endPoint x: 669, endPoint y: 224, distance: 271.5
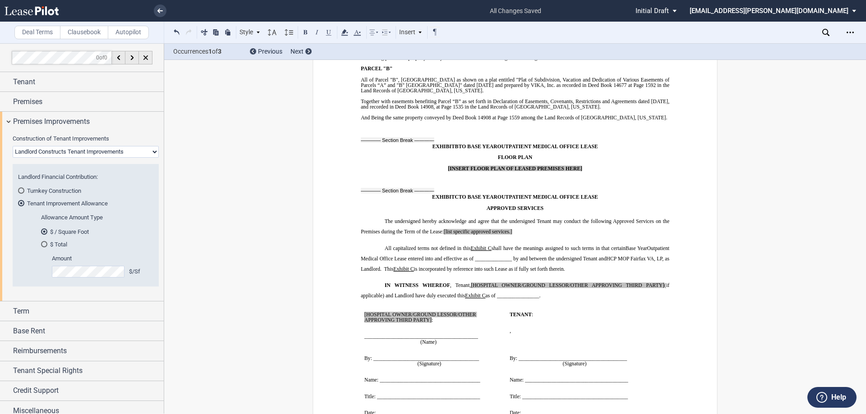
scroll to position [7822, 0]
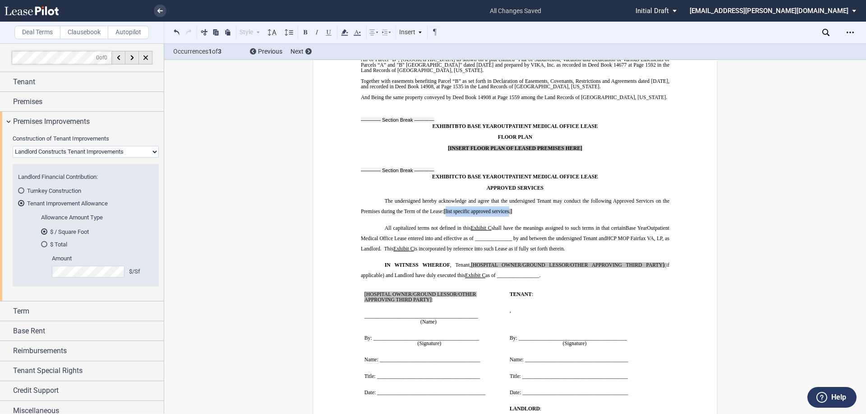
drag, startPoint x: 509, startPoint y: 174, endPoint x: 445, endPoint y: 175, distance: 63.6
click at [445, 209] on span "[list specific approved services.]" at bounding box center [478, 211] width 69 height 5
drag, startPoint x: 493, startPoint y: 174, endPoint x: 443, endPoint y: 175, distance: 50.1
click at [443, 196] on p "The undersigned hereby acknowledge and agree that the undersigned Tenant may co…" at bounding box center [515, 206] width 308 height 21
click at [348, 35] on icon at bounding box center [344, 32] width 11 height 11
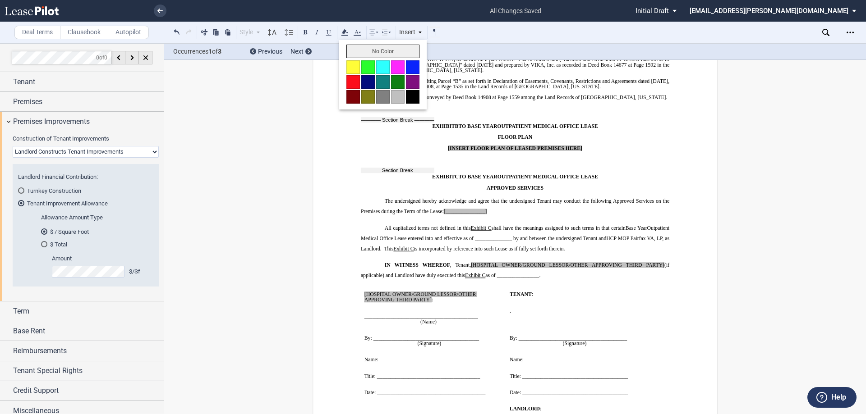
click at [382, 48] on button "No Color" at bounding box center [382, 52] width 73 height 14
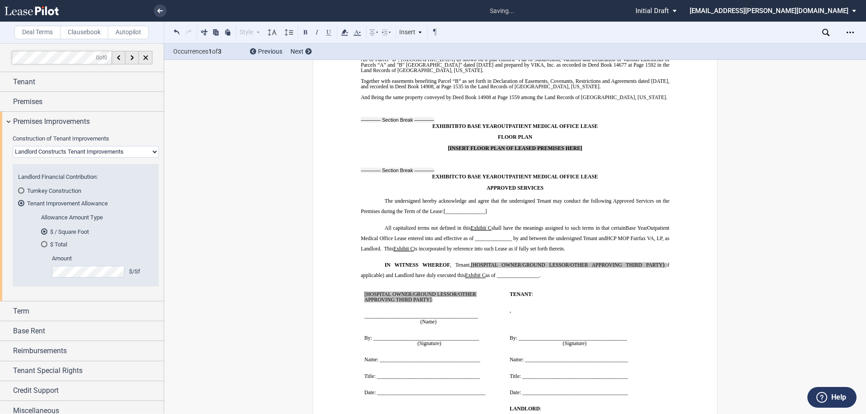
click at [589, 223] on p "All capitalized terms not defined in this Exhibit ﻿ C ﻿ shall have the meanings…" at bounding box center [515, 239] width 308 height 32
drag, startPoint x: 469, startPoint y: 227, endPoint x: 691, endPoint y: 225, distance: 221.4
click at [658, 262] on span "[HOSPITAL OWNER/GROUND LESSOR/OTHER APPROVING THIRD PARTY]" at bounding box center [567, 264] width 193 height 5
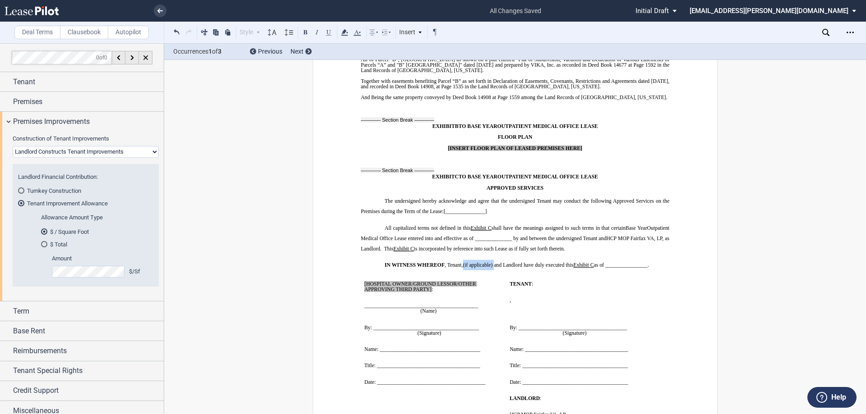
drag, startPoint x: 493, startPoint y: 226, endPoint x: 461, endPoint y: 225, distance: 31.6
click at [463, 262] on span "(if applicable) and Landlord have duly executed this" at bounding box center [518, 264] width 110 height 5
drag, startPoint x: 483, startPoint y: 356, endPoint x: 367, endPoint y: 253, distance: 155.6
click at [367, 276] on tbody "﻿ [HOSPITAL OWNER/GROUND LESSOR/OTHER APPROVING THIRD PARTY] : ﻿ ﻿ ____________…" at bounding box center [519, 396] width 317 height 240
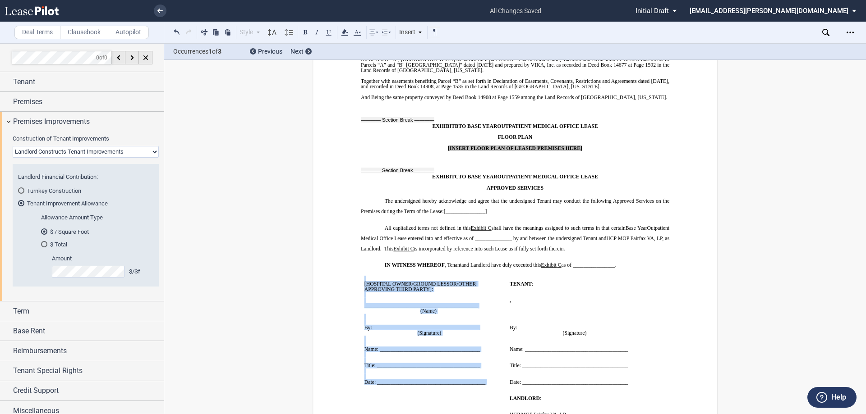
drag, startPoint x: 353, startPoint y: 240, endPoint x: 478, endPoint y: 348, distance: 166.0
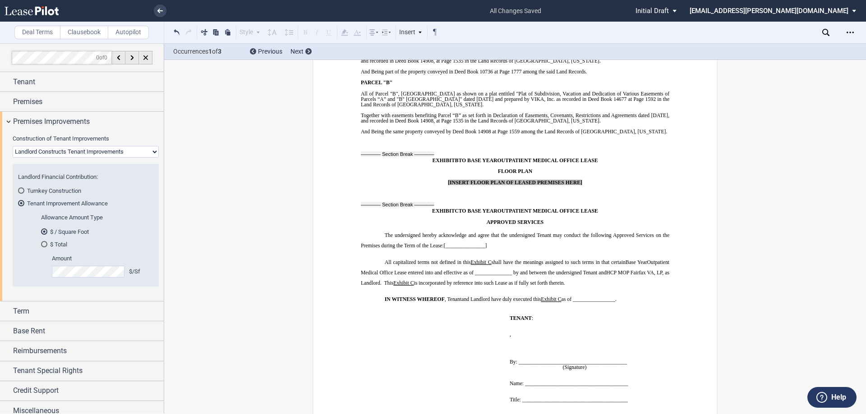
scroll to position [7775, 0]
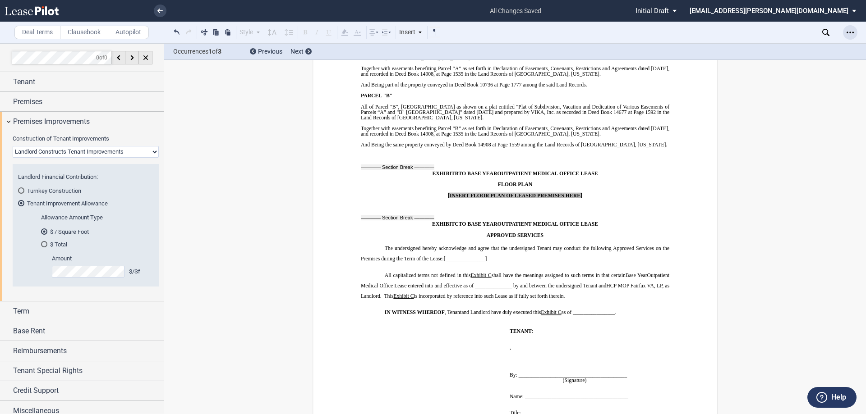
click at [848, 29] on icon "Open Lease options menu" at bounding box center [849, 32] width 7 height 7
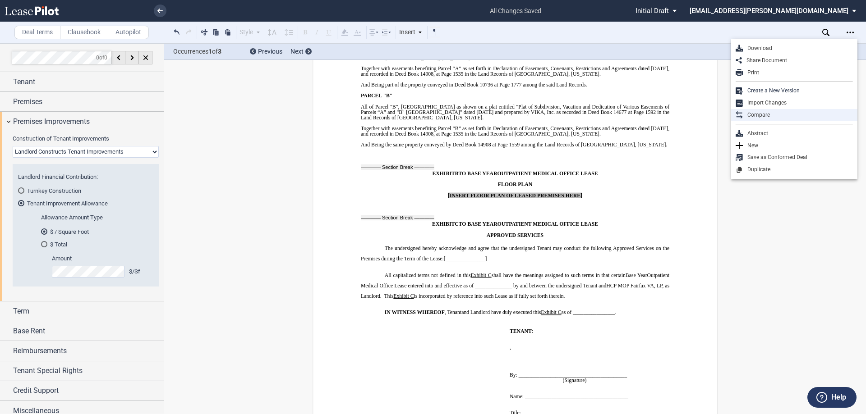
click at [787, 117] on div "Compare" at bounding box center [798, 115] width 110 height 8
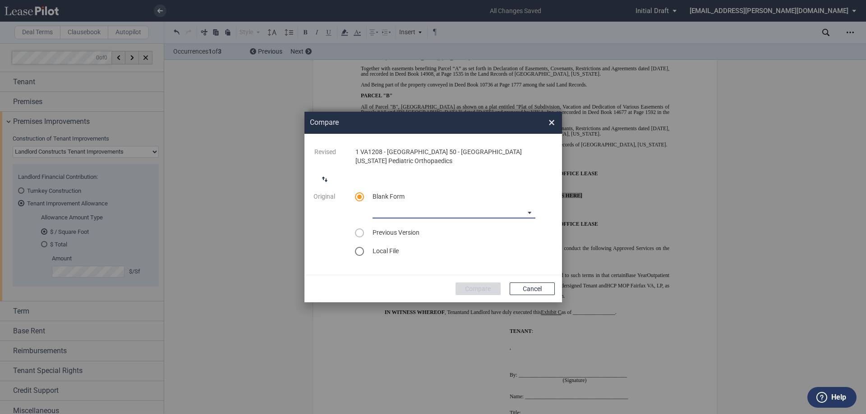
click at [433, 209] on md-select "Medical Office Lease Blank Form Medical Office Lease Blank Form - Base Year Med…" at bounding box center [454, 212] width 163 height 14
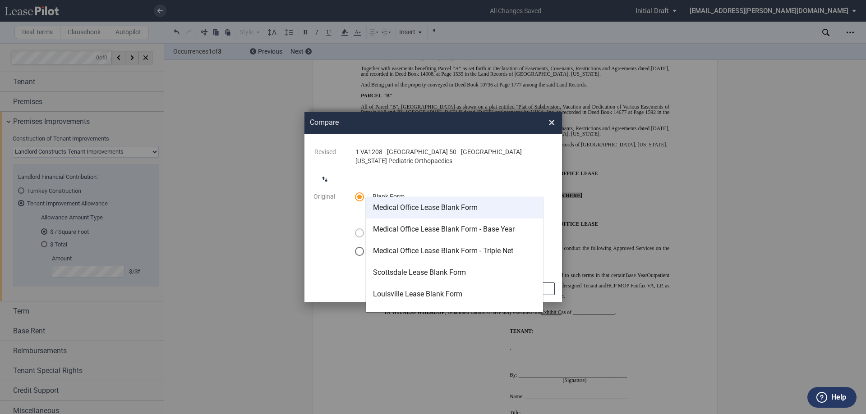
click at [442, 212] on div "Medical Office Lease Blank Form" at bounding box center [425, 208] width 105 height 10
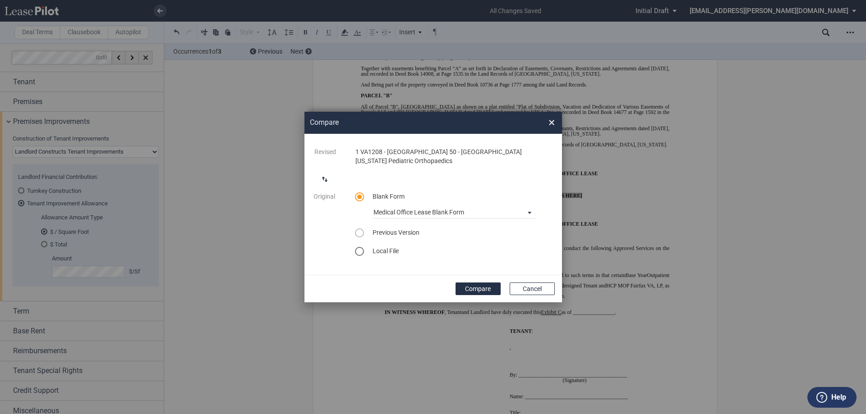
click at [478, 283] on button "Compare" at bounding box center [477, 289] width 45 height 13
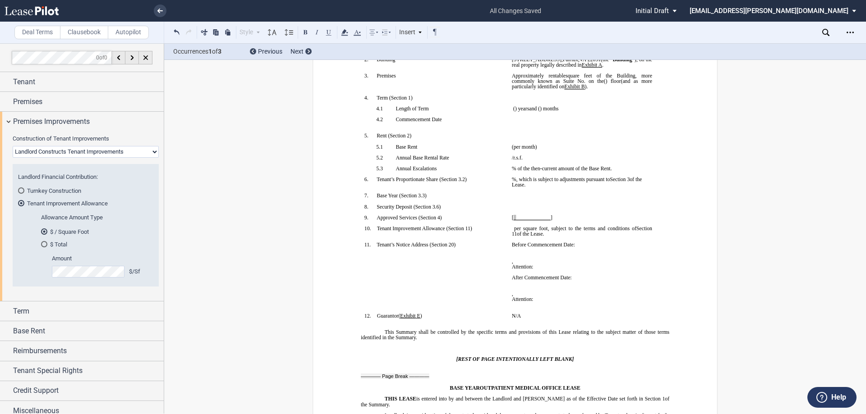
scroll to position [180, 0]
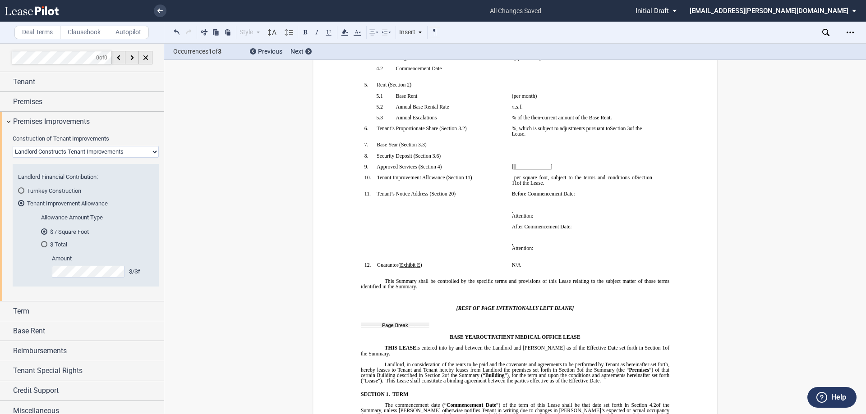
click at [532, 127] on span "%, which is subject to adjustments pursuant to" at bounding box center [561, 128] width 98 height 5
click at [550, 130] on span "%, which is subject to adjustments pursuant to" at bounding box center [561, 128] width 98 height 5
click at [515, 120] on span "% of the then-current amount of the Base Rent." at bounding box center [562, 117] width 100 height 5
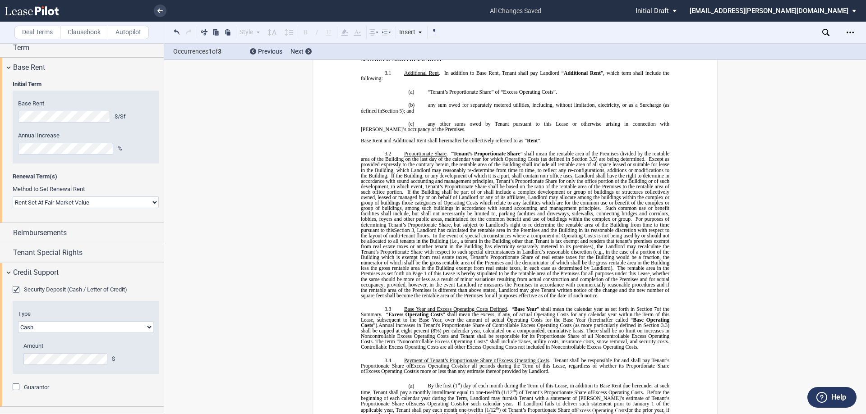
scroll to position [947, 0]
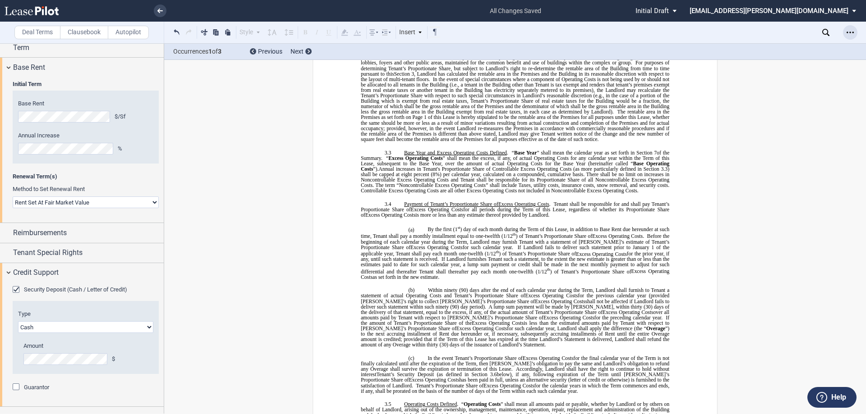
click at [846, 34] on icon "Open Lease options menu" at bounding box center [849, 32] width 7 height 7
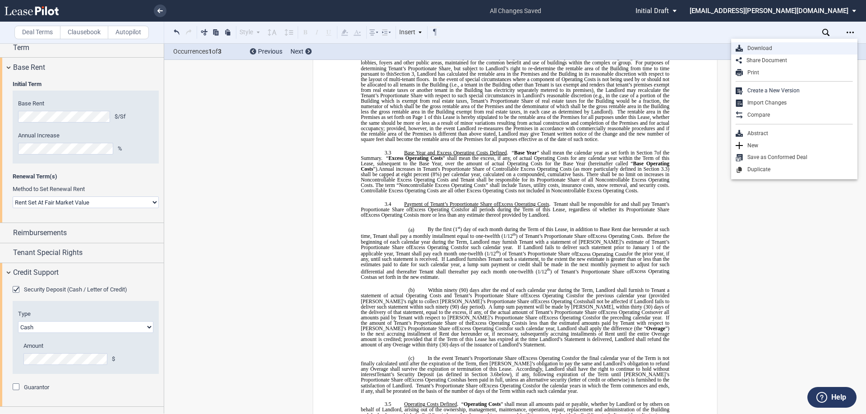
click at [793, 49] on div "Download" at bounding box center [798, 49] width 110 height 8
